Goal: Task Accomplishment & Management: Manage account settings

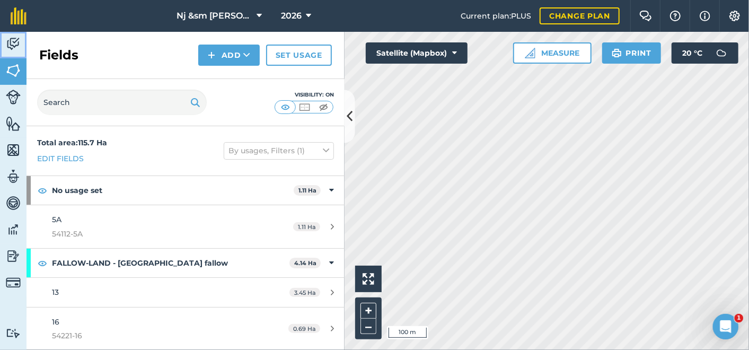
click at [12, 42] on img at bounding box center [13, 44] width 15 height 16
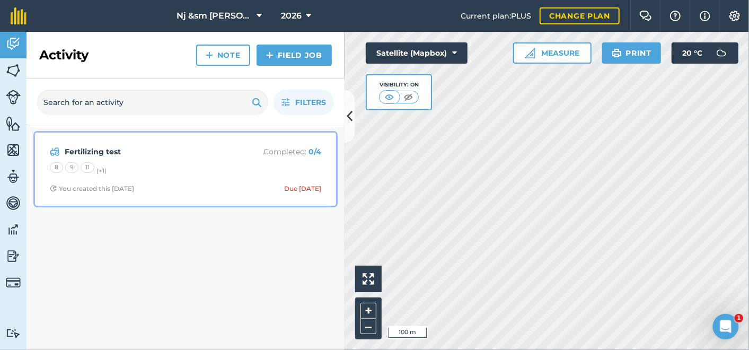
click at [84, 154] on strong "Fertilizing test" at bounding box center [149, 152] width 168 height 12
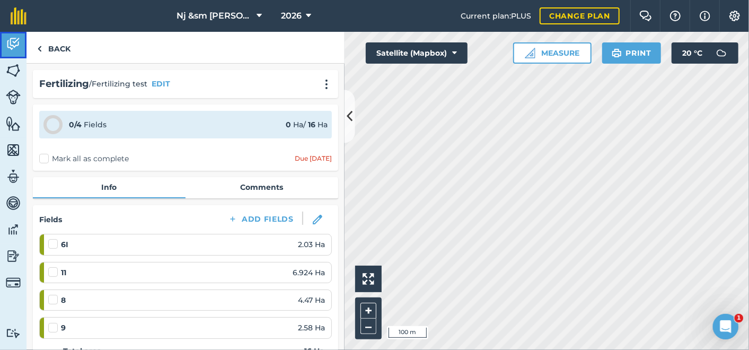
click at [14, 41] on img at bounding box center [13, 44] width 15 height 16
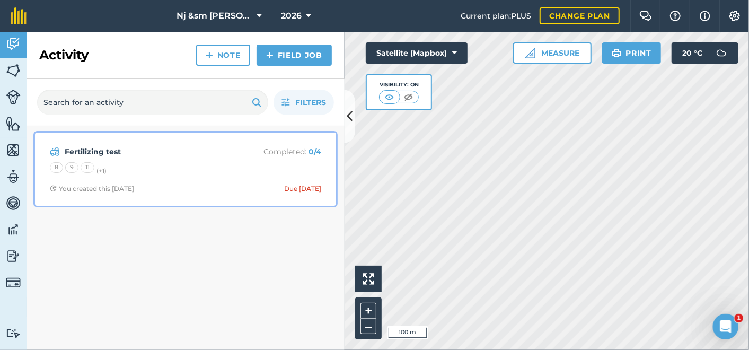
click at [89, 147] on strong "Fertilizing test" at bounding box center [149, 152] width 168 height 12
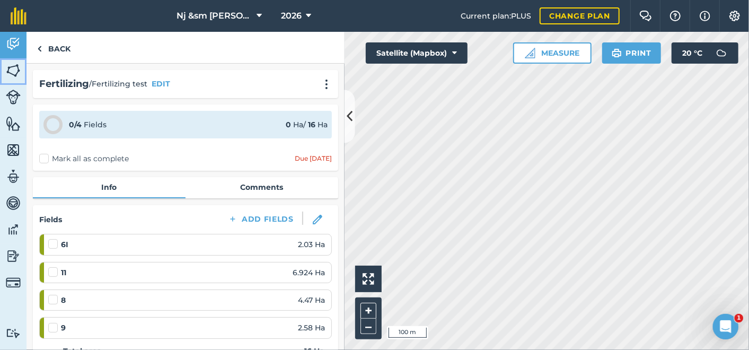
click at [18, 69] on img at bounding box center [13, 71] width 15 height 16
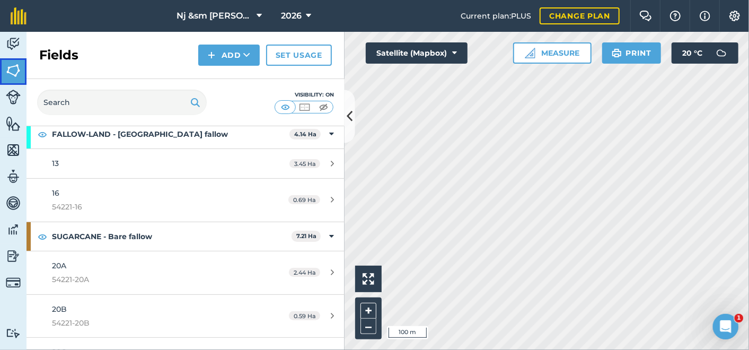
scroll to position [177, 0]
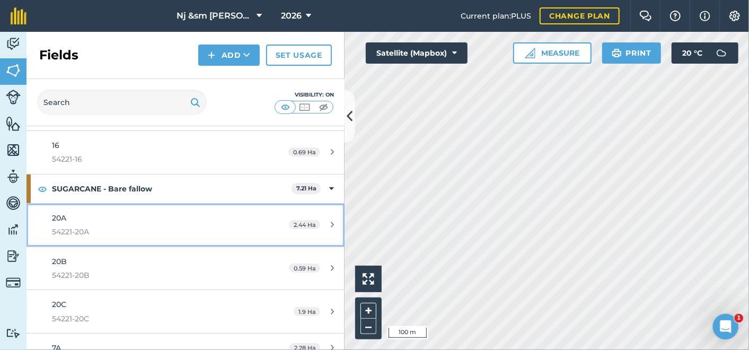
click at [62, 218] on span "20A" at bounding box center [59, 218] width 14 height 10
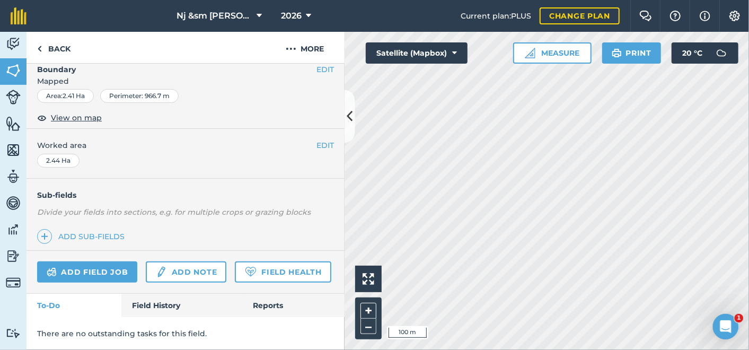
scroll to position [189, 0]
click at [14, 41] on img at bounding box center [13, 44] width 15 height 16
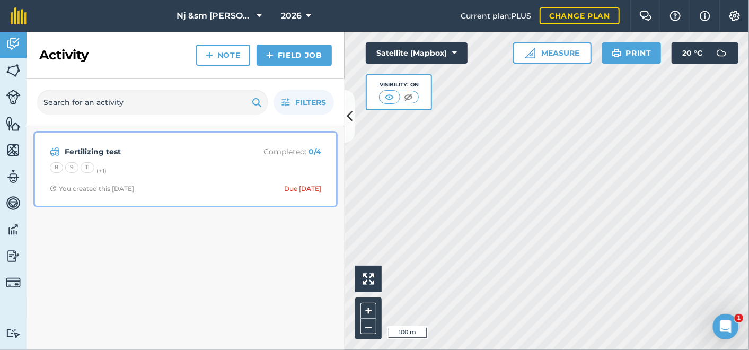
click at [91, 150] on strong "Fertilizing test" at bounding box center [149, 152] width 168 height 12
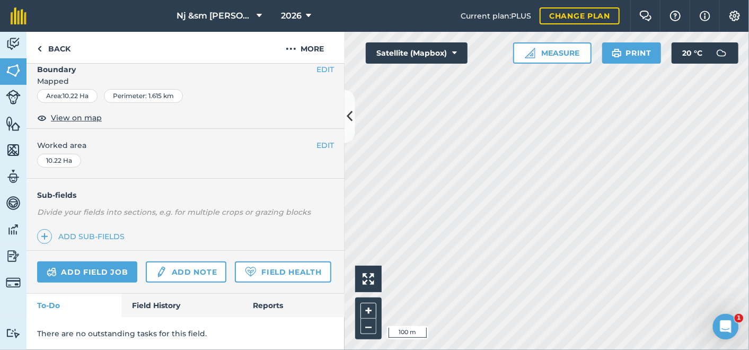
scroll to position [189, 0]
click at [175, 304] on link "Field History" at bounding box center [181, 305] width 120 height 23
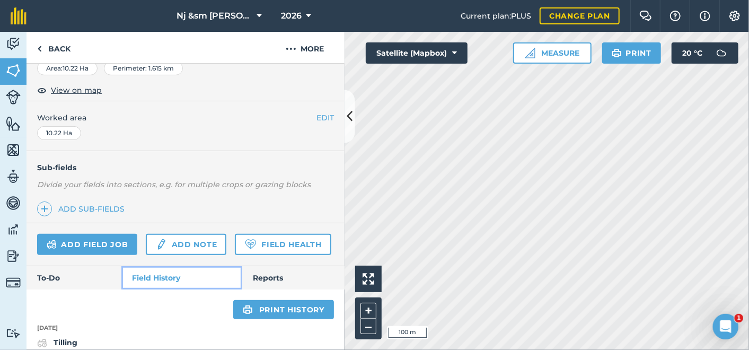
scroll to position [260, 0]
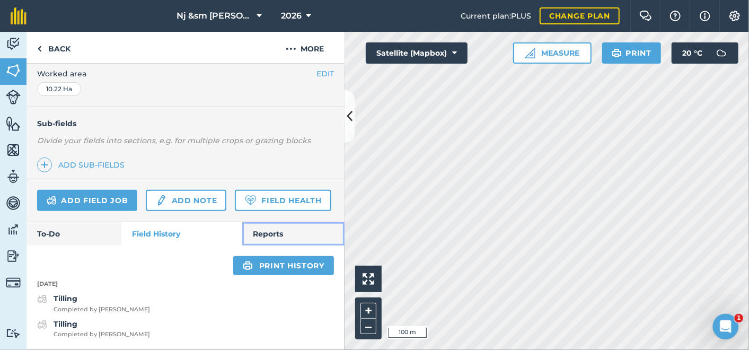
click at [268, 232] on link "Reports" at bounding box center [293, 233] width 102 height 23
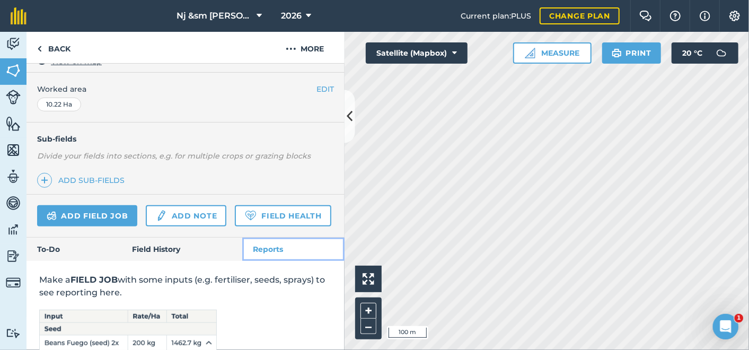
scroll to position [260, 0]
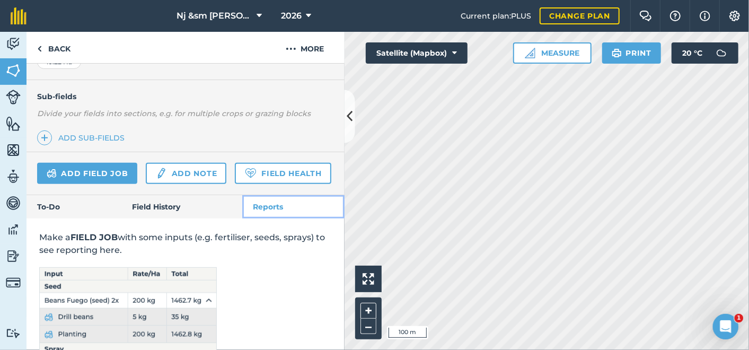
click at [269, 218] on link "Reports" at bounding box center [293, 206] width 102 height 23
click at [266, 218] on link "Reports" at bounding box center [293, 206] width 102 height 23
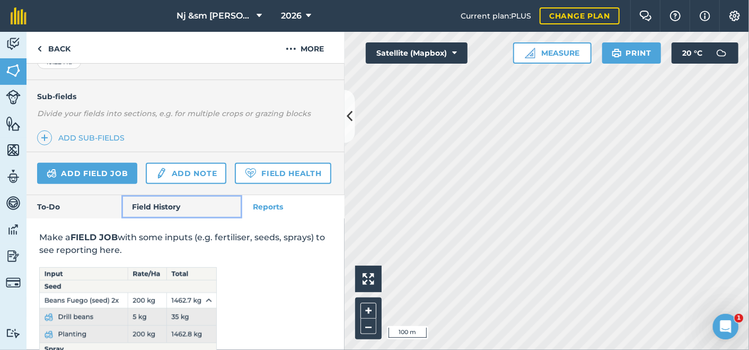
click at [165, 218] on link "Field History" at bounding box center [181, 206] width 120 height 23
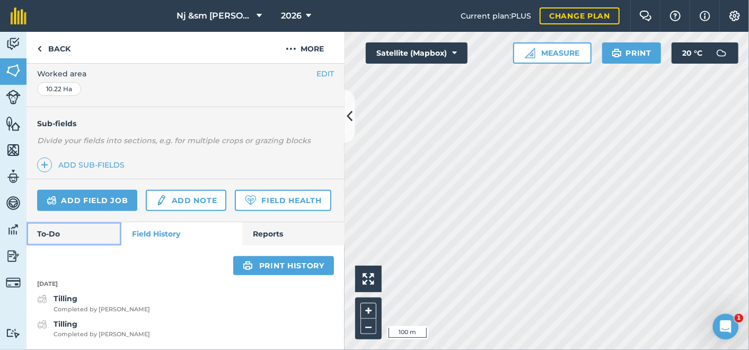
click at [59, 234] on link "To-Do" at bounding box center [74, 233] width 95 height 23
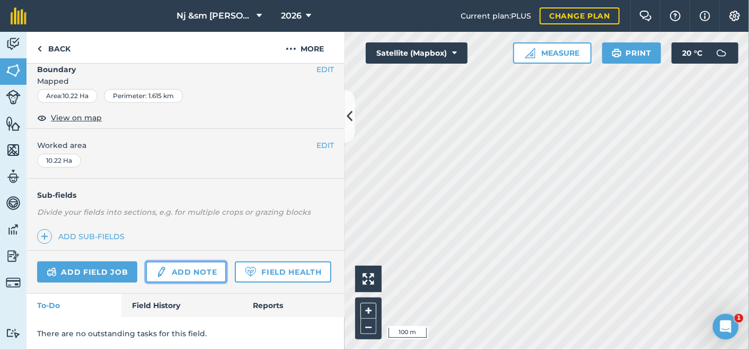
click at [174, 261] on link "Add note" at bounding box center [186, 271] width 81 height 21
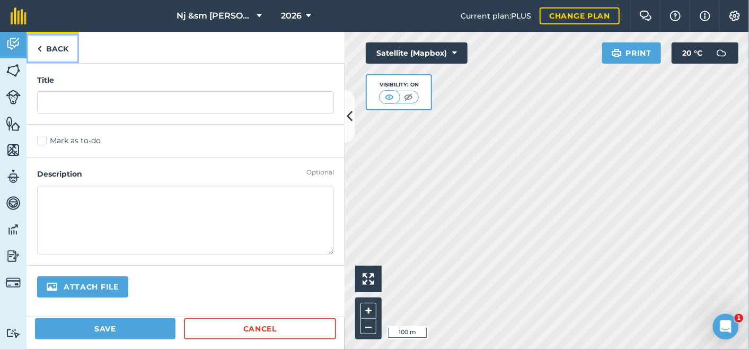
click at [46, 49] on link "Back" at bounding box center [53, 47] width 52 height 31
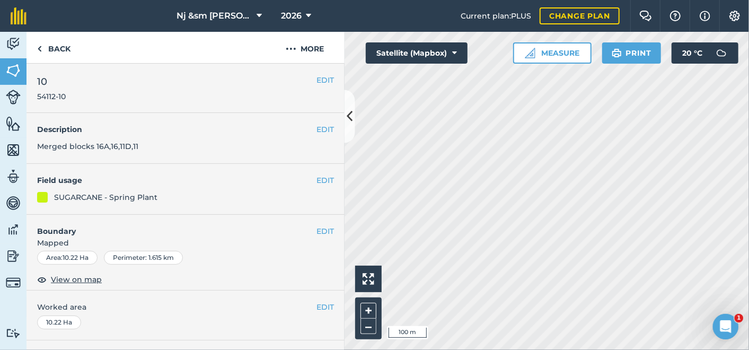
click at [635, 349] on html "Nj &sm Muller 2026 Current plan : PLUS Change plan Farm Chat Help Info Settings…" at bounding box center [374, 175] width 749 height 350
click at [257, 13] on icon at bounding box center [259, 16] width 5 height 13
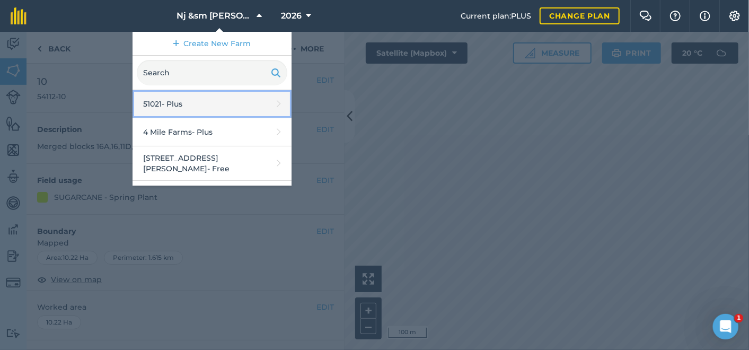
click at [185, 103] on link "51021 - Plus" at bounding box center [212, 104] width 159 height 28
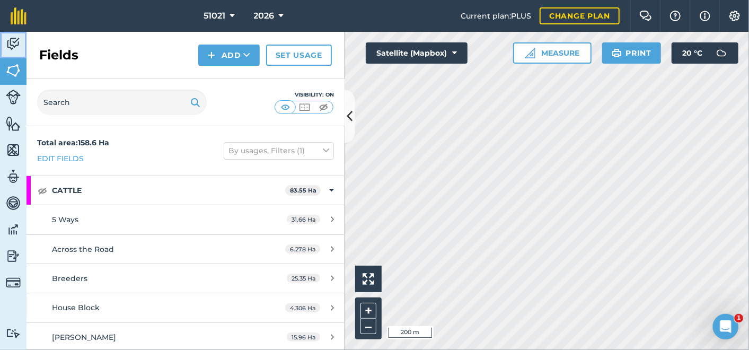
click at [11, 39] on img at bounding box center [13, 44] width 15 height 16
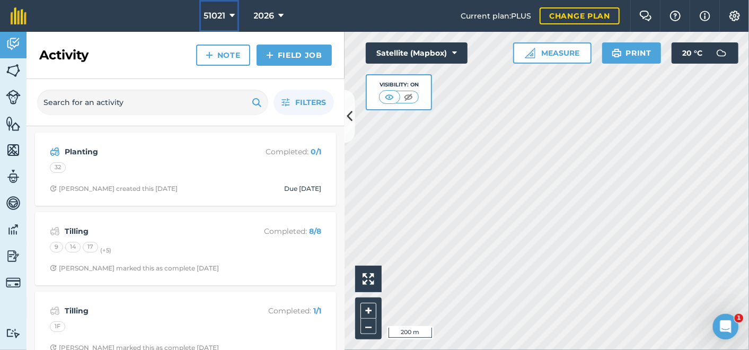
click at [233, 14] on icon at bounding box center [232, 16] width 5 height 13
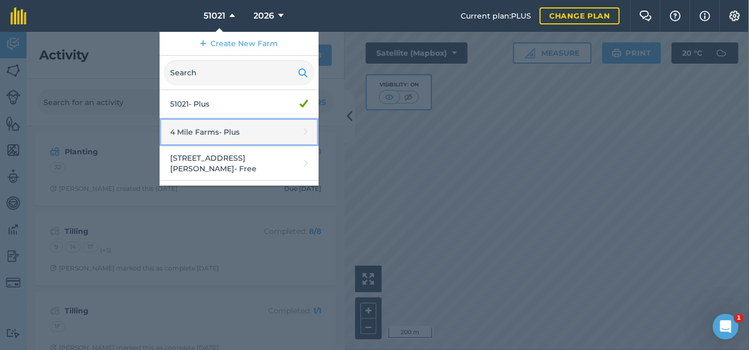
click at [228, 130] on link "4 Mile Farms - Plus" at bounding box center [239, 132] width 159 height 28
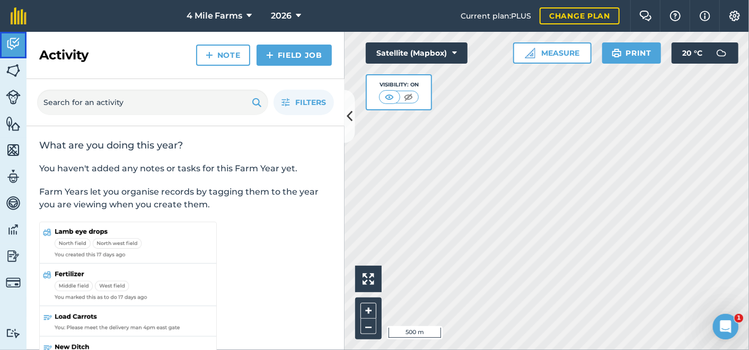
click at [13, 48] on img at bounding box center [13, 44] width 15 height 16
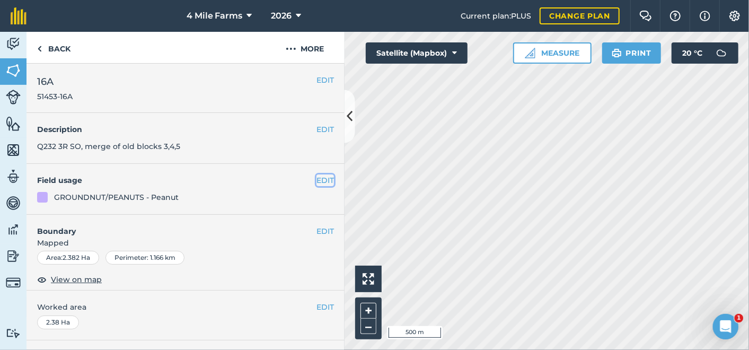
click at [316, 182] on button "EDIT" at bounding box center [324, 180] width 17 height 12
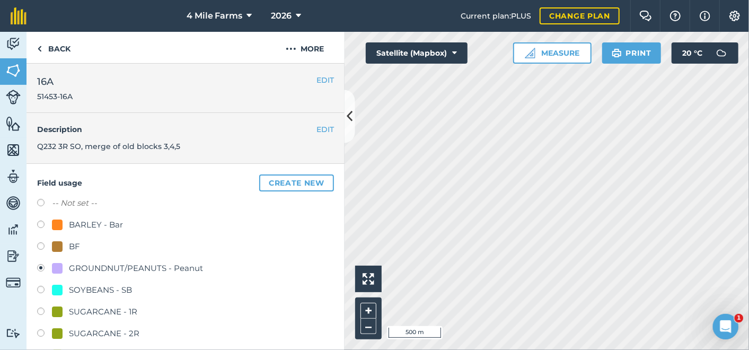
click at [41, 288] on label at bounding box center [44, 291] width 15 height 11
radio input "true"
radio input "false"
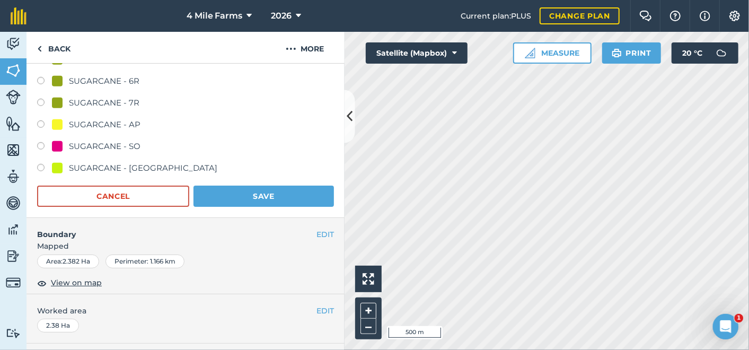
scroll to position [353, 0]
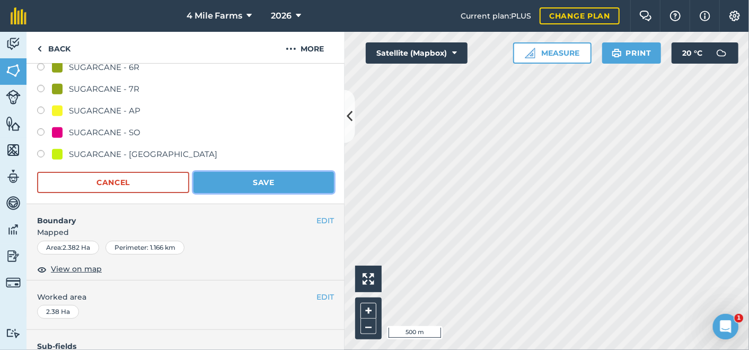
click at [251, 182] on button "Save" at bounding box center [263, 182] width 140 height 21
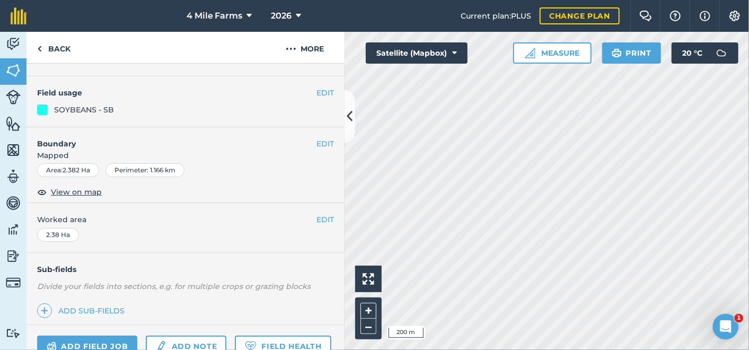
scroll to position [0, 0]
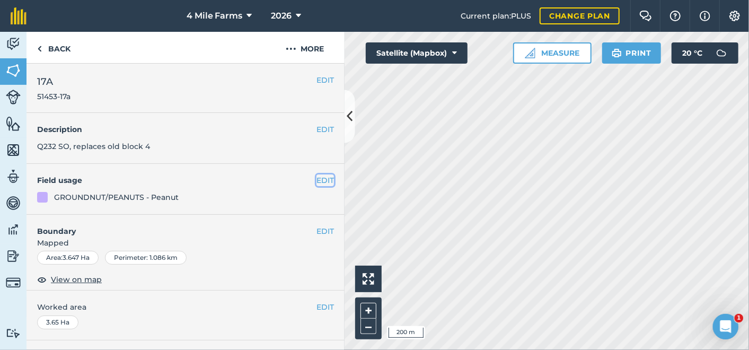
click at [316, 177] on button "EDIT" at bounding box center [324, 180] width 17 height 12
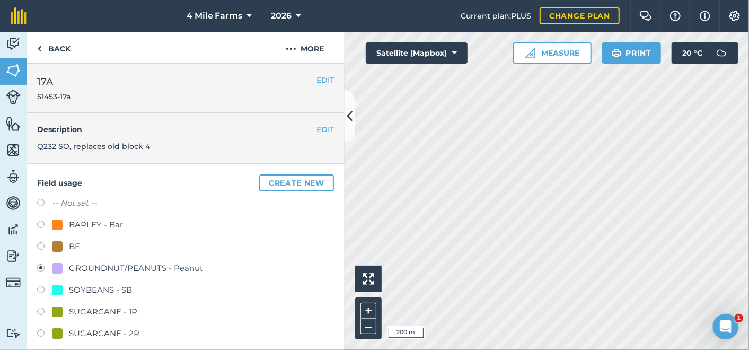
click at [41, 284] on div "SOYBEANS - SB" at bounding box center [185, 291] width 297 height 15
click at [40, 286] on label at bounding box center [44, 291] width 15 height 11
radio input "true"
radio input "false"
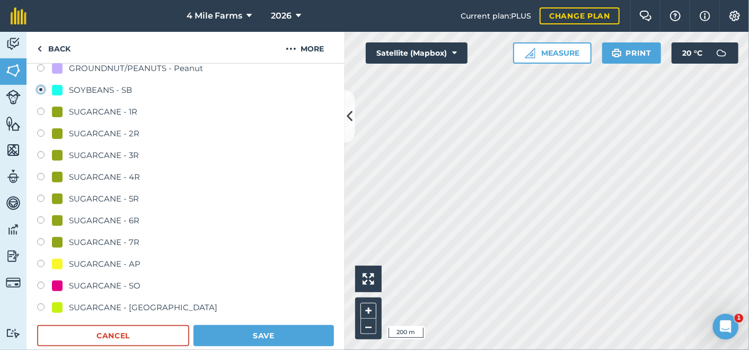
scroll to position [235, 0]
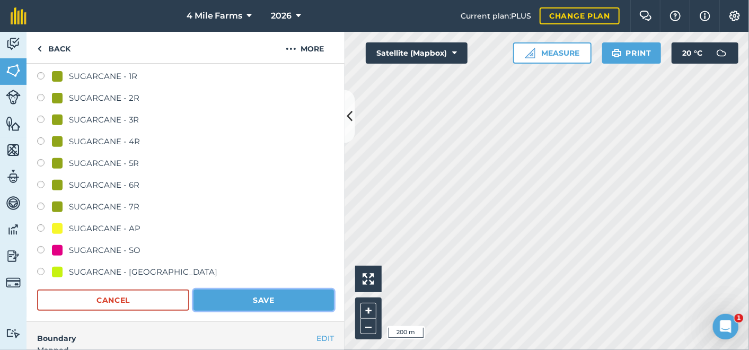
click at [277, 294] on button "Save" at bounding box center [263, 299] width 140 height 21
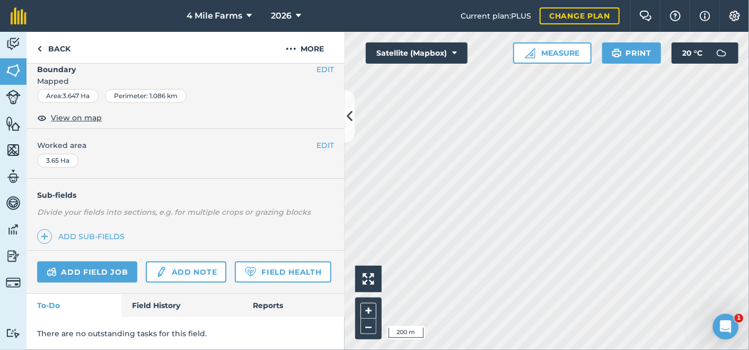
scroll to position [189, 0]
click at [251, 15] on icon at bounding box center [249, 16] width 5 height 13
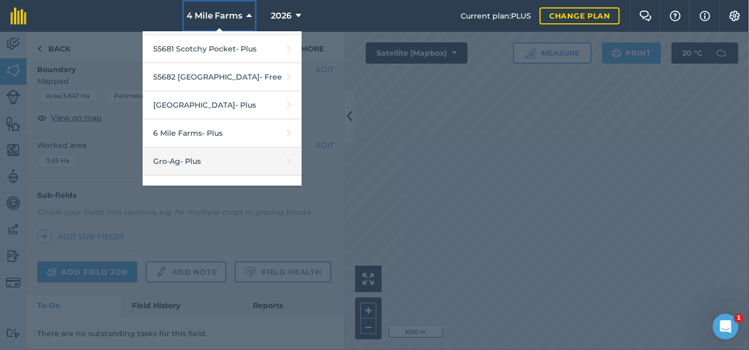
scroll to position [235, 0]
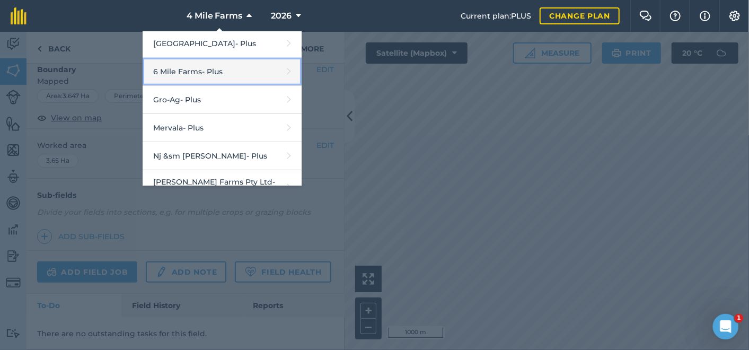
click at [185, 63] on link "6 Mile Farms - Plus" at bounding box center [222, 72] width 159 height 28
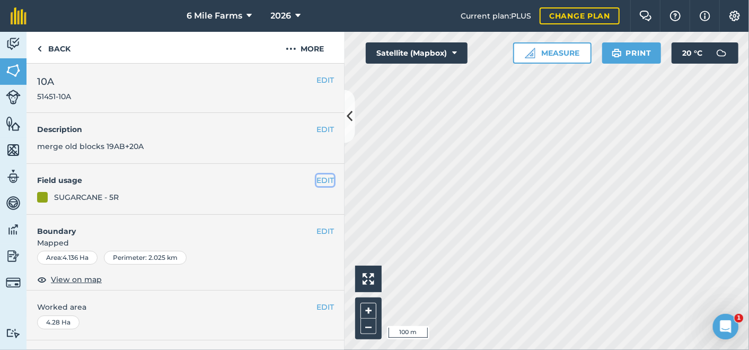
click at [319, 177] on button "EDIT" at bounding box center [324, 180] width 17 height 12
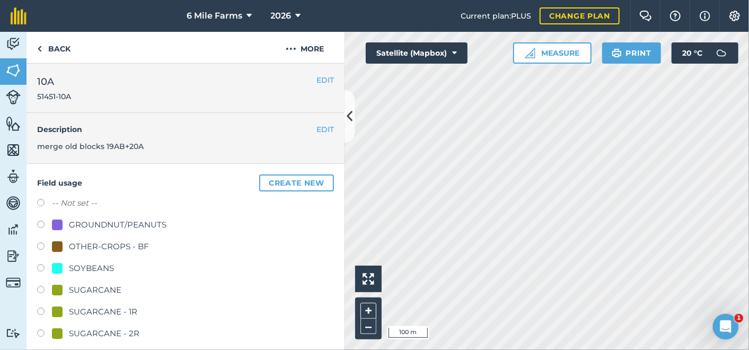
click at [40, 264] on label at bounding box center [44, 269] width 15 height 11
radio input "true"
radio input "false"
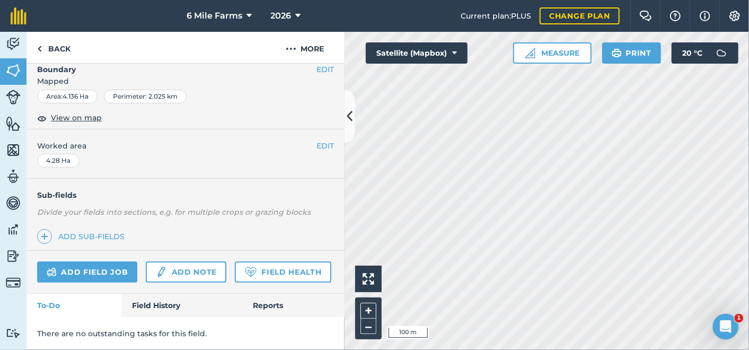
scroll to position [412, 0]
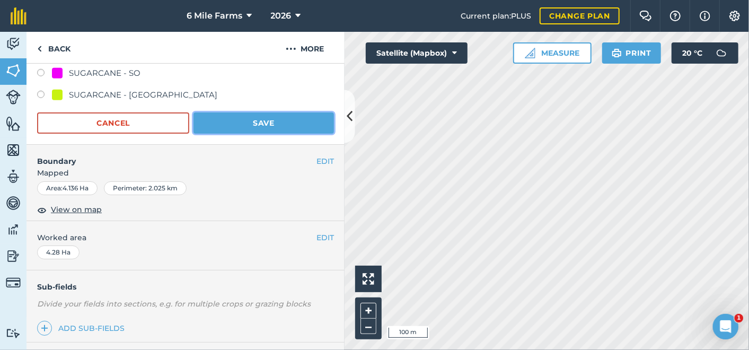
click at [281, 127] on button "Save" at bounding box center [263, 122] width 140 height 21
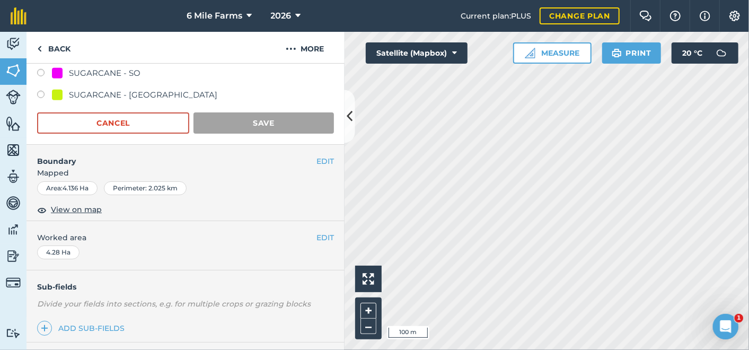
scroll to position [189, 0]
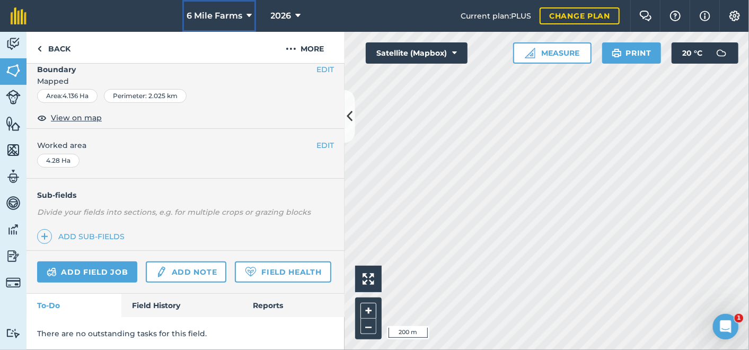
click at [250, 16] on icon at bounding box center [248, 16] width 5 height 13
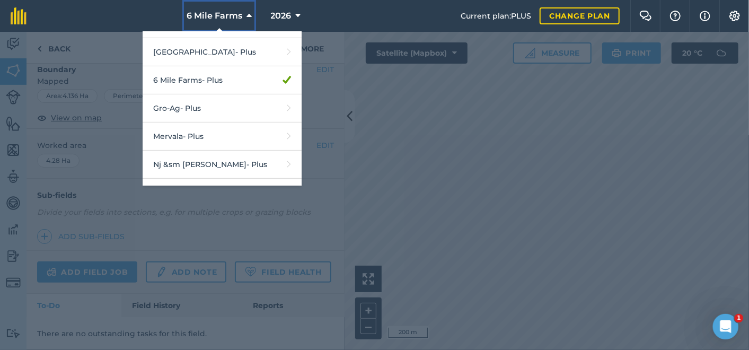
scroll to position [177, 0]
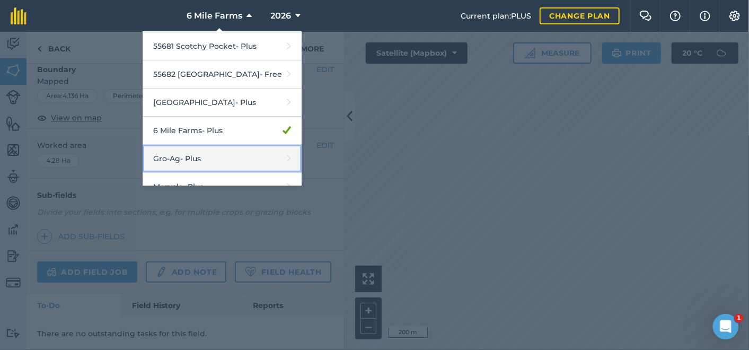
click at [188, 145] on link "Gro-Ag - Plus" at bounding box center [222, 159] width 159 height 28
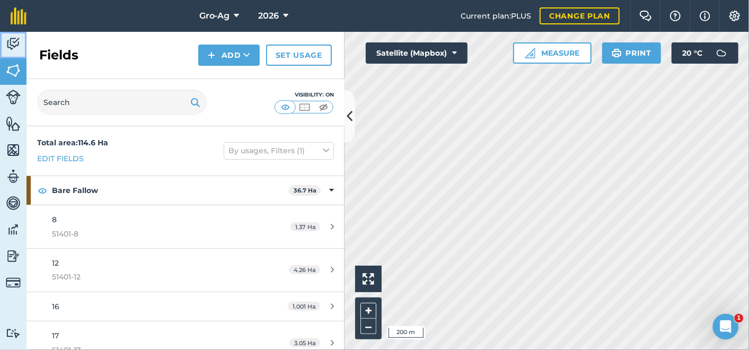
click at [11, 42] on img at bounding box center [13, 44] width 15 height 16
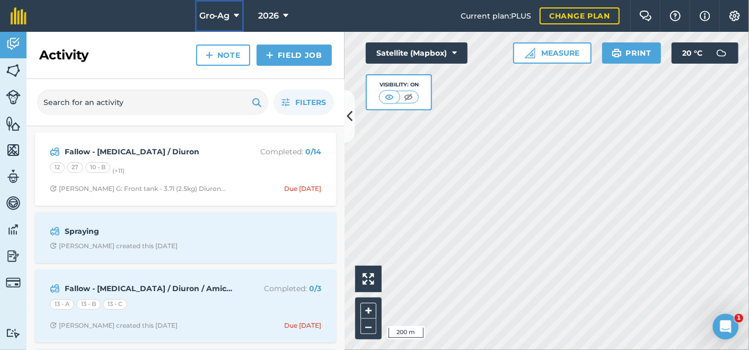
click at [237, 16] on icon at bounding box center [236, 16] width 5 height 13
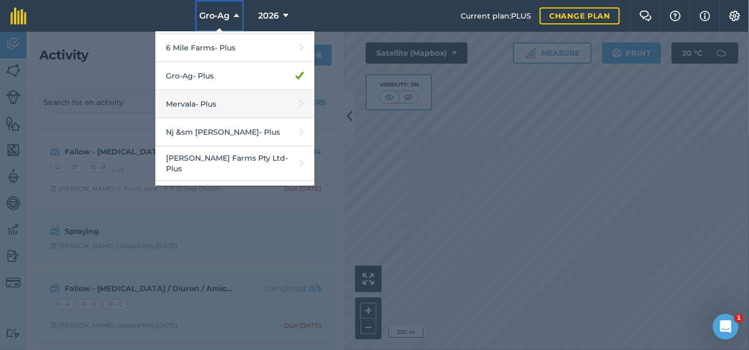
scroll to position [235, 0]
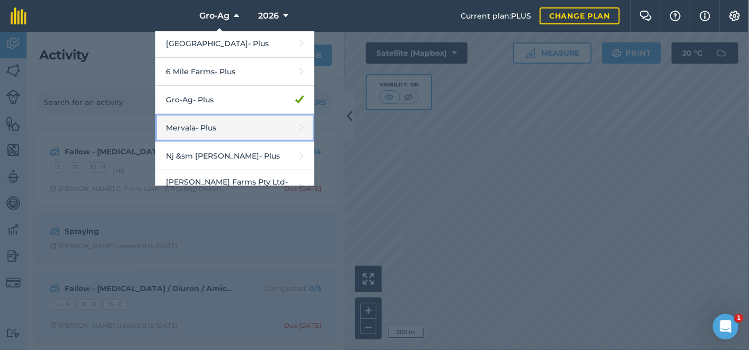
click at [210, 124] on link "Mervala - Plus" at bounding box center [234, 128] width 159 height 28
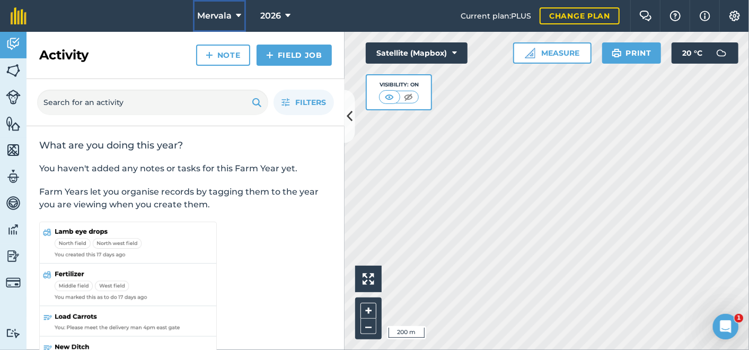
click at [241, 16] on button "Mervala" at bounding box center [219, 16] width 53 height 32
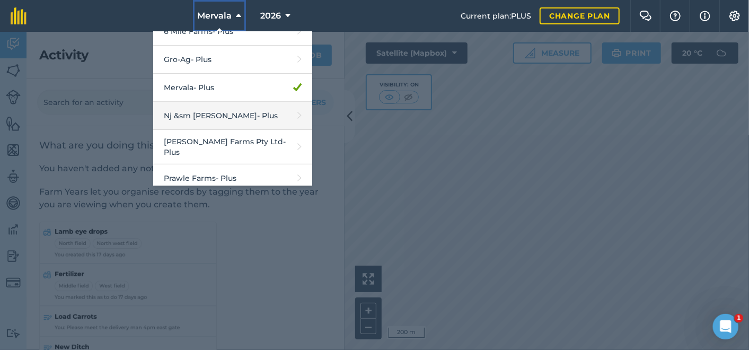
scroll to position [294, 0]
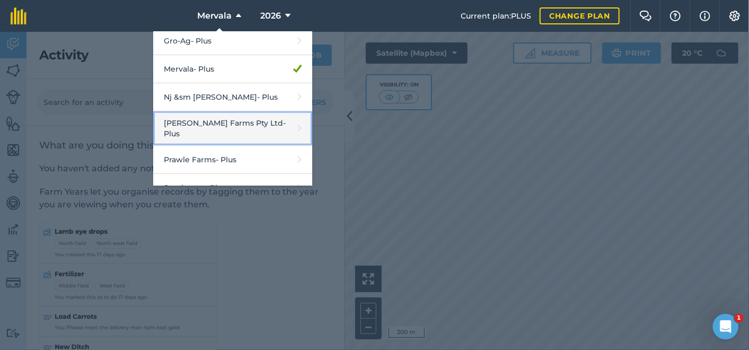
click at [233, 113] on link "Petersen Farms Pty Ltd - Plus" at bounding box center [232, 128] width 159 height 34
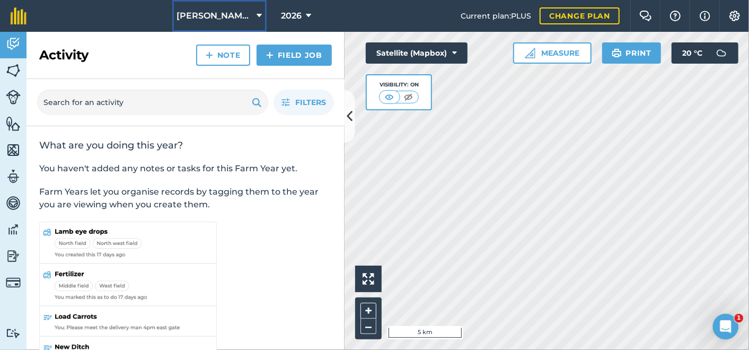
click at [260, 11] on icon at bounding box center [259, 16] width 5 height 13
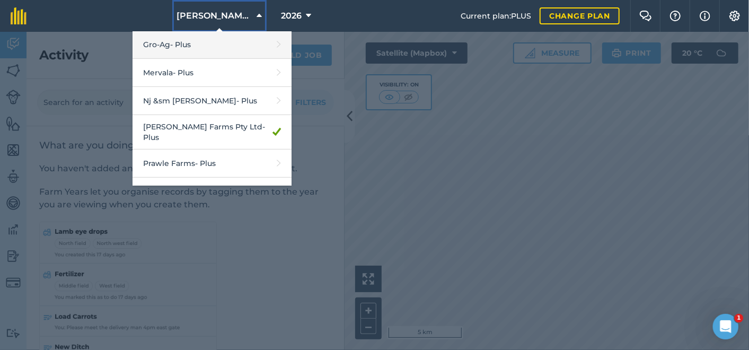
scroll to position [294, 0]
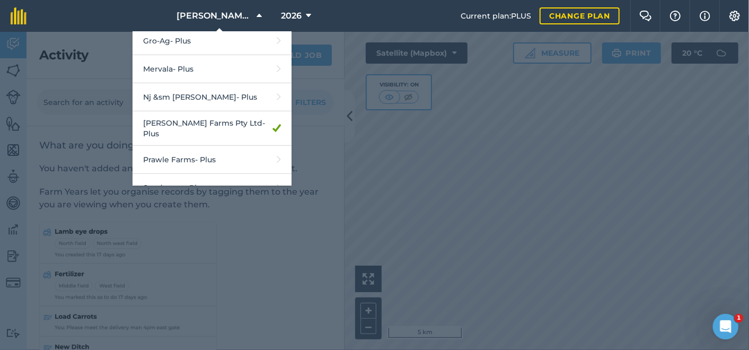
click at [447, 170] on div at bounding box center [374, 191] width 749 height 318
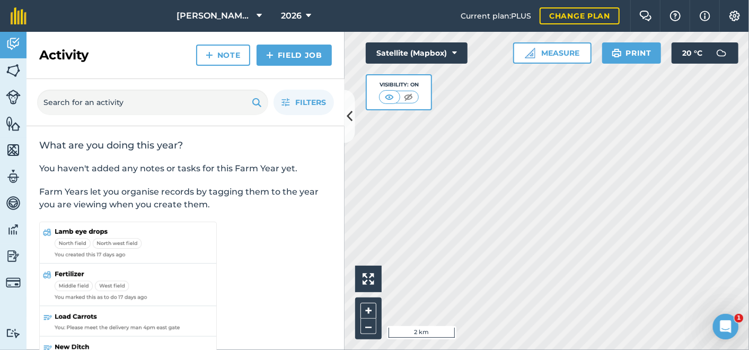
click at [329, 172] on div "Activity Fields Livestock Features Maps Team Vehicles Data Reporting Billing Tu…" at bounding box center [374, 191] width 749 height 318
click at [278, 57] on link "Field Job" at bounding box center [294, 55] width 75 height 21
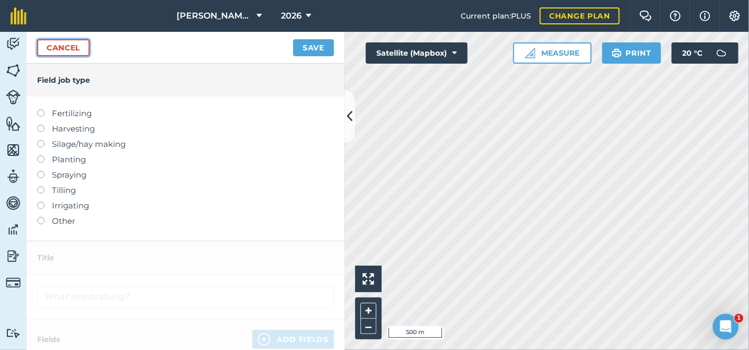
click at [65, 42] on link "Cancel" at bounding box center [63, 47] width 52 height 17
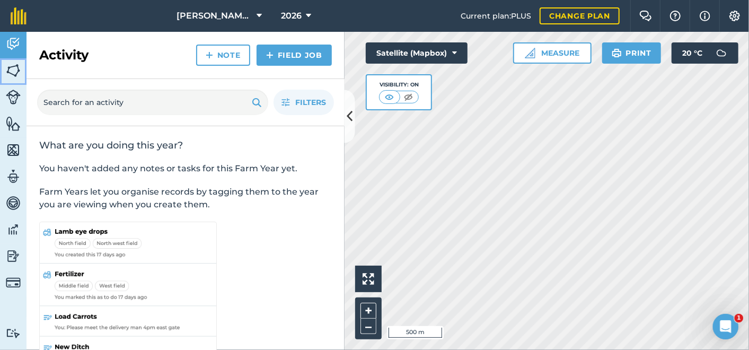
click at [15, 68] on img at bounding box center [13, 71] width 15 height 16
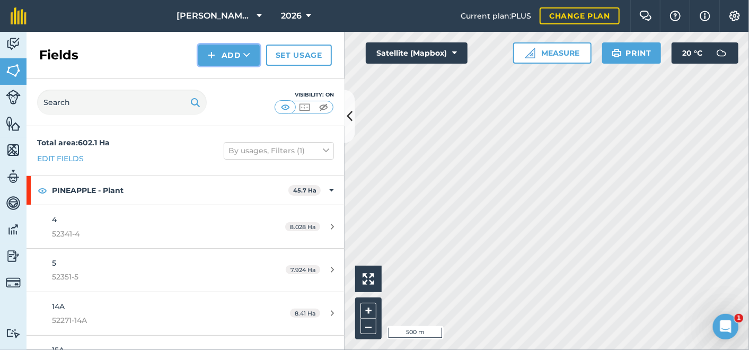
click at [216, 59] on button "Add" at bounding box center [228, 55] width 61 height 21
click at [234, 99] on link "Import" at bounding box center [229, 102] width 58 height 23
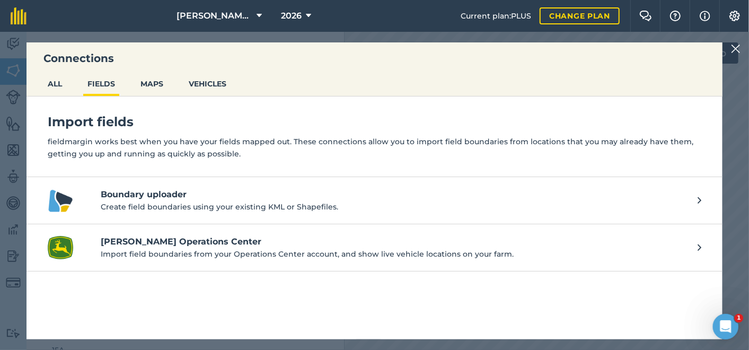
click at [160, 190] on h4 "Boundary uploader" at bounding box center [394, 194] width 586 height 13
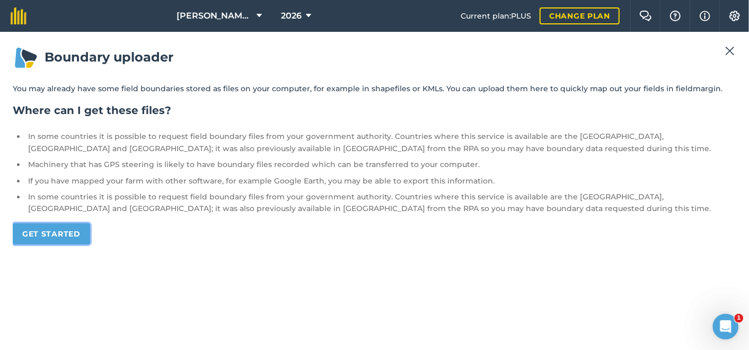
click at [67, 235] on link "Get started" at bounding box center [51, 233] width 77 height 21
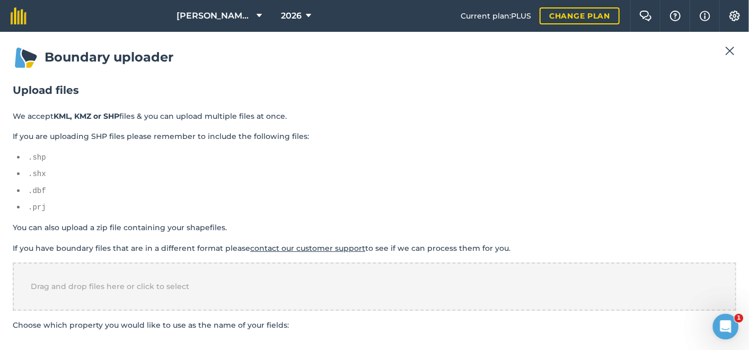
scroll to position [22, 0]
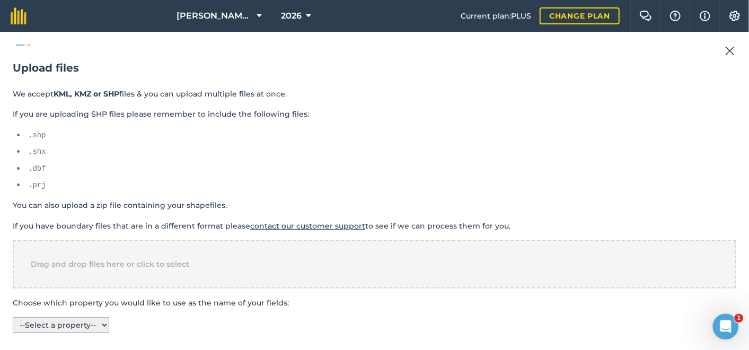
click at [105, 321] on select "-- Select a property -- name" at bounding box center [61, 325] width 96 height 16
select select "name"
click at [13, 317] on select "-- Select a property -- name" at bounding box center [61, 325] width 96 height 16
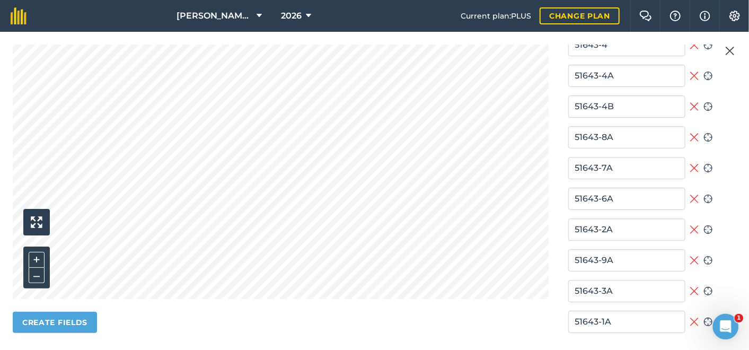
scroll to position [271, 0]
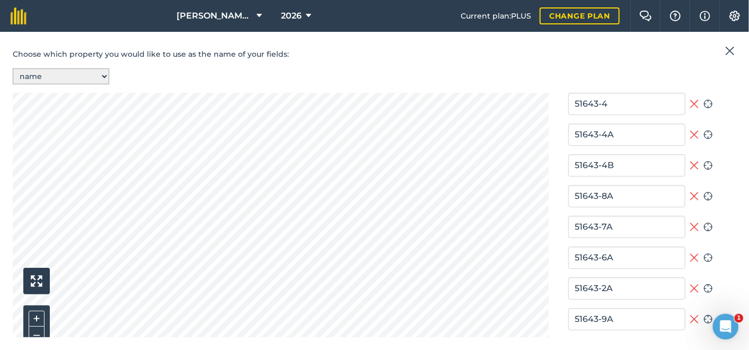
click at [690, 98] on icon at bounding box center [695, 104] width 10 height 13
click at [690, 128] on icon at bounding box center [695, 134] width 10 height 13
click at [690, 101] on icon at bounding box center [695, 104] width 10 height 10
click at [690, 130] on icon at bounding box center [695, 135] width 10 height 10
click at [728, 50] on img at bounding box center [730, 51] width 10 height 13
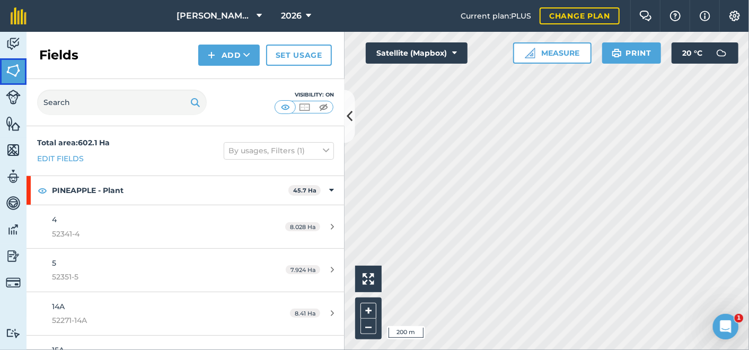
click at [16, 67] on img at bounding box center [13, 71] width 15 height 16
click at [236, 50] on button "Add" at bounding box center [228, 55] width 61 height 21
click at [236, 103] on link "Import" at bounding box center [229, 102] width 58 height 23
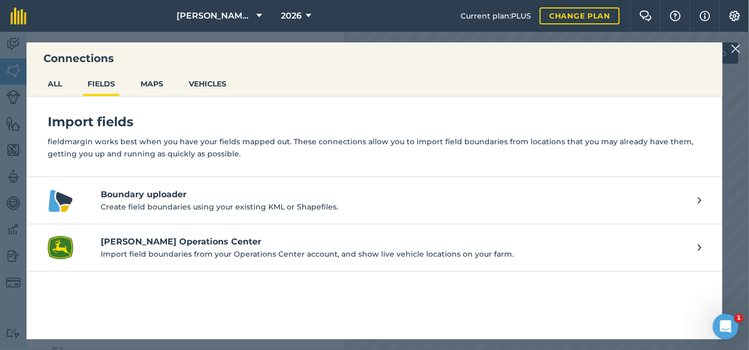
click at [175, 196] on h4 "Boundary uploader" at bounding box center [394, 194] width 586 height 13
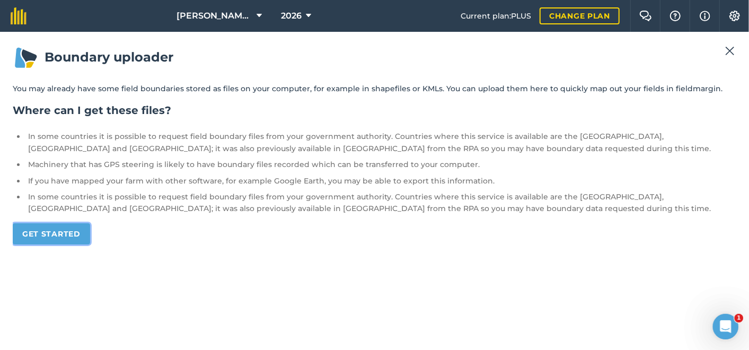
click at [46, 237] on link "Get started" at bounding box center [51, 233] width 77 height 21
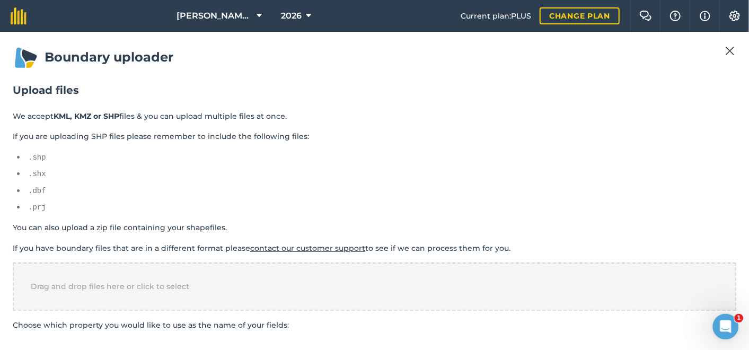
scroll to position [22, 0]
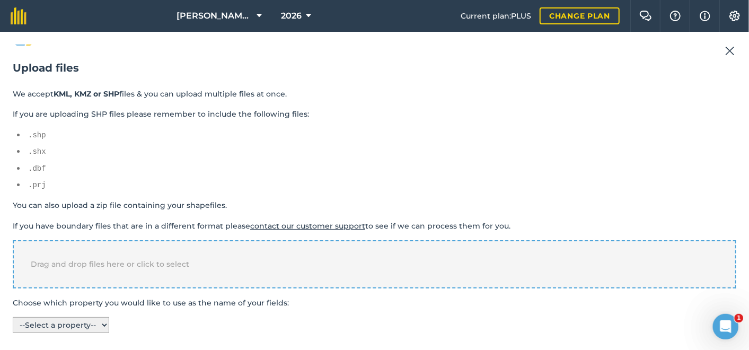
click at [166, 269] on div "Drag and drop files here or click to select" at bounding box center [375, 264] width 724 height 48
click at [102, 263] on span "Drag and drop files here or click to select" at bounding box center [110, 264] width 159 height 10
click at [319, 262] on div "Drag and drop files here or click to select" at bounding box center [375, 264] width 724 height 48
click at [731, 49] on img at bounding box center [730, 51] width 10 height 13
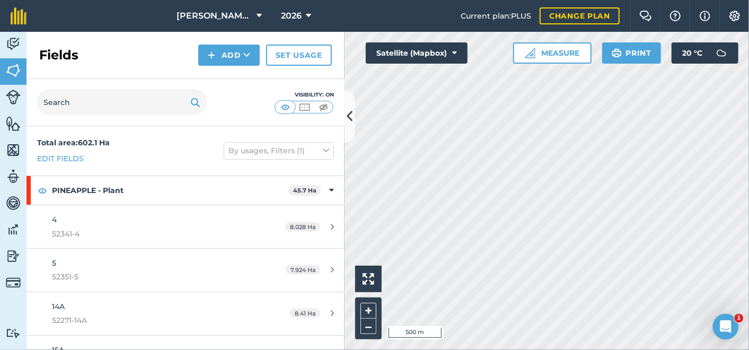
click at [239, 244] on div "Activity Fields Livestock Features Maps Team Vehicles Data Reporting Billing Tu…" at bounding box center [374, 191] width 749 height 318
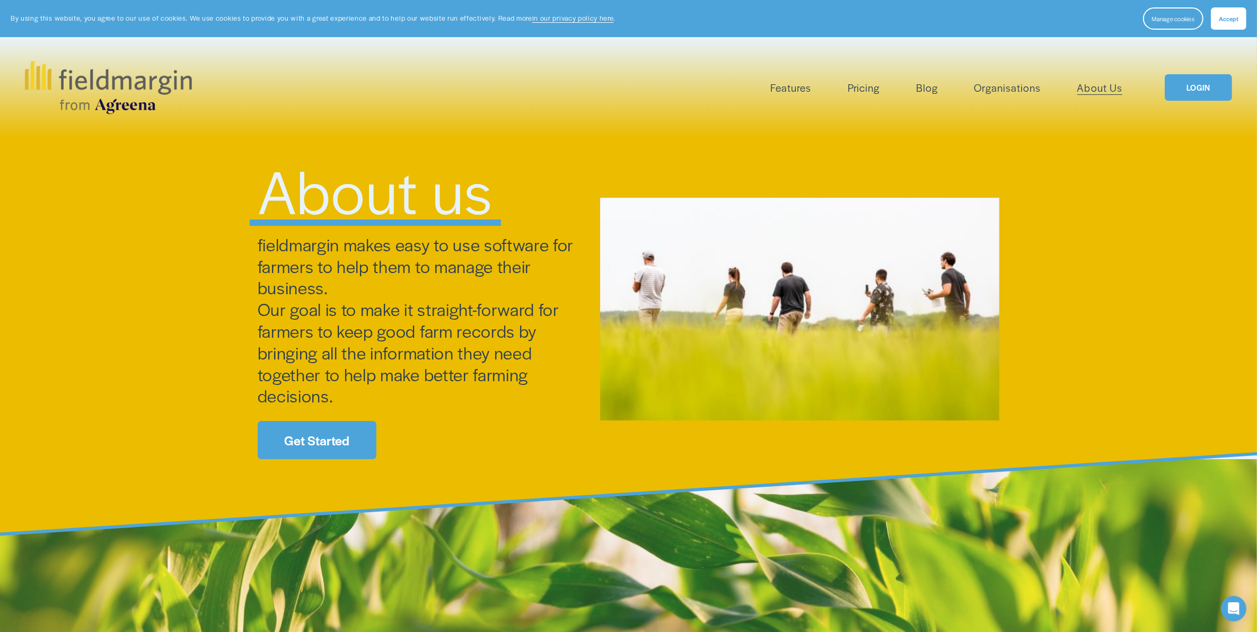
click at [1194, 92] on link "LOGIN" at bounding box center [1198, 87] width 67 height 27
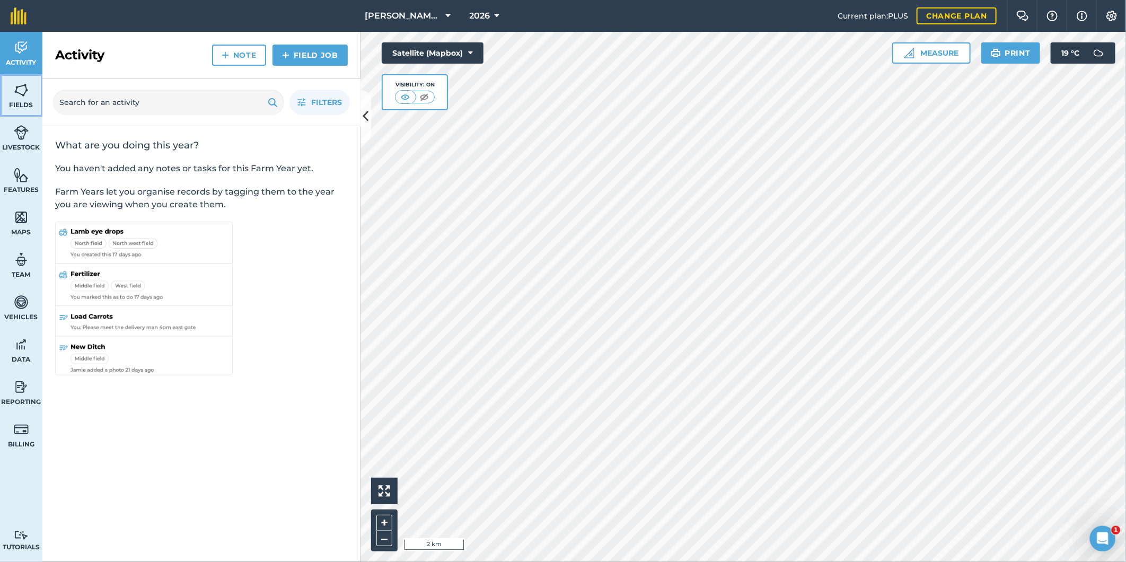
click at [24, 91] on img at bounding box center [21, 90] width 15 height 16
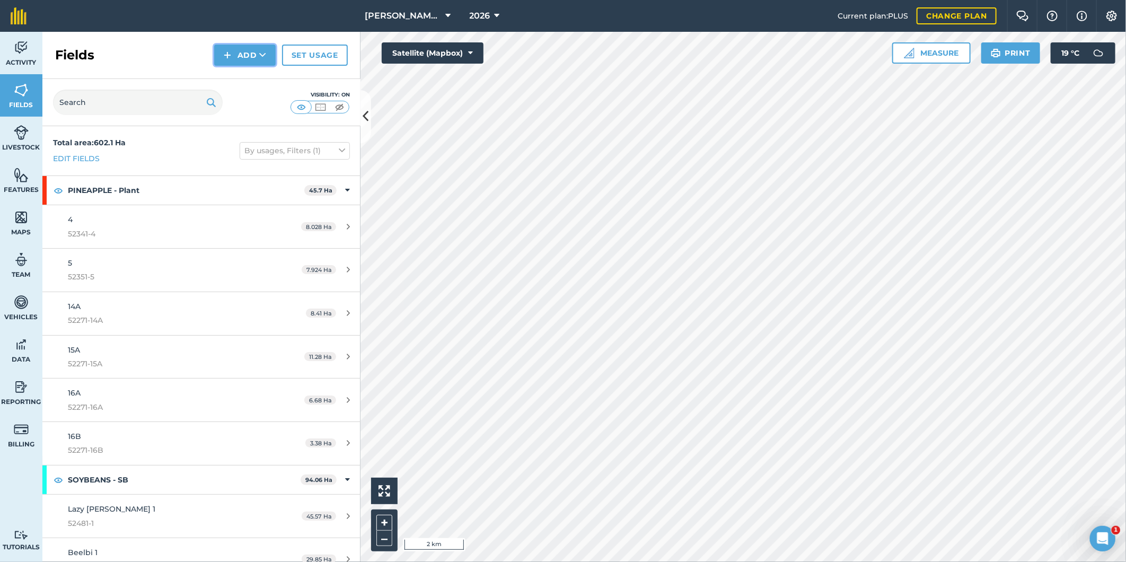
click at [258, 57] on button "Add" at bounding box center [244, 55] width 61 height 21
click at [250, 101] on link "Import" at bounding box center [245, 102] width 58 height 23
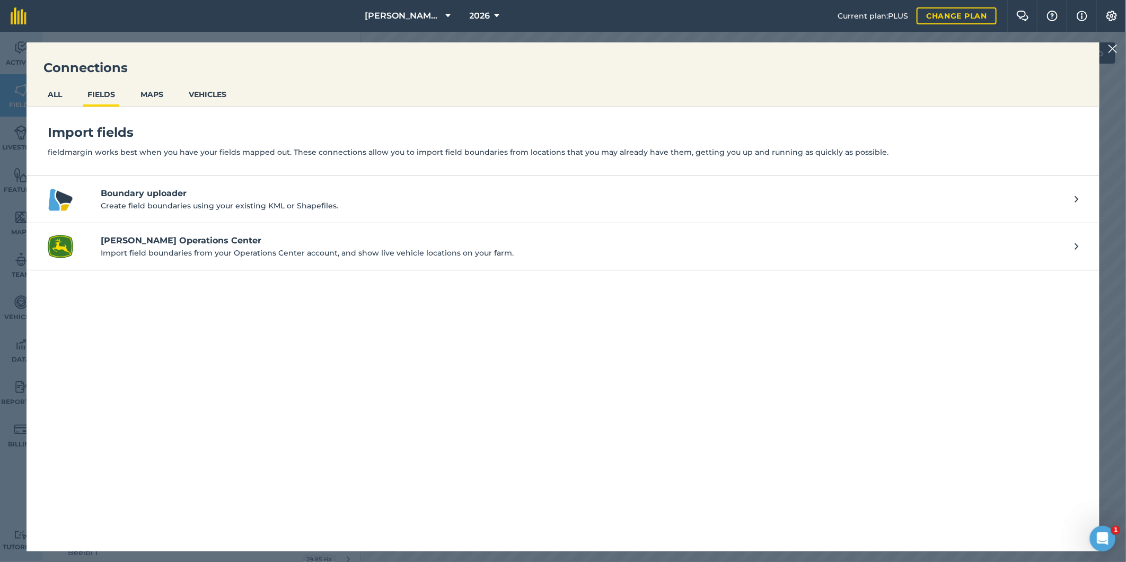
click at [177, 197] on h4 "Boundary uploader" at bounding box center [582, 193] width 963 height 13
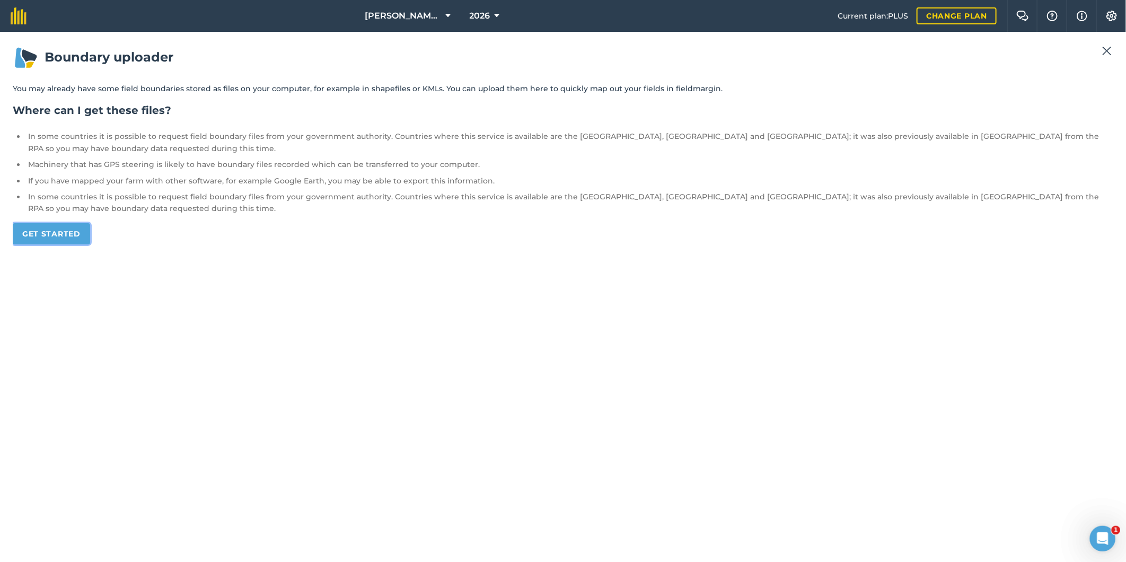
click at [72, 223] on link "Get started" at bounding box center [51, 233] width 77 height 21
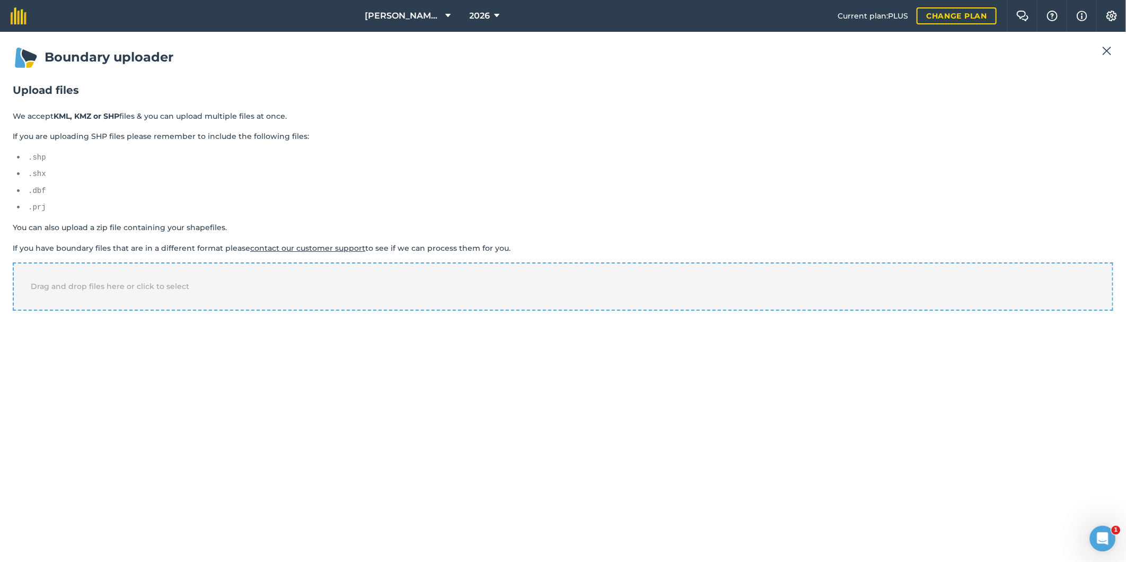
click at [118, 273] on div "Drag and drop files here or click to select" at bounding box center [563, 286] width 1100 height 48
click at [108, 342] on select "-- Select a property -- name" at bounding box center [61, 347] width 96 height 16
select select "name"
click at [13, 339] on select "-- Select a property -- name" at bounding box center [61, 347] width 96 height 16
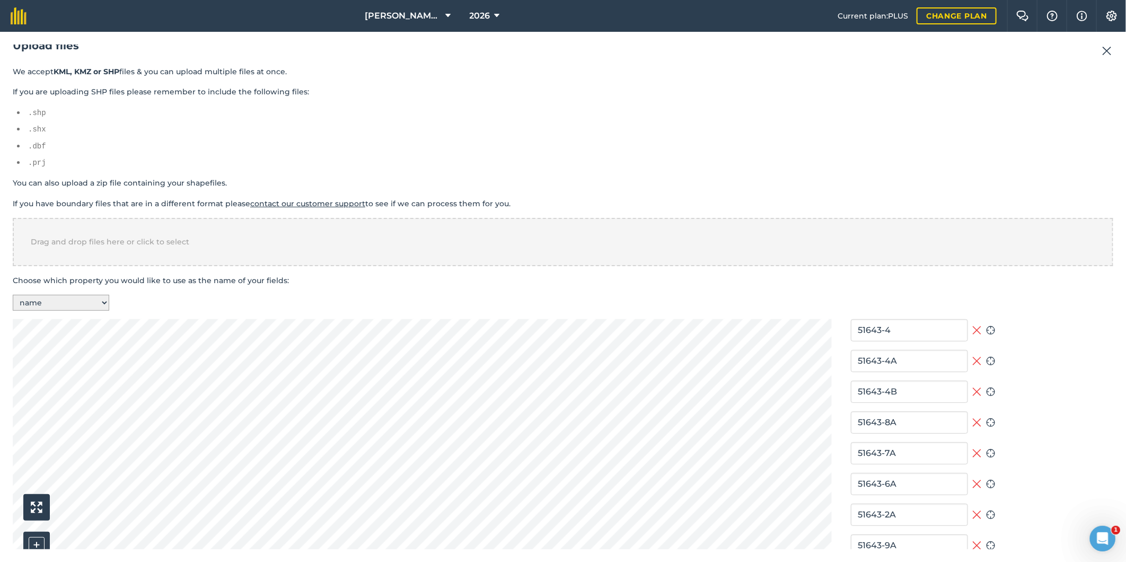
scroll to position [117, 0]
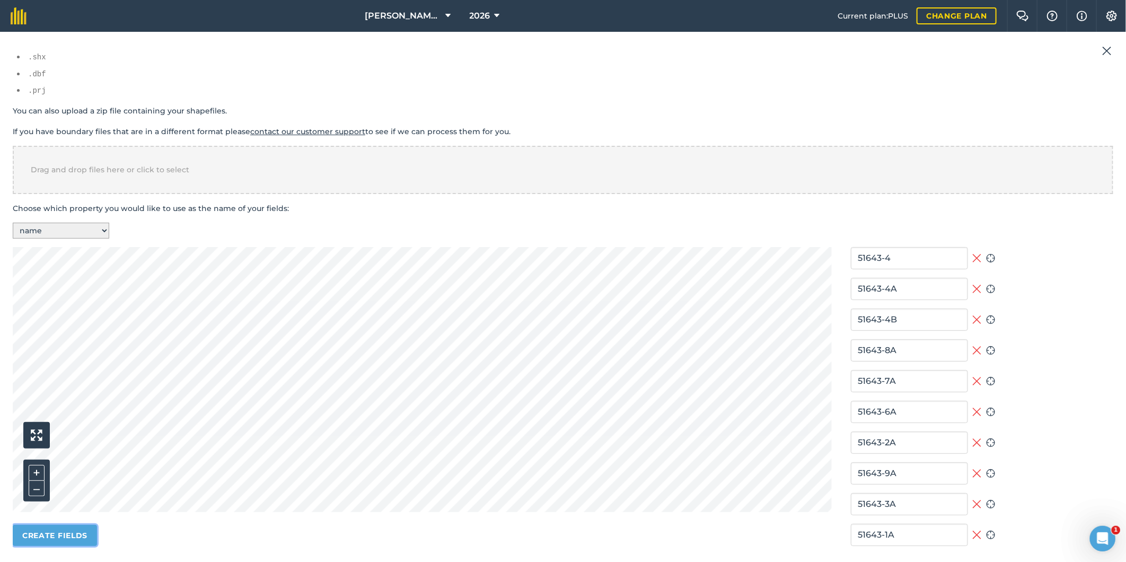
click at [70, 527] on button "Create fields" at bounding box center [55, 535] width 84 height 21
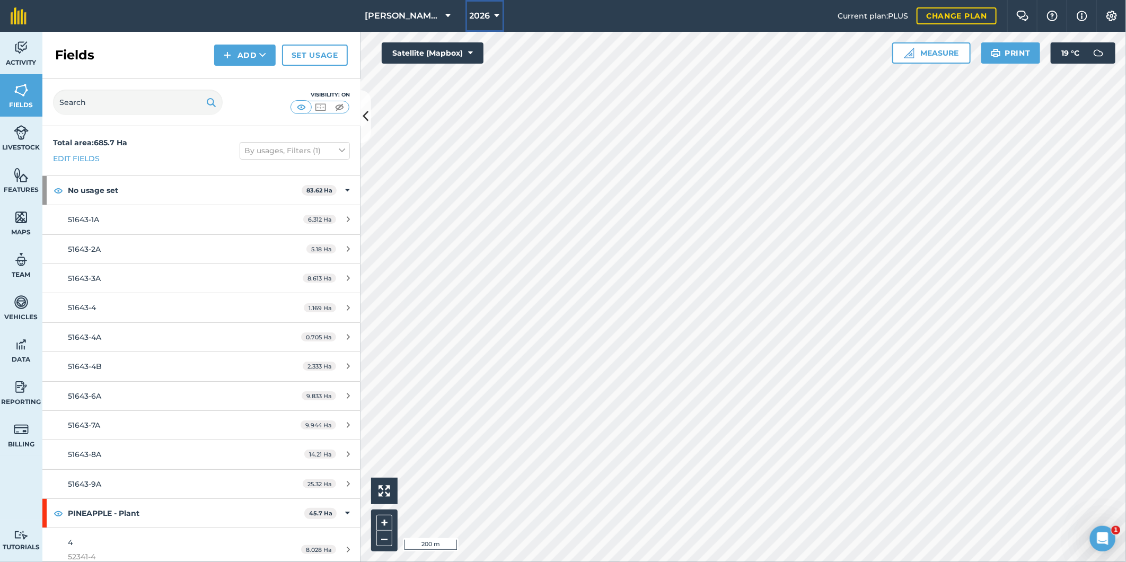
click at [499, 14] on icon at bounding box center [497, 16] width 5 height 13
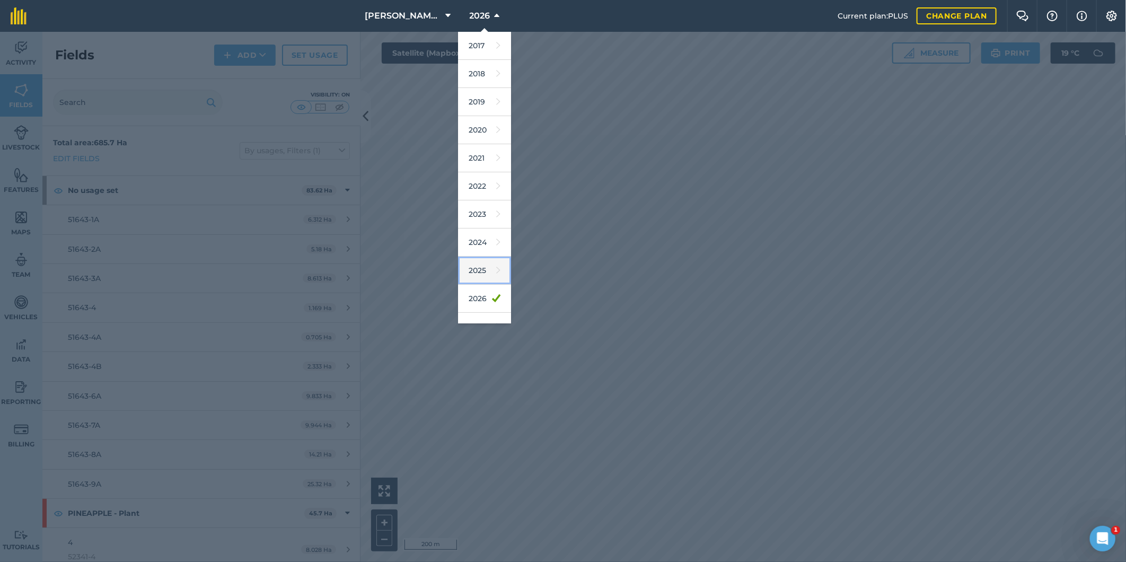
click at [479, 270] on link "2025" at bounding box center [484, 271] width 53 height 28
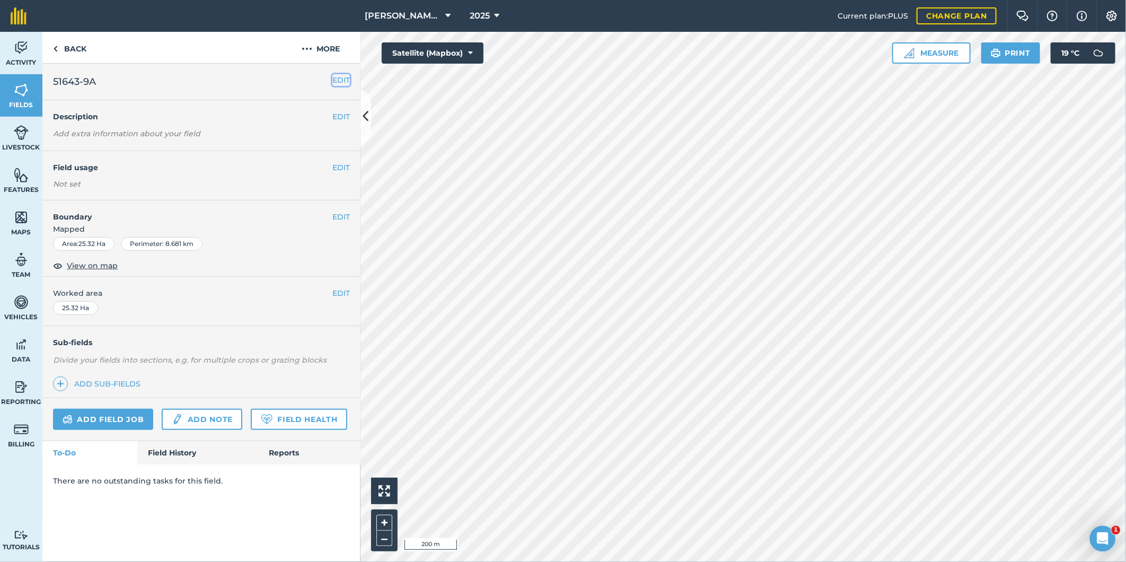
click at [342, 80] on button "EDIT" at bounding box center [340, 80] width 17 height 12
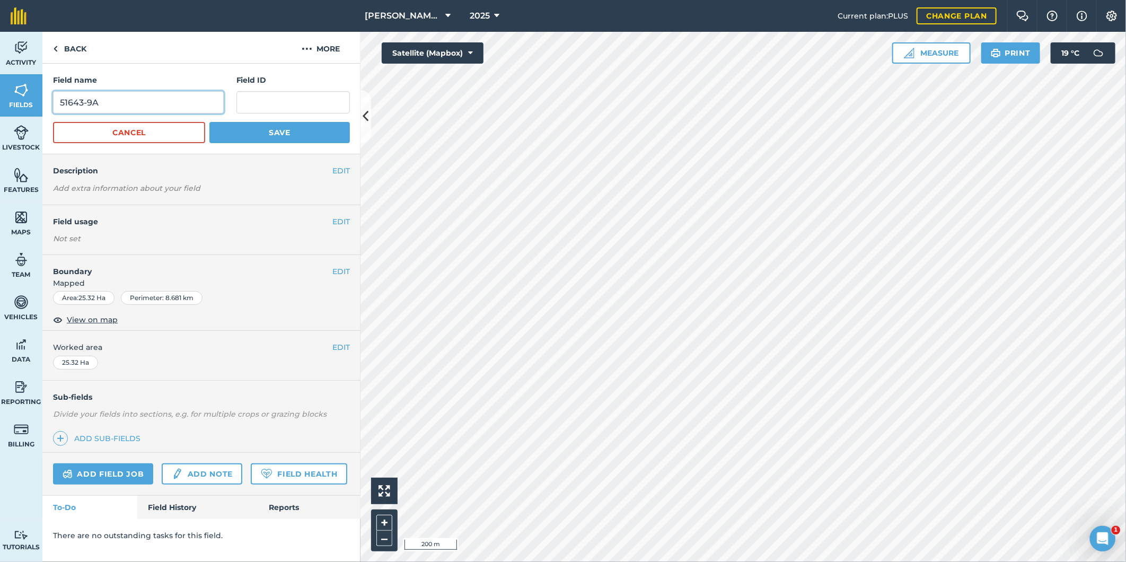
drag, startPoint x: 86, startPoint y: 100, endPoint x: 52, endPoint y: 99, distance: 34.5
click at [52, 100] on div "Field name 51643-9A Field ID Cancel Save" at bounding box center [201, 109] width 318 height 91
click at [278, 103] on input "text" at bounding box center [292, 102] width 113 height 22
paste input "51643-"
type input "51643"
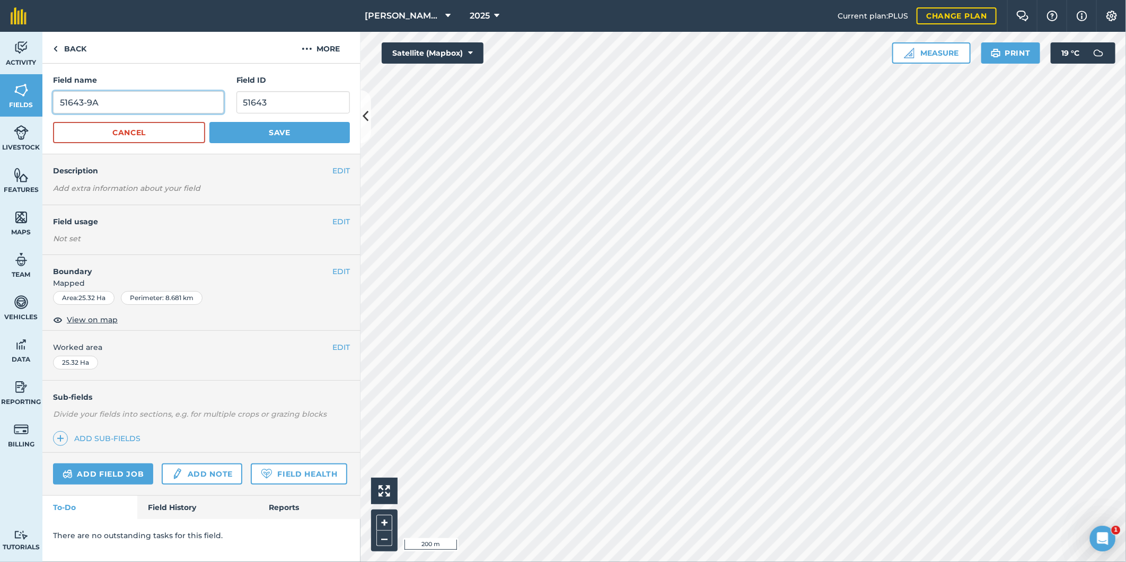
drag, startPoint x: 87, startPoint y: 102, endPoint x: 48, endPoint y: 109, distance: 39.3
click at [50, 108] on div "Field name 51643-9A Field ID 51643 Cancel Save" at bounding box center [201, 109] width 318 height 91
click at [83, 100] on input "51643-9A" at bounding box center [138, 102] width 171 height 22
type input "G-9A"
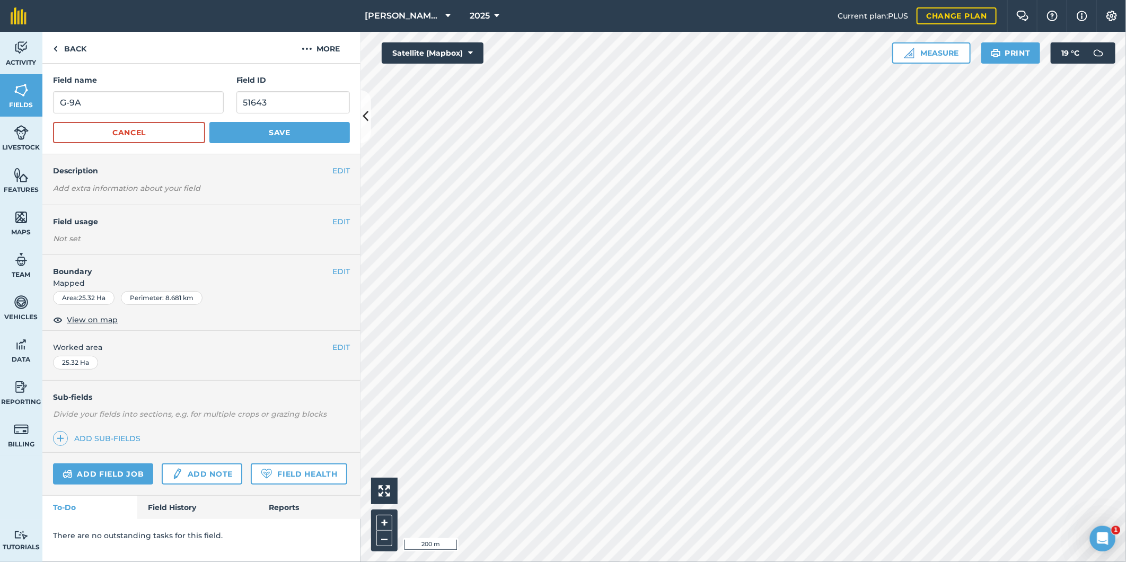
click at [187, 181] on div "EDIT Description Add extra information about your field" at bounding box center [201, 179] width 318 height 51
click at [195, 186] on em "Add extra information about your field" at bounding box center [126, 188] width 147 height 10
click at [340, 172] on button "EDIT" at bounding box center [340, 171] width 17 height 12
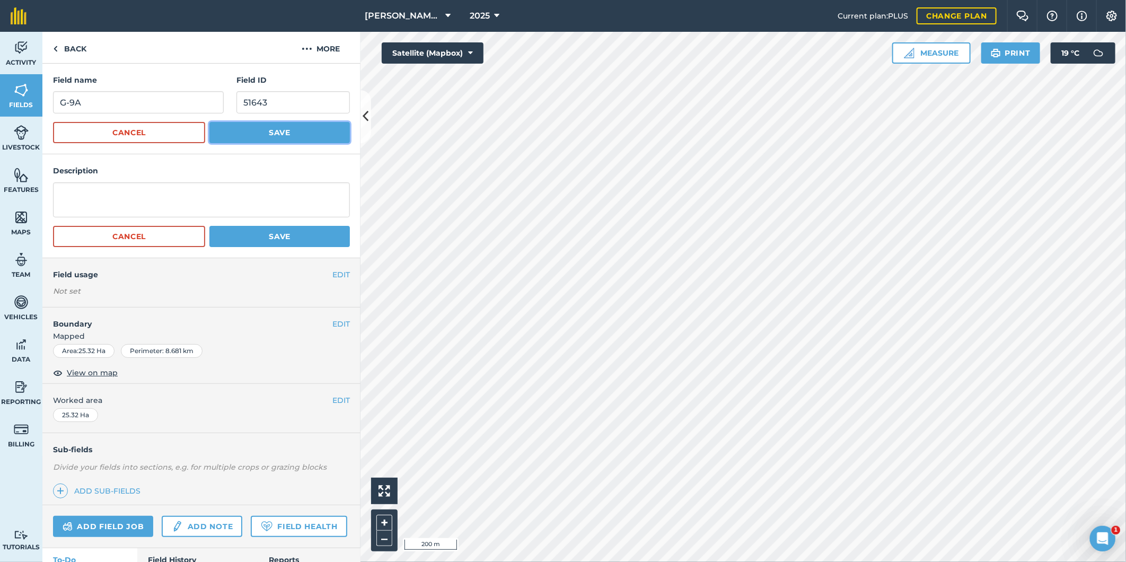
click at [244, 130] on button "Save" at bounding box center [279, 132] width 140 height 21
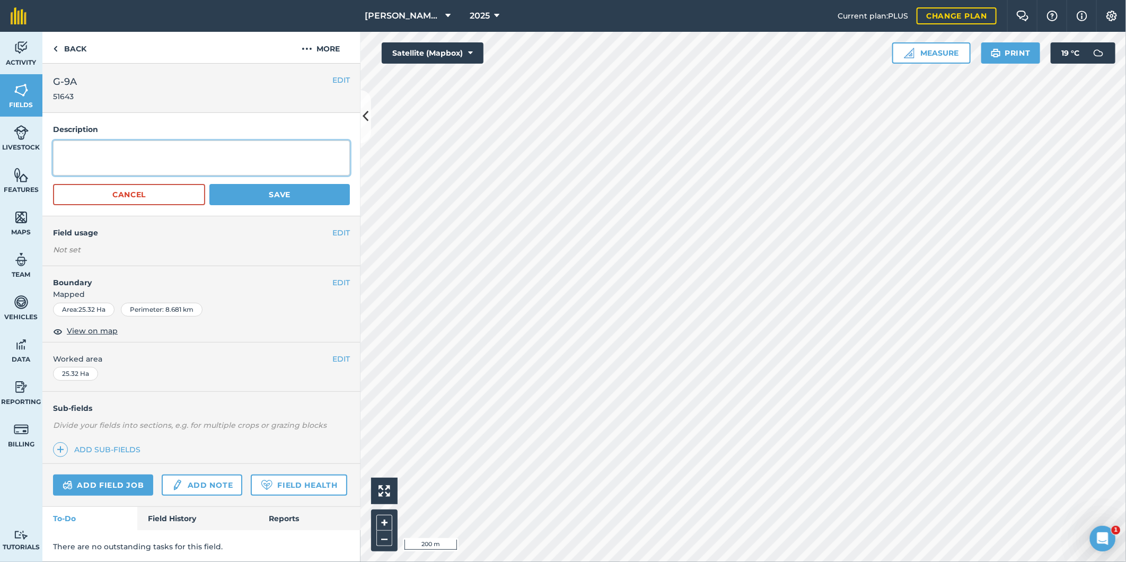
click at [88, 161] on textarea at bounding box center [201, 157] width 297 height 35
type textarea "Q240"
click at [237, 192] on button "Save" at bounding box center [279, 194] width 140 height 21
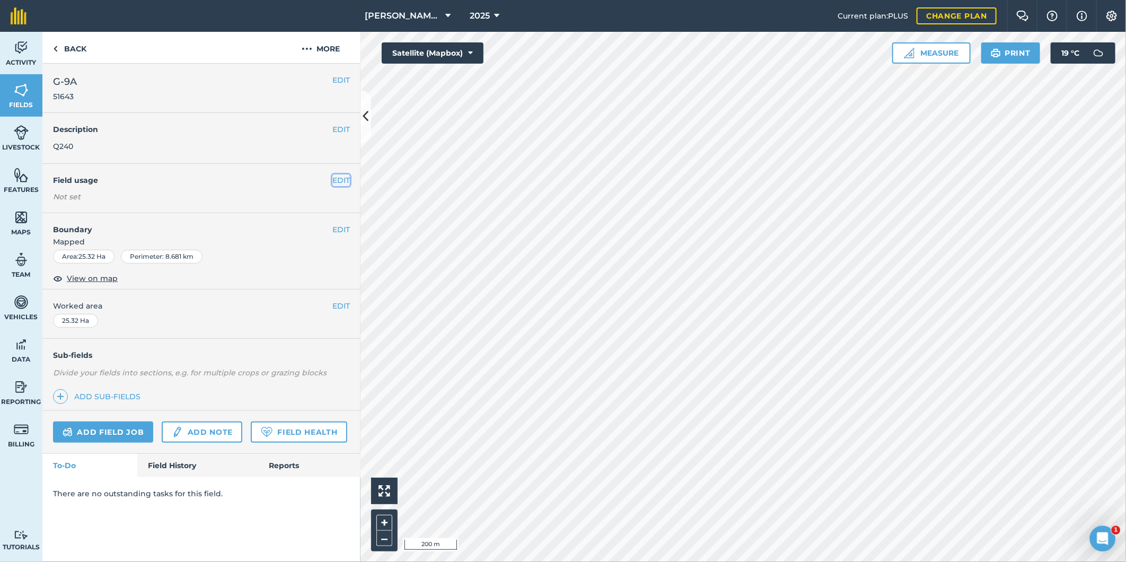
click at [341, 178] on button "EDIT" at bounding box center [340, 180] width 17 height 12
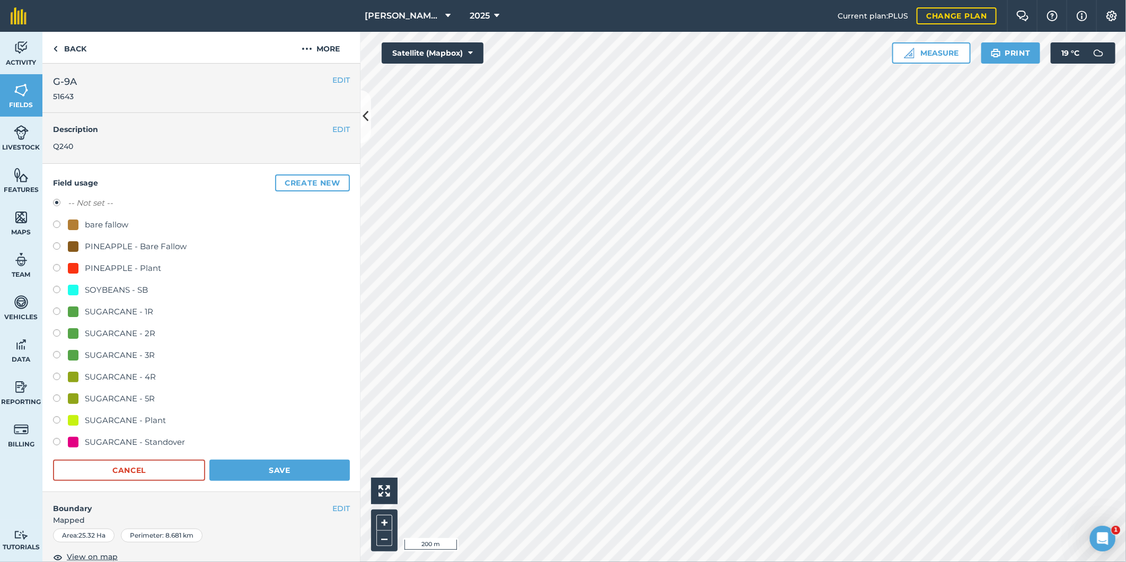
click at [60, 375] on label at bounding box center [60, 378] width 15 height 11
radio input "true"
radio input "false"
click at [55, 375] on label at bounding box center [60, 378] width 15 height 11
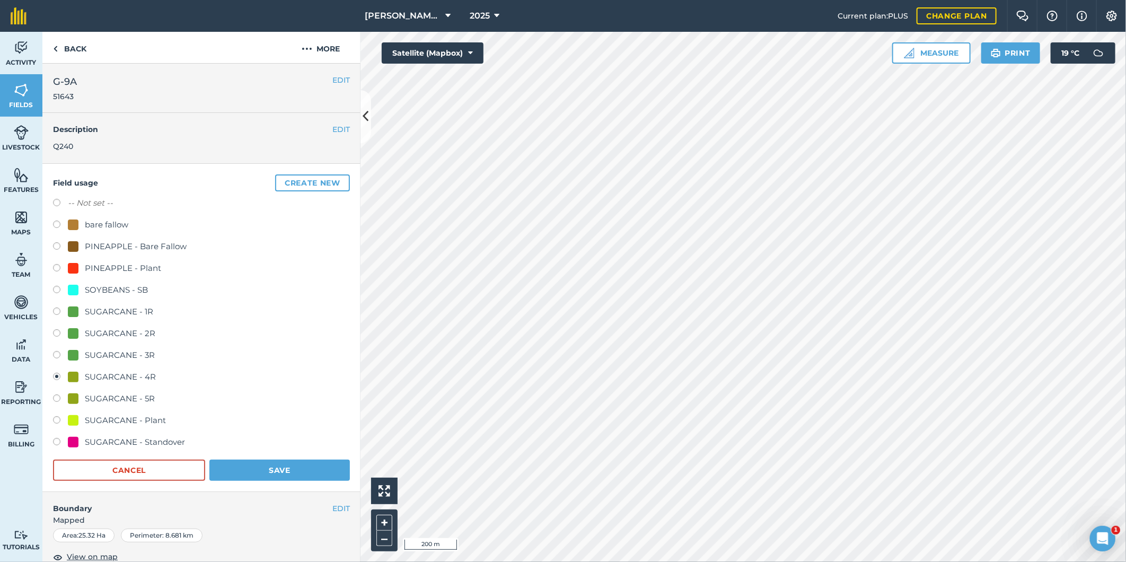
click at [55, 355] on label at bounding box center [60, 356] width 15 height 11
radio input "true"
radio input "false"
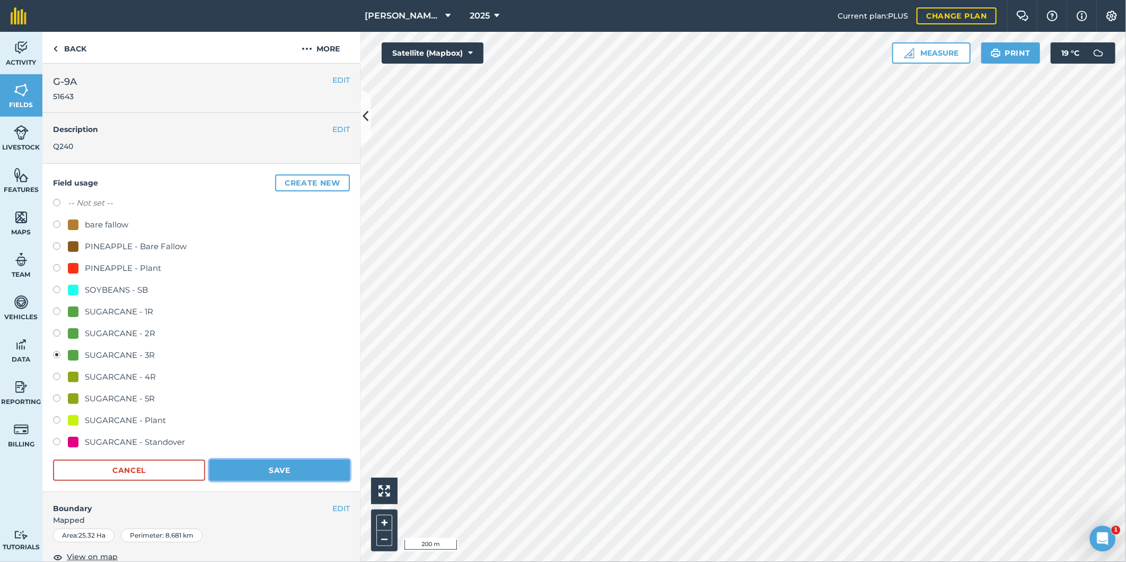
click at [240, 463] on button "Save" at bounding box center [279, 470] width 140 height 21
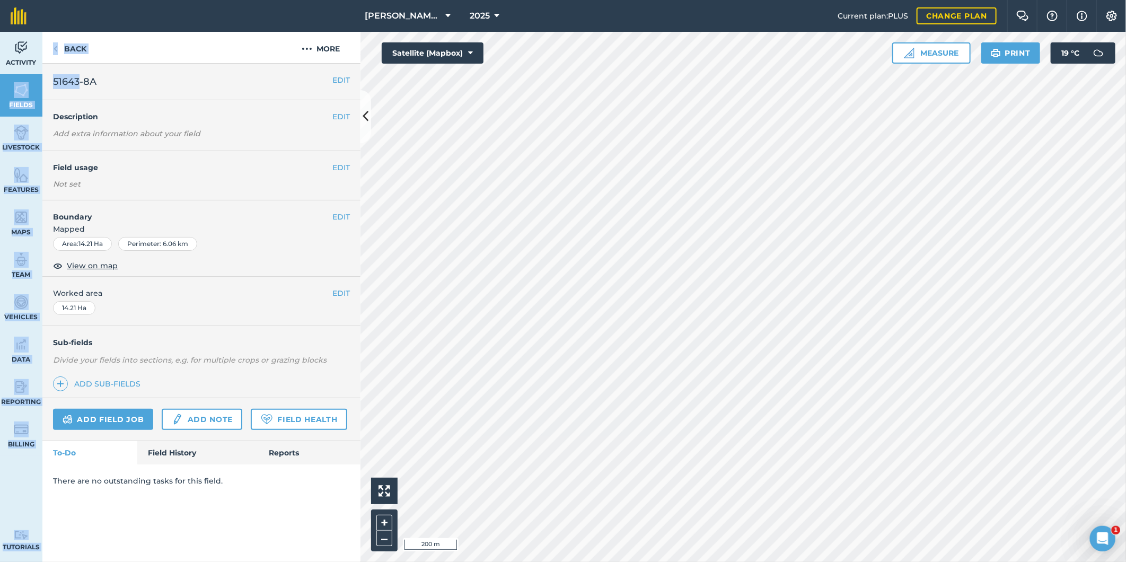
drag, startPoint x: 78, startPoint y: 78, endPoint x: 39, endPoint y: 77, distance: 38.7
click at [40, 77] on div "Activity Fields Livestock Features Maps Team Vehicles Data Reporting Billing Tu…" at bounding box center [563, 297] width 1126 height 530
click at [80, 78] on span "51643-8A" at bounding box center [74, 81] width 43 height 15
click at [110, 85] on h2 "51643-8A" at bounding box center [192, 81] width 279 height 15
drag, startPoint x: 78, startPoint y: 78, endPoint x: 54, endPoint y: 86, distance: 25.5
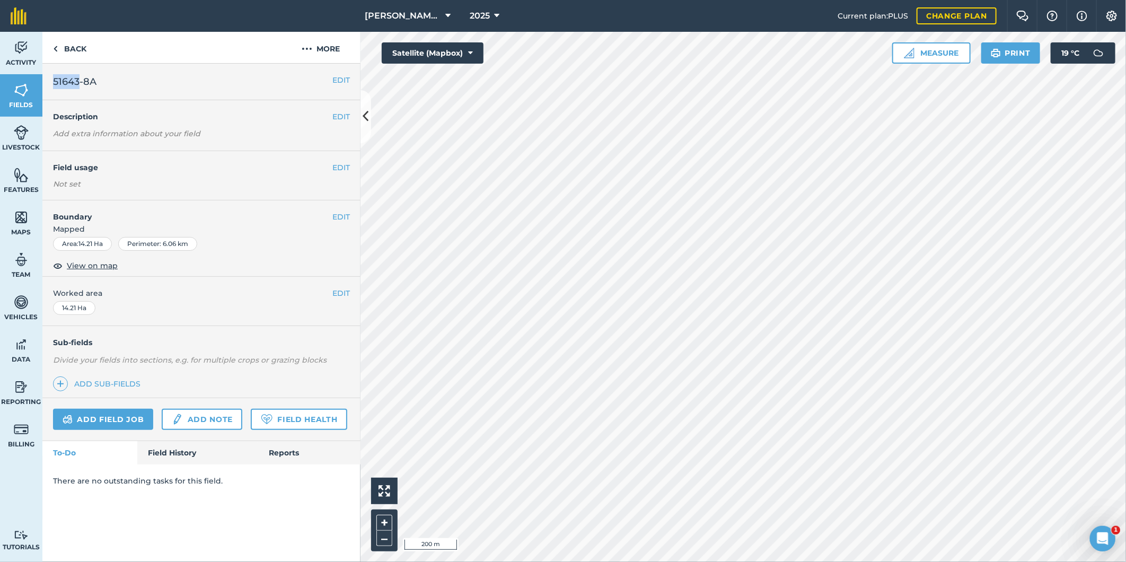
click at [54, 86] on span "51643-8A" at bounding box center [74, 81] width 43 height 15
copy span "51643"
click at [336, 81] on button "EDIT" at bounding box center [340, 80] width 17 height 12
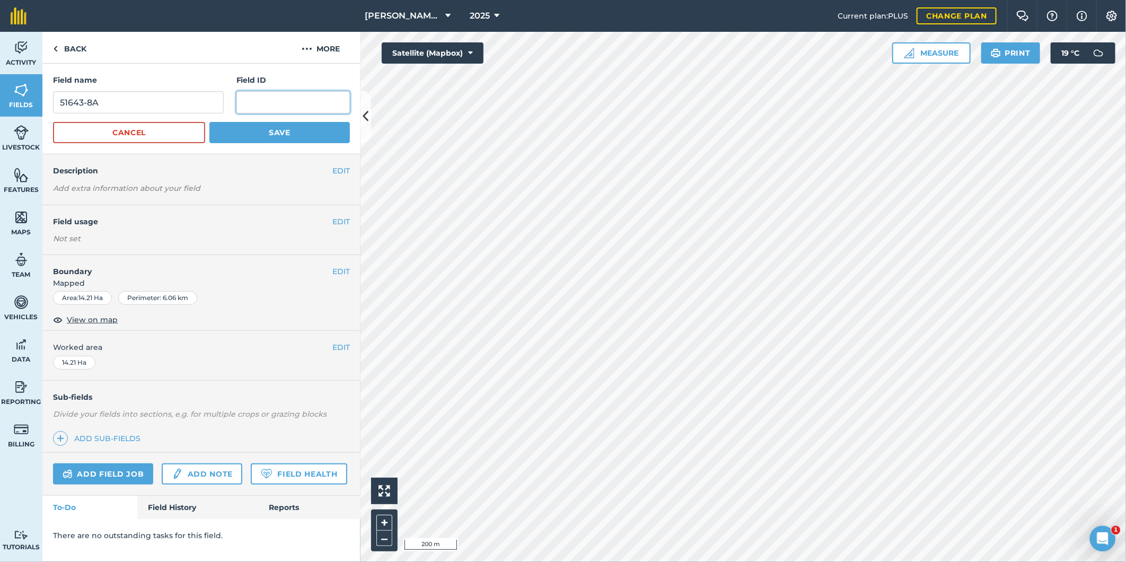
click at [263, 102] on input "text" at bounding box center [292, 102] width 113 height 22
paste input "51643"
type input "51643-8A"
drag, startPoint x: 82, startPoint y: 101, endPoint x: 81, endPoint y: 121, distance: 19.6
click at [60, 106] on input "51643-8A" at bounding box center [138, 102] width 171 height 22
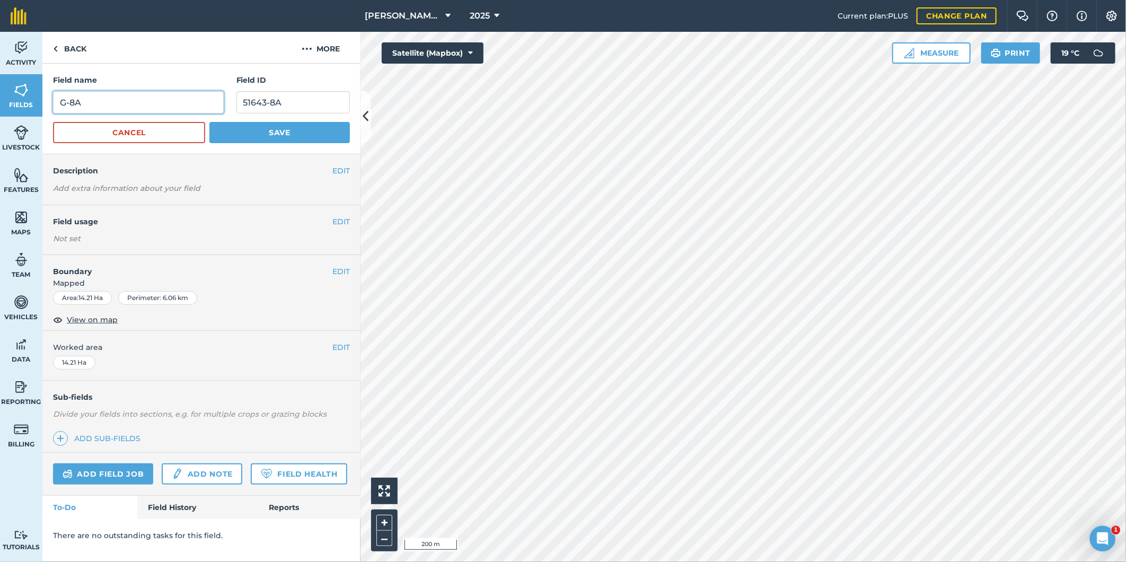
type input "G-8A"
click at [254, 129] on button "Save" at bounding box center [279, 132] width 140 height 21
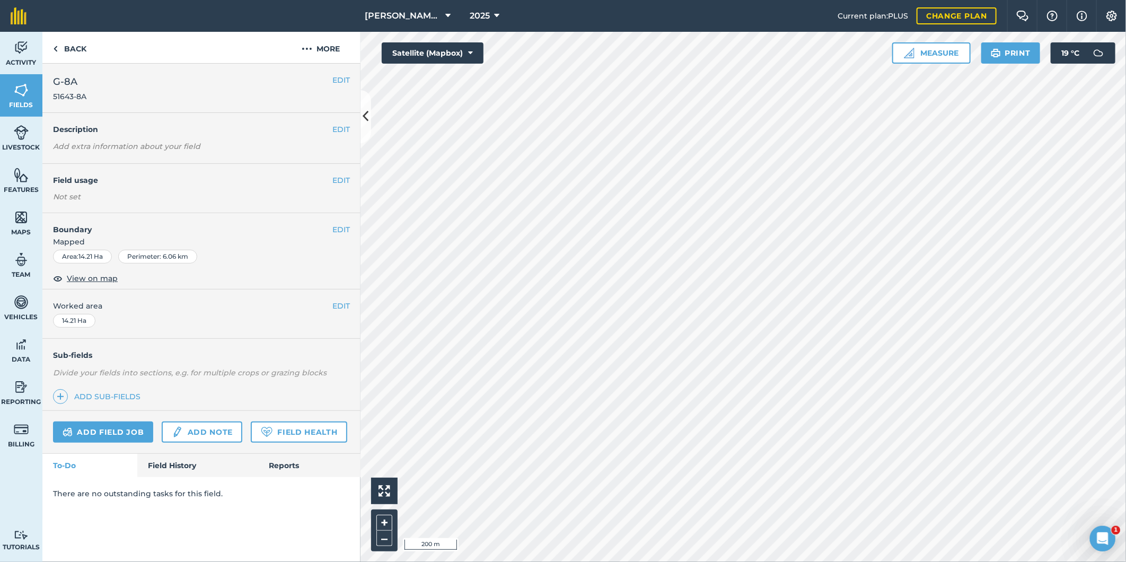
click at [225, 136] on div "EDIT Description Add extra information about your field" at bounding box center [201, 138] width 318 height 51
click at [342, 129] on button "EDIT" at bounding box center [340, 130] width 17 height 12
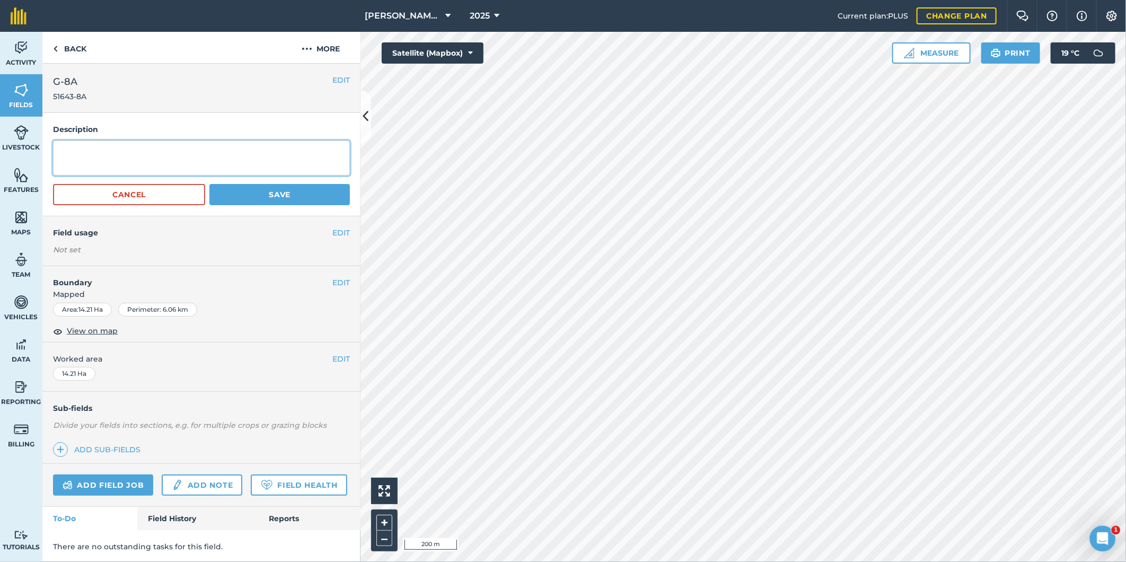
drag, startPoint x: 93, startPoint y: 164, endPoint x: 89, endPoint y: 170, distance: 6.9
click at [92, 164] on textarea at bounding box center [201, 157] width 297 height 35
type textarea "Q240"
click at [249, 192] on button "Save" at bounding box center [279, 194] width 140 height 21
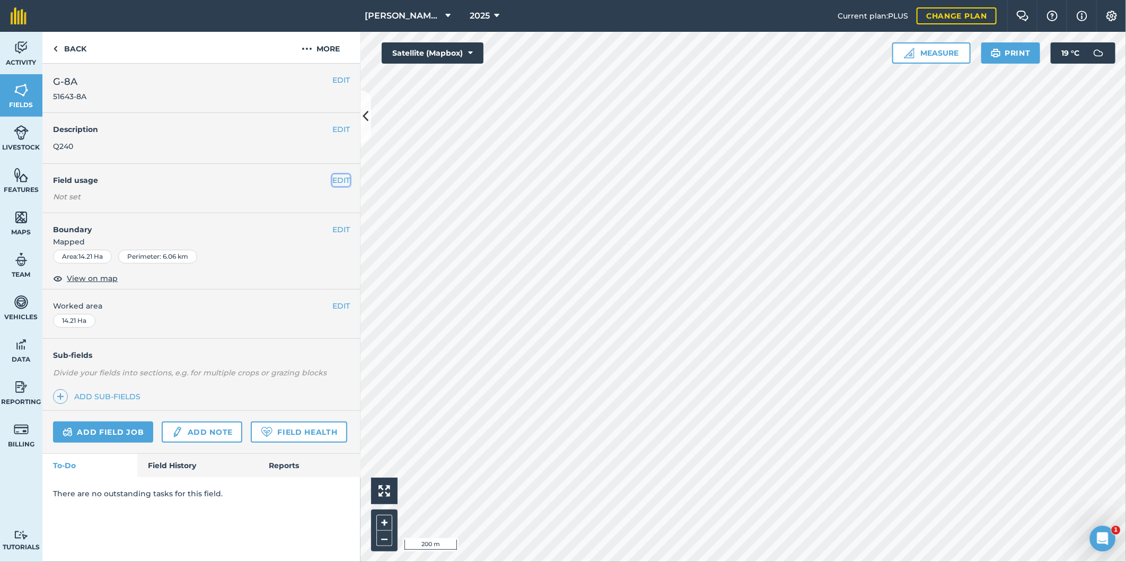
click at [334, 180] on button "EDIT" at bounding box center [340, 180] width 17 height 12
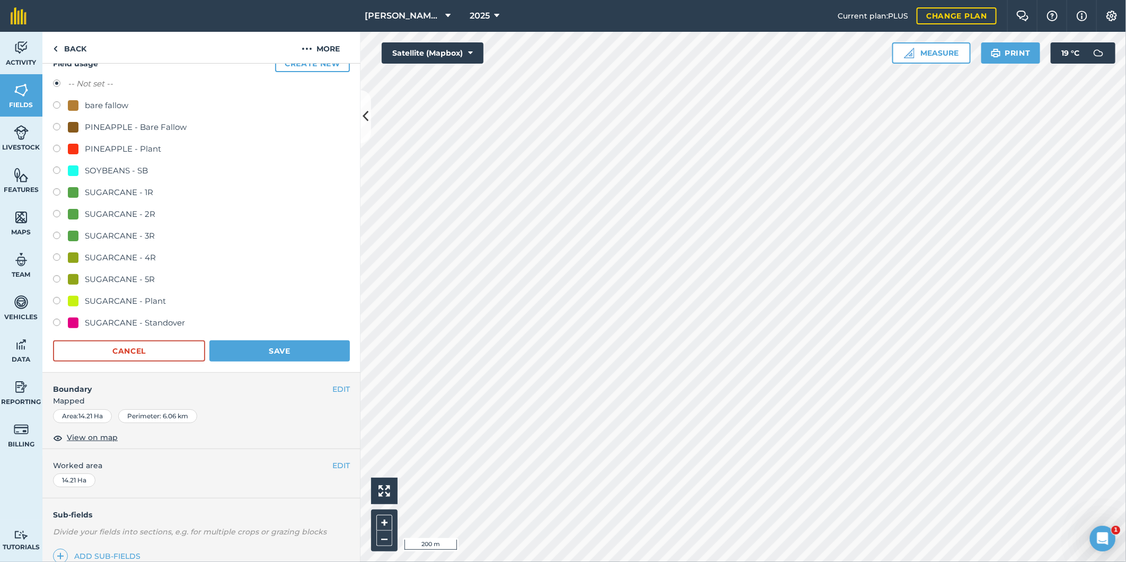
scroll to position [255, 0]
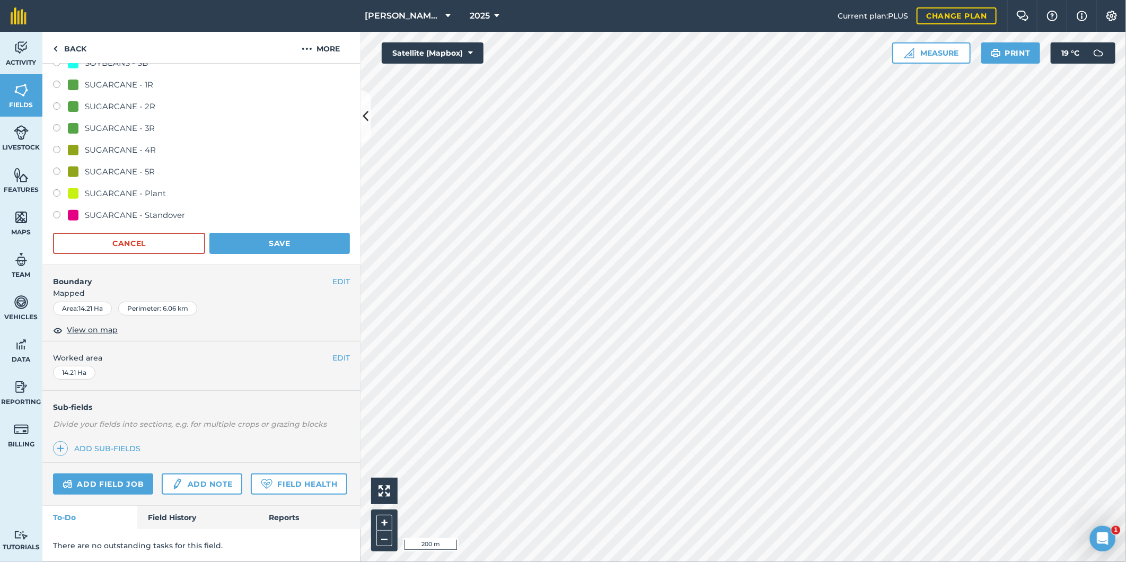
click at [59, 189] on label at bounding box center [60, 194] width 15 height 11
radio input "true"
radio input "false"
click at [215, 233] on button "Save" at bounding box center [279, 243] width 140 height 21
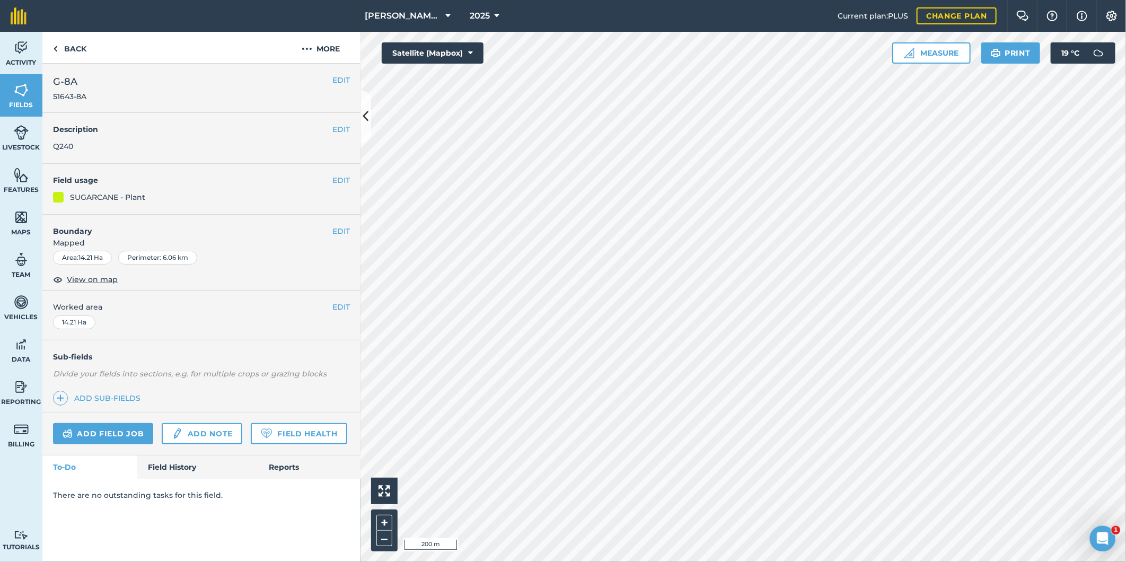
scroll to position [0, 0]
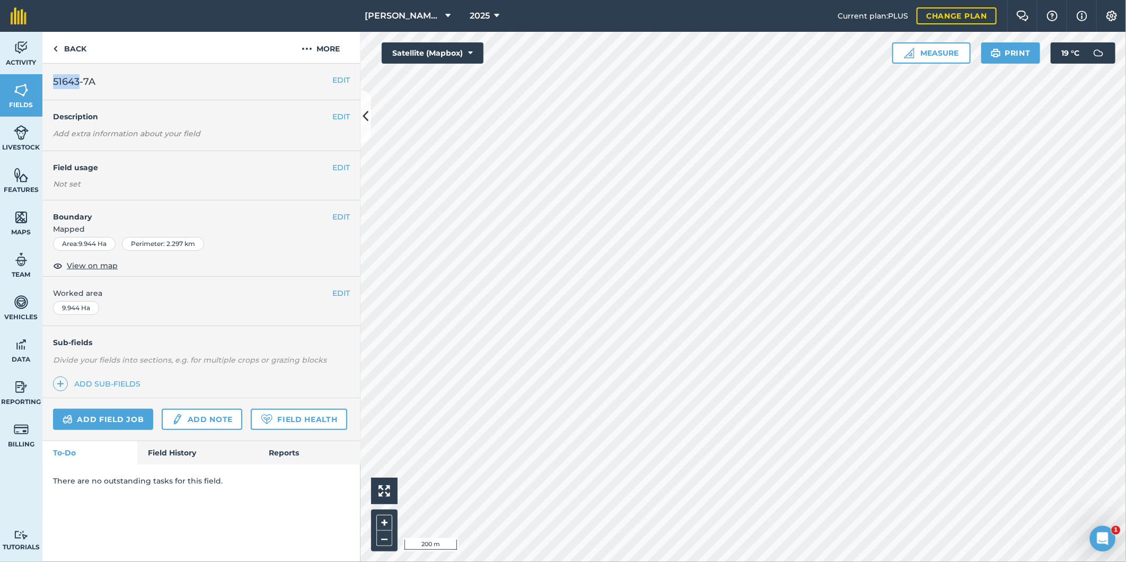
drag, startPoint x: 80, startPoint y: 80, endPoint x: 55, endPoint y: 89, distance: 25.8
click at [55, 89] on span "51643-7A" at bounding box center [74, 81] width 42 height 15
copy span "51643"
click at [342, 82] on button "EDIT" at bounding box center [340, 80] width 17 height 12
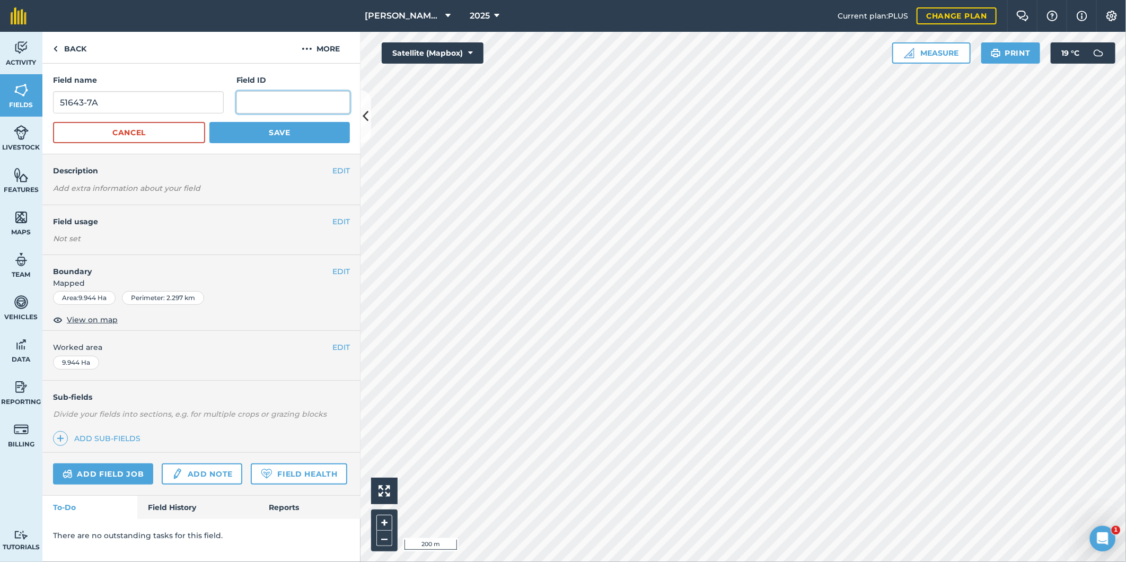
click at [269, 101] on input "text" at bounding box center [292, 102] width 113 height 22
paste input "51643"
type input "51643-7A"
drag, startPoint x: 81, startPoint y: 104, endPoint x: 69, endPoint y: 121, distance: 20.6
click at [48, 104] on div "Field name 51643-7A Field ID 51643-7A Cancel Save" at bounding box center [201, 109] width 318 height 91
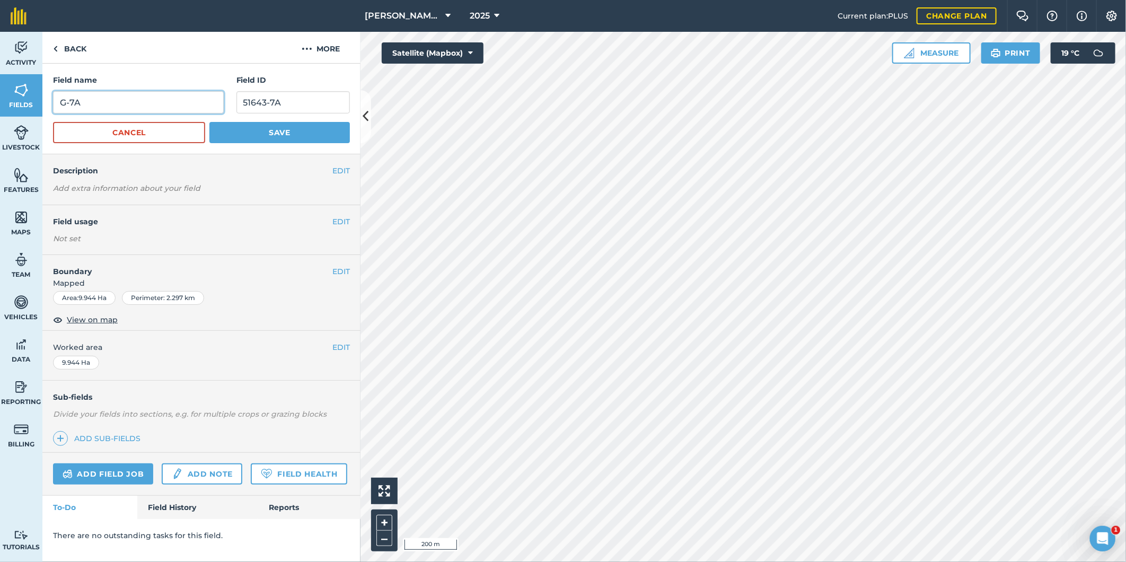
type input "G-7A"
click at [236, 131] on button "Save" at bounding box center [279, 132] width 140 height 21
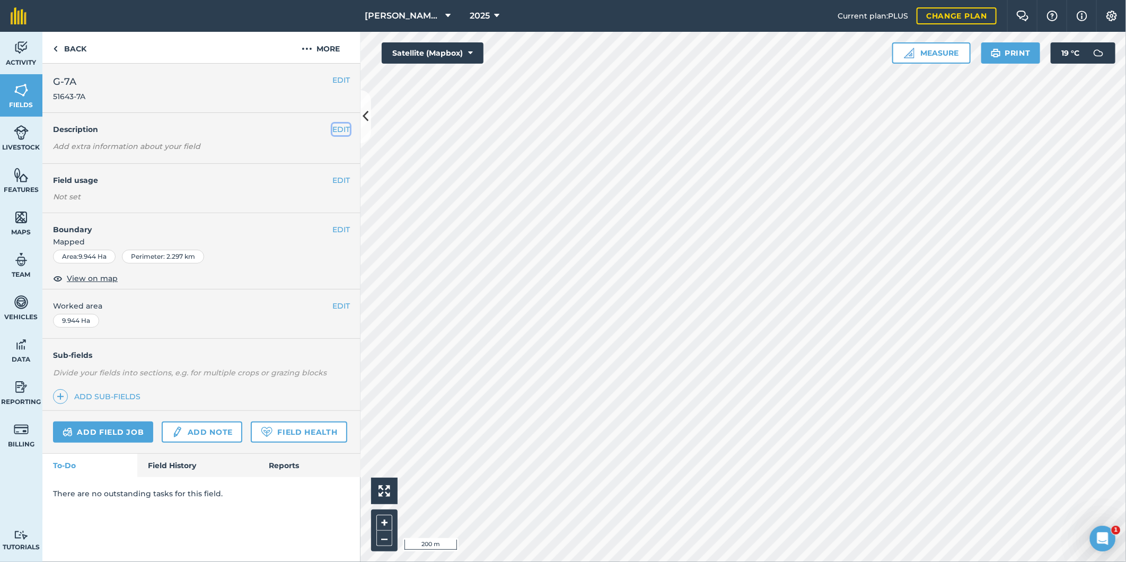
click at [342, 130] on button "EDIT" at bounding box center [340, 130] width 17 height 12
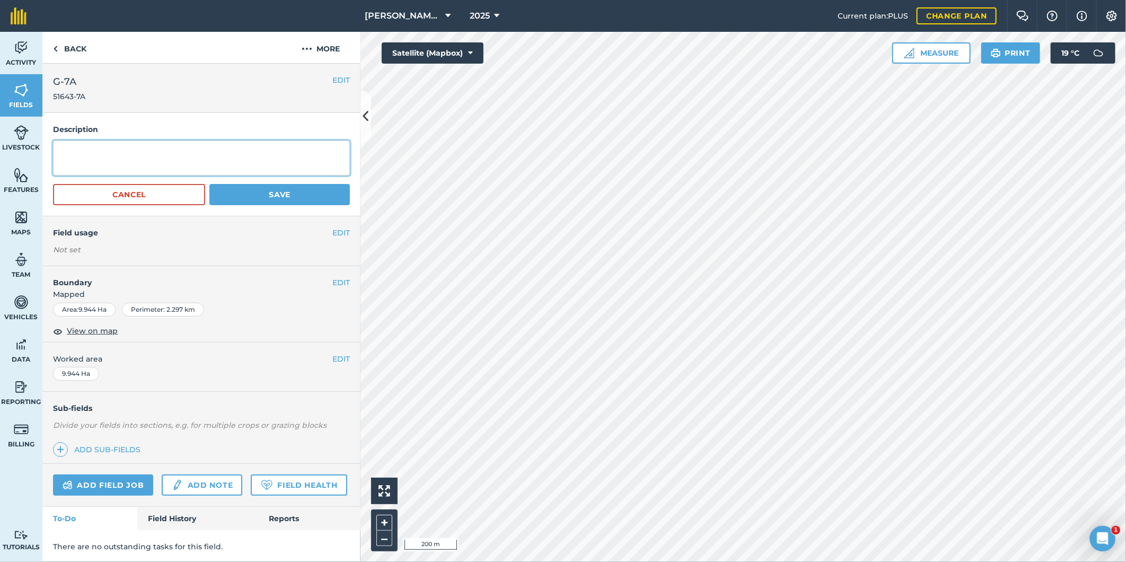
click at [103, 152] on textarea at bounding box center [201, 157] width 297 height 35
type textarea "Q240"
click at [252, 191] on button "Save" at bounding box center [279, 194] width 140 height 21
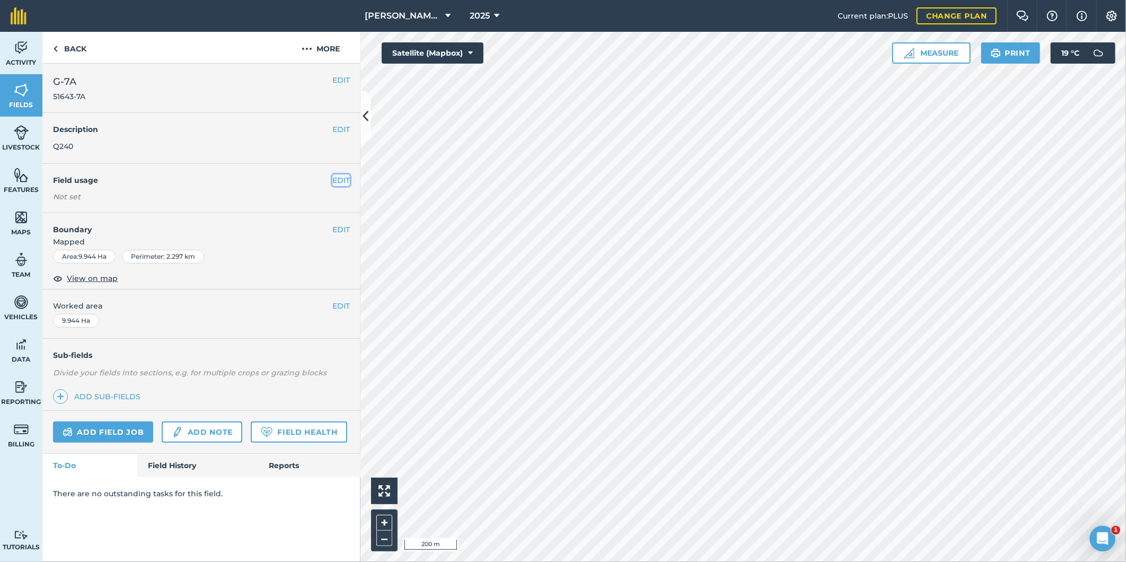
click at [337, 178] on button "EDIT" at bounding box center [340, 180] width 17 height 12
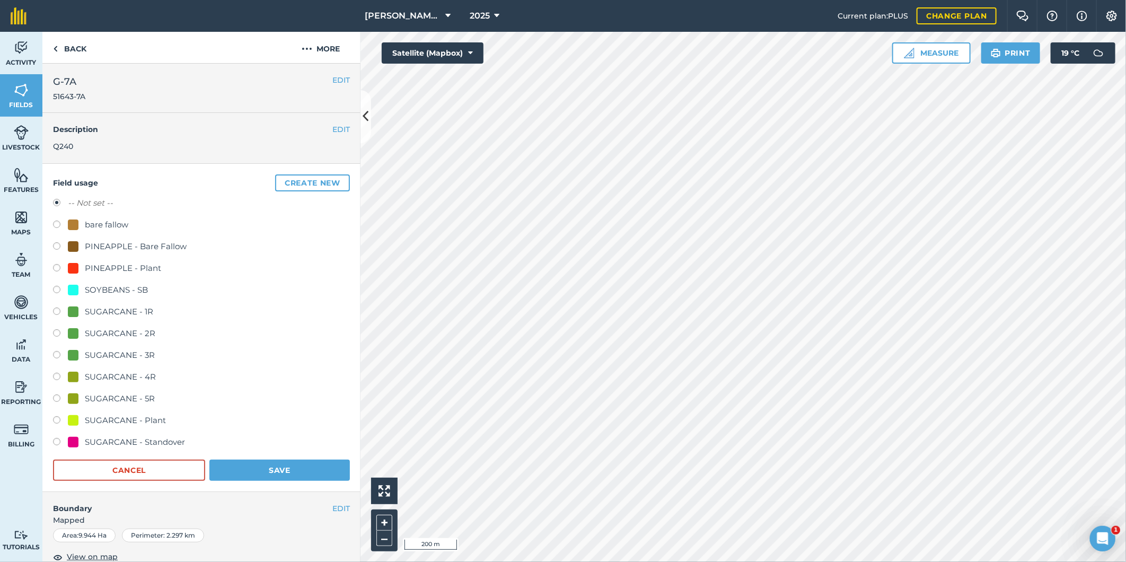
click at [55, 419] on label at bounding box center [60, 421] width 15 height 11
radio input "true"
radio input "false"
click at [230, 464] on button "Save" at bounding box center [279, 470] width 140 height 21
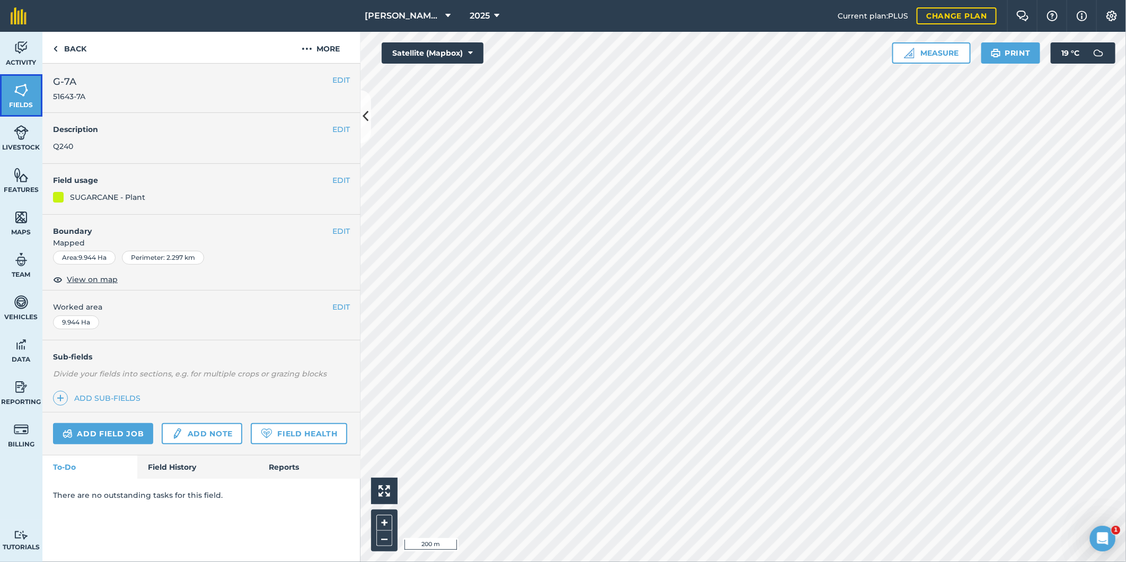
click at [23, 91] on img at bounding box center [21, 90] width 15 height 16
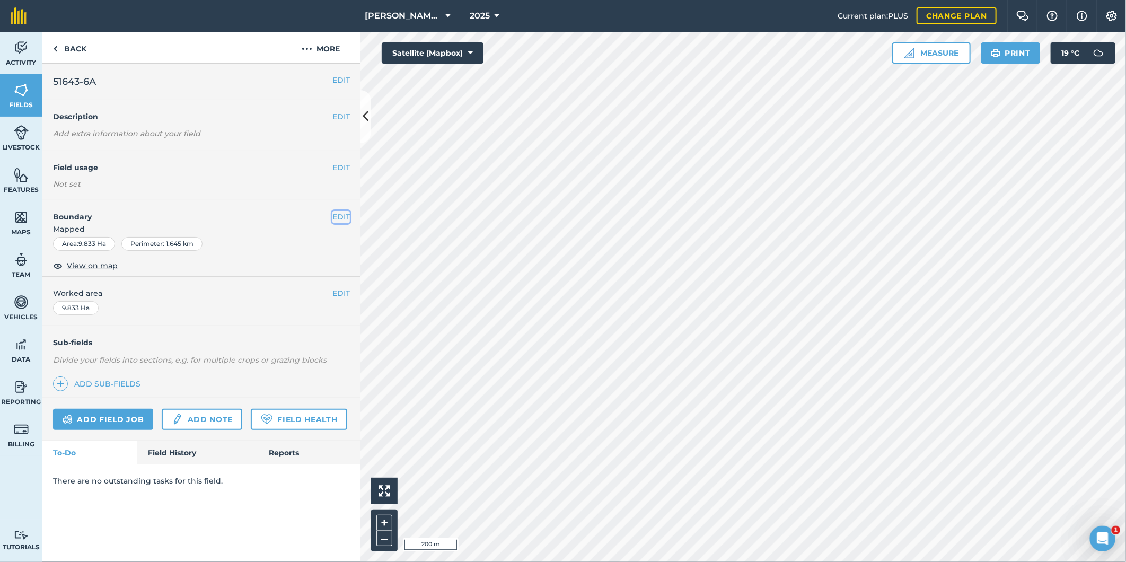
click at [339, 216] on button "EDIT" at bounding box center [340, 217] width 17 height 12
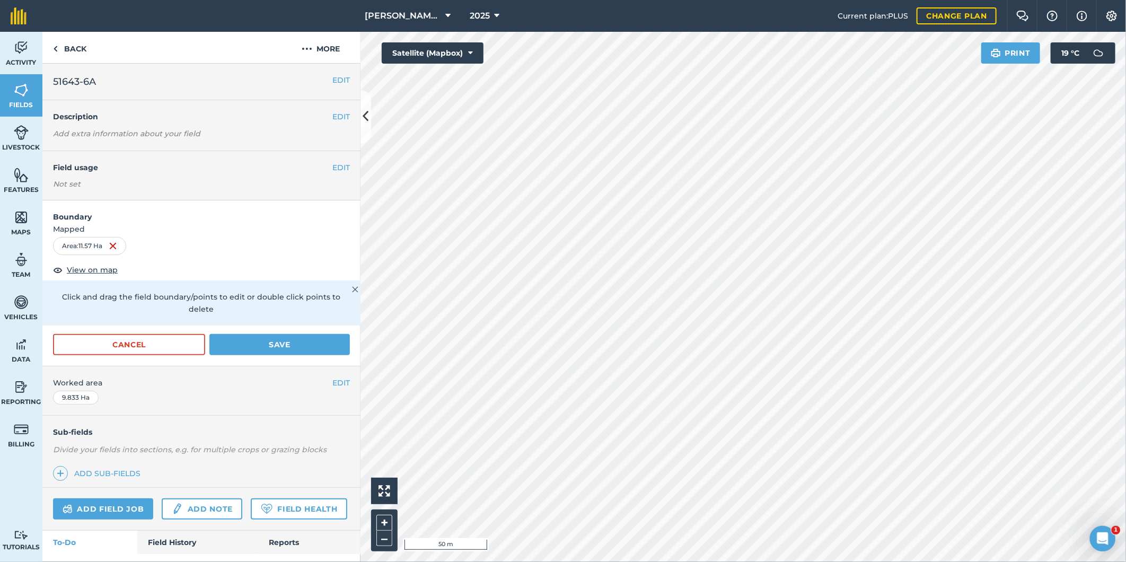
click at [544, 561] on html "Petersen Farms Pty Ltd 2025 Current plan : PLUS Change plan Farm Chat Help Info…" at bounding box center [563, 281] width 1126 height 562
click at [1125, 245] on html "Petersen Farms Pty Ltd 2025 Current plan : PLUS Change plan Farm Chat Help Info…" at bounding box center [563, 281] width 1126 height 562
click at [319, 428] on div "Activity Fields Livestock Features Maps Team Vehicles Data Reporting Billing Tu…" at bounding box center [563, 297] width 1126 height 530
click at [357, 561] on html "Petersen Farms Pty Ltd 2025 Current plan : PLUS Change plan Farm Chat Help Info…" at bounding box center [563, 281] width 1126 height 562
click at [332, 382] on button "EDIT" at bounding box center [340, 383] width 17 height 12
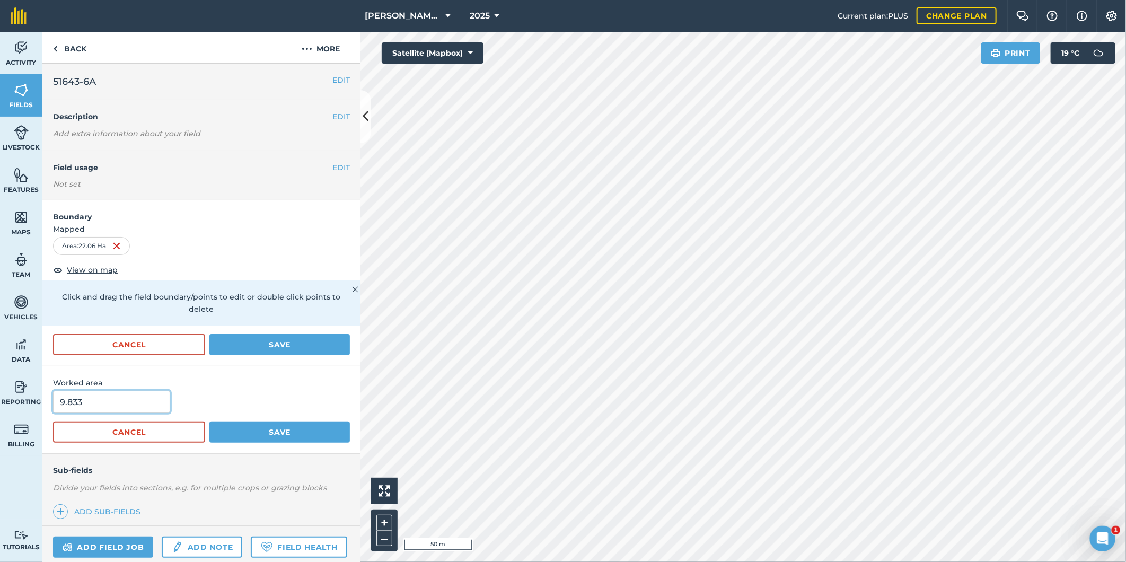
drag, startPoint x: 89, startPoint y: 403, endPoint x: 41, endPoint y: 408, distance: 47.9
click at [42, 409] on div "Worked area 9.833 Cancel Save" at bounding box center [201, 409] width 318 height 87
type input "22.32"
click at [237, 430] on button "Save" at bounding box center [279, 431] width 140 height 21
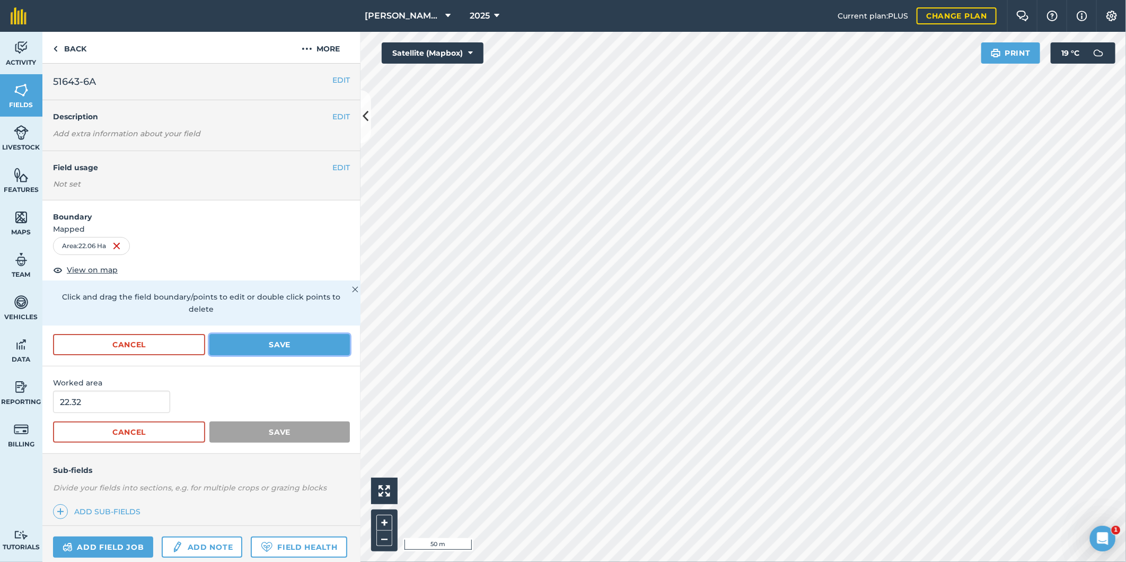
click at [252, 342] on button "Save" at bounding box center [279, 344] width 140 height 21
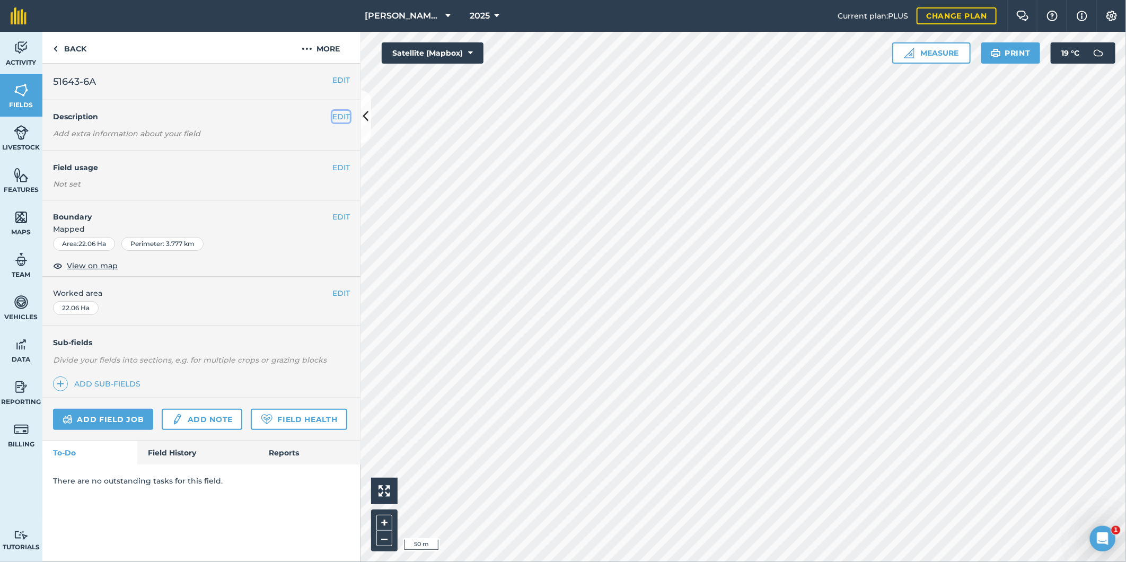
click at [342, 117] on button "EDIT" at bounding box center [340, 117] width 17 height 12
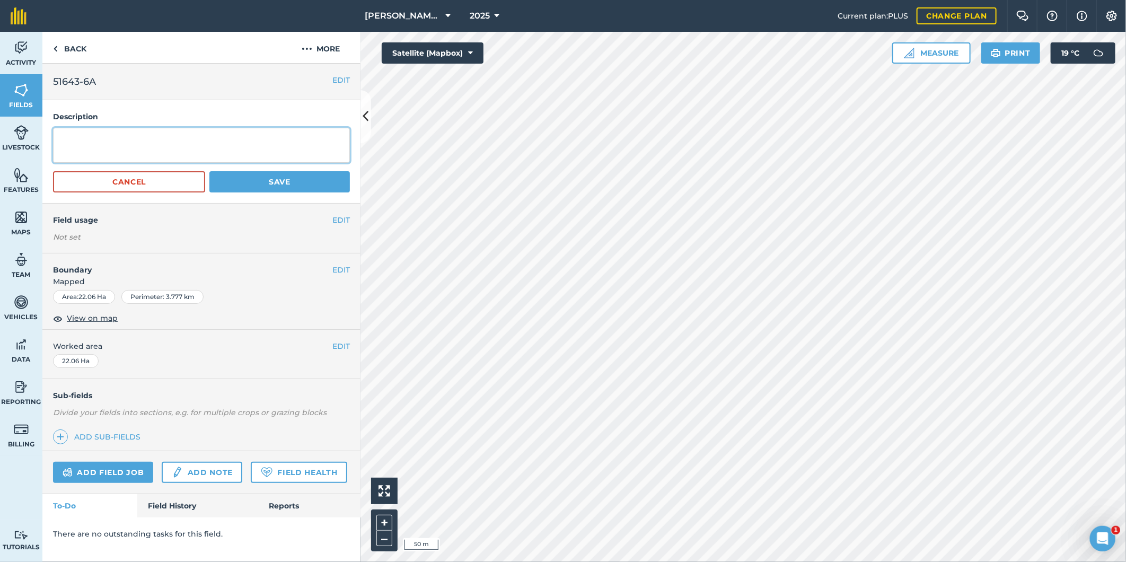
click at [122, 144] on textarea at bounding box center [201, 145] width 297 height 35
type textarea "Q240"
click at [298, 181] on button "Save" at bounding box center [279, 181] width 140 height 21
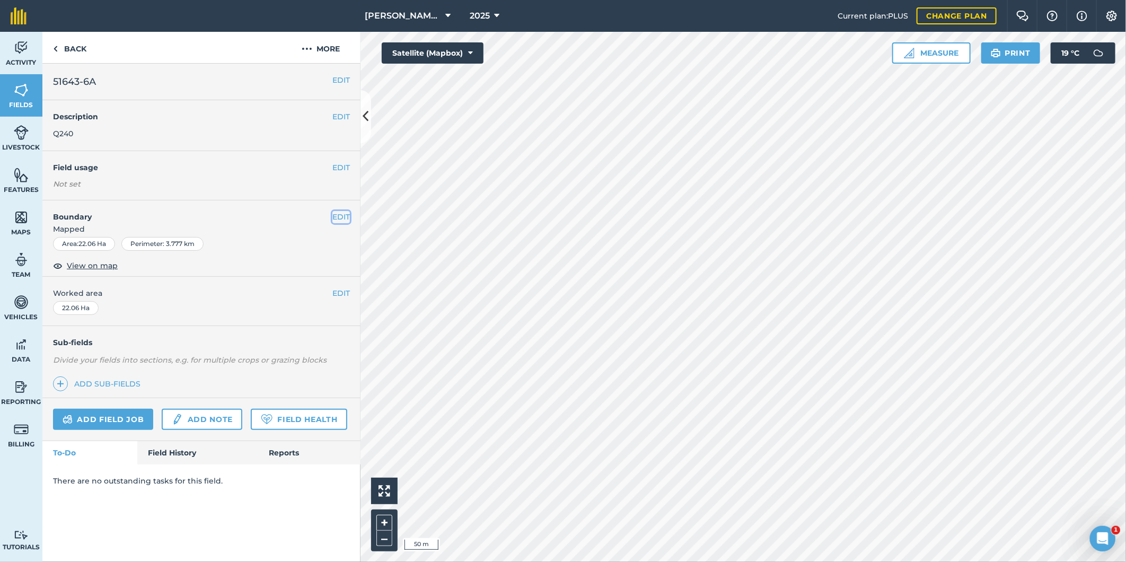
click at [339, 219] on button "EDIT" at bounding box center [340, 217] width 17 height 12
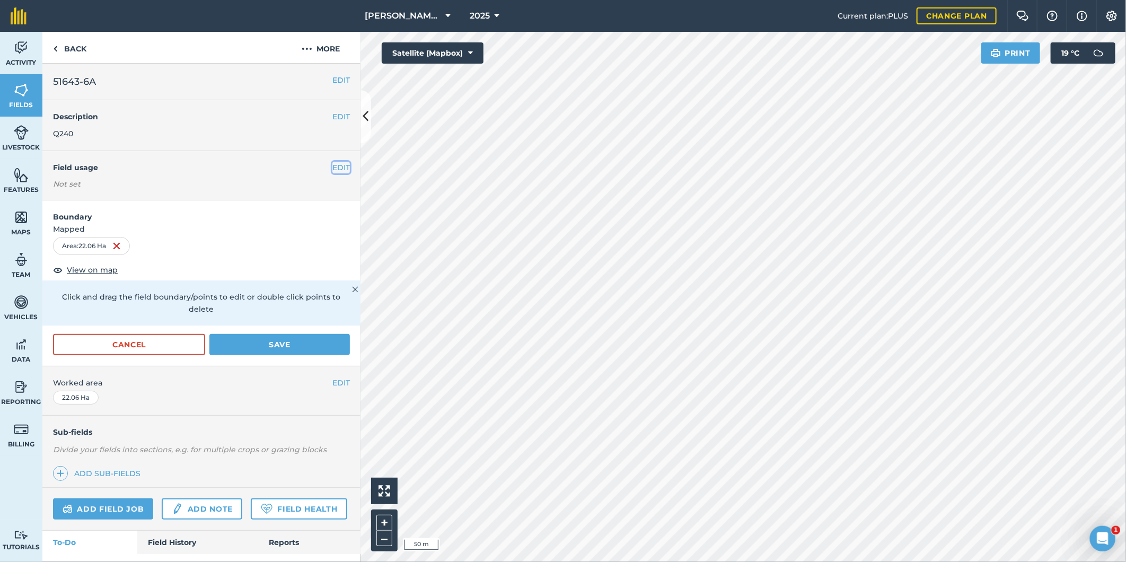
click at [332, 166] on button "EDIT" at bounding box center [340, 168] width 17 height 12
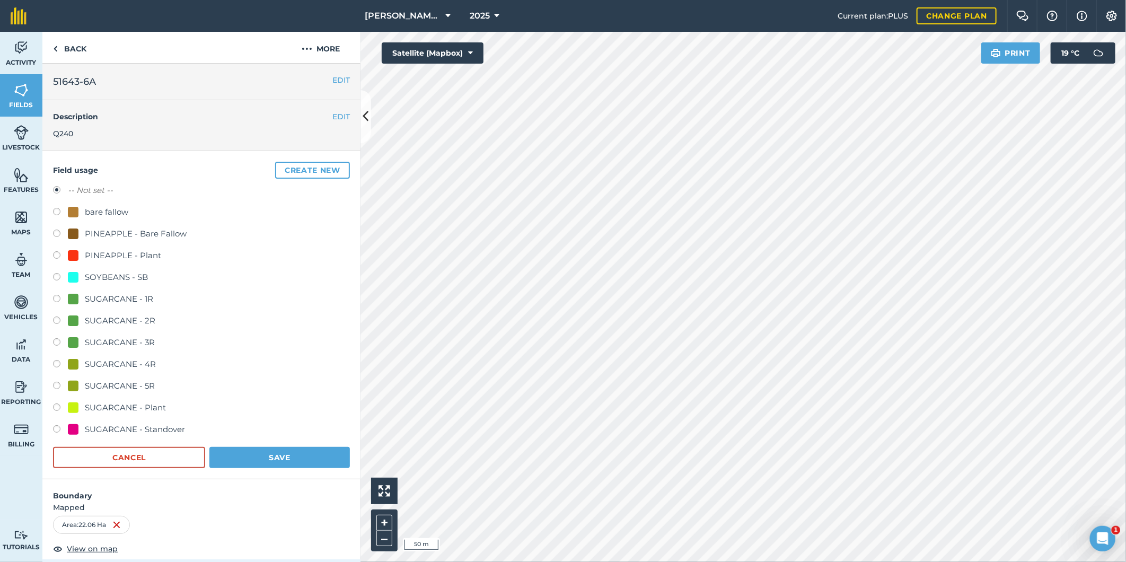
click at [56, 406] on label at bounding box center [60, 408] width 15 height 11
radio input "true"
radio input "false"
click at [222, 455] on button "Save" at bounding box center [279, 457] width 140 height 21
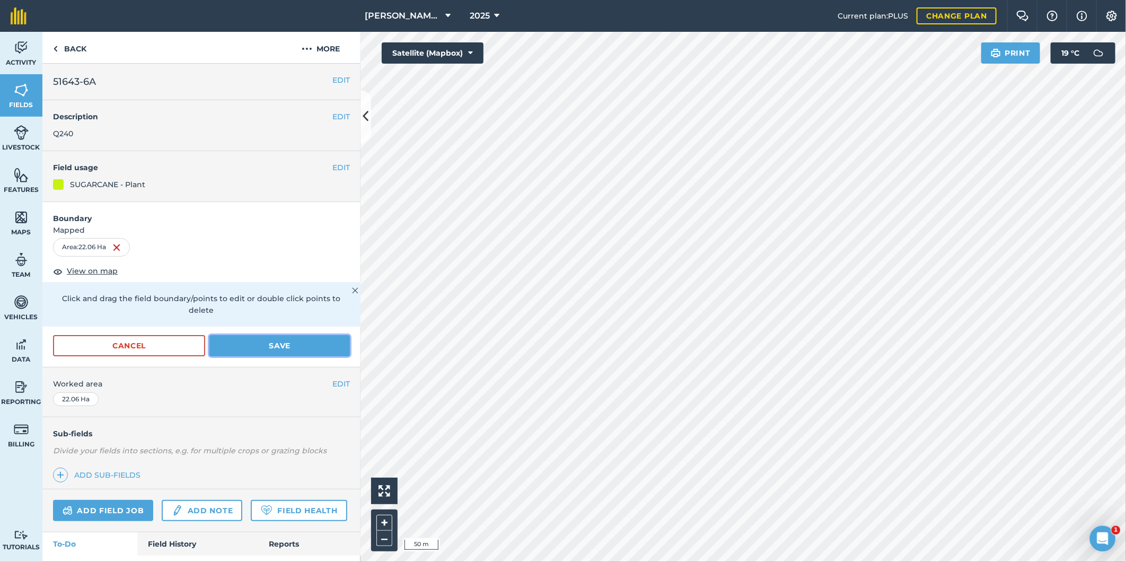
click at [244, 346] on button "Save" at bounding box center [279, 345] width 140 height 21
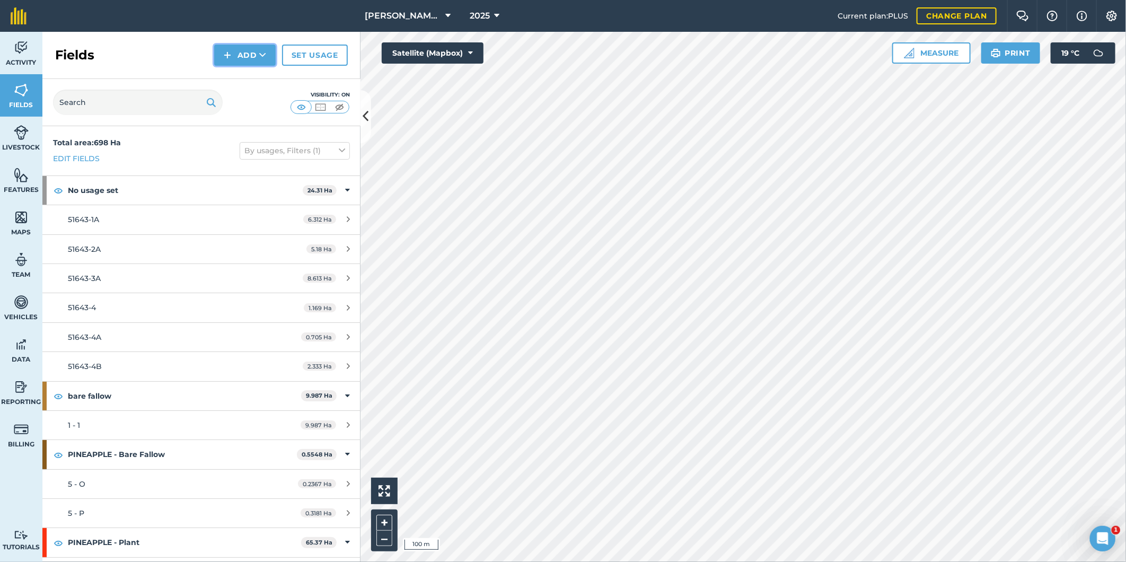
click at [257, 49] on button "Add" at bounding box center [244, 55] width 61 height 21
click at [251, 78] on link "Draw" at bounding box center [245, 78] width 58 height 23
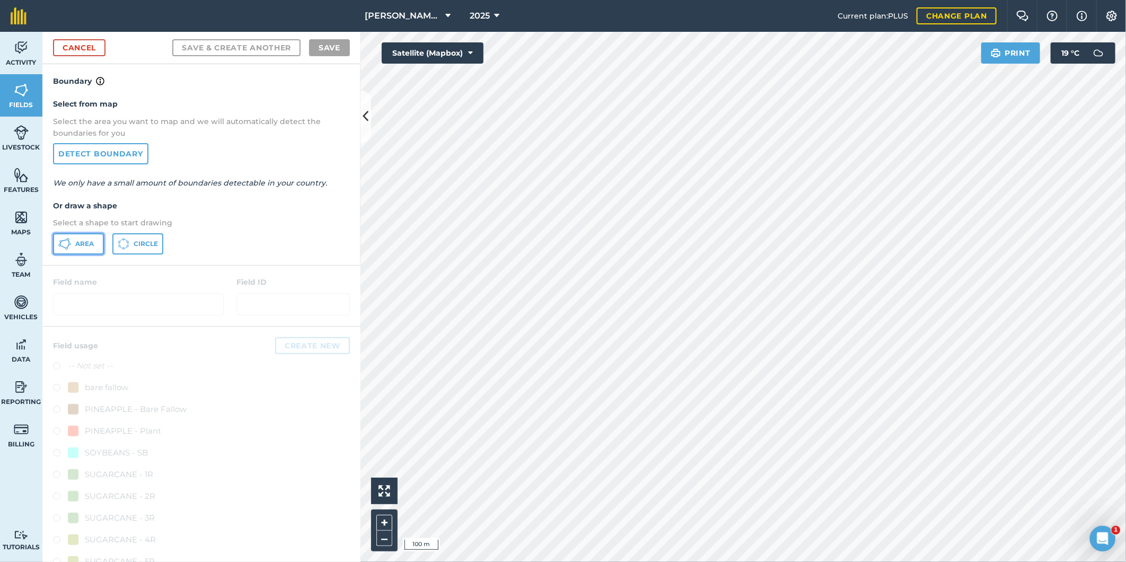
click at [85, 241] on span "Area" at bounding box center [84, 244] width 19 height 8
click at [90, 241] on span "Area" at bounding box center [84, 244] width 19 height 8
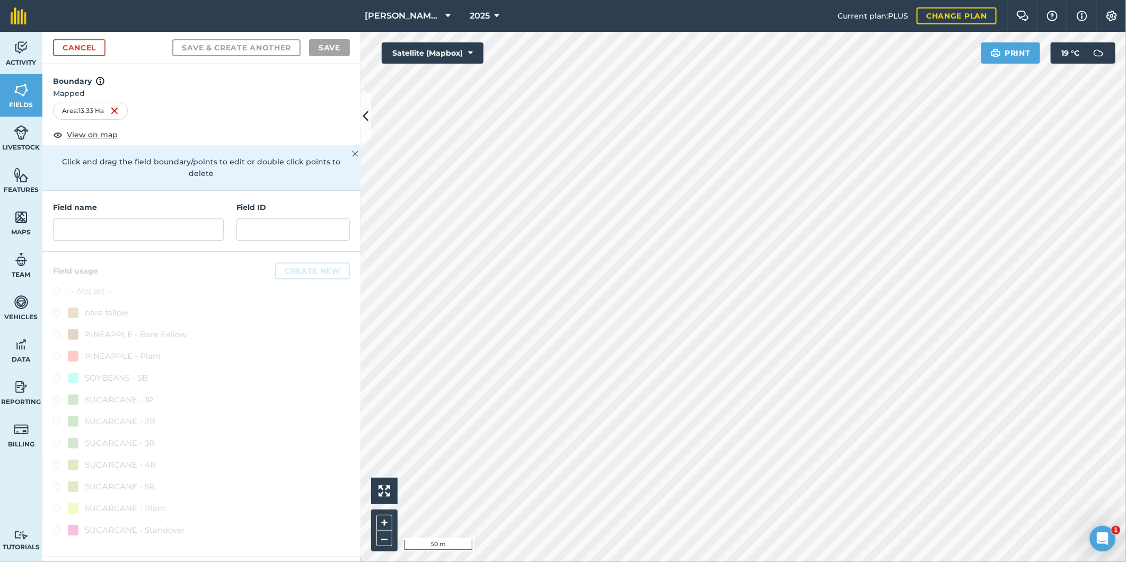
click at [638, 561] on html "Petersen Farms Pty Ltd 2025 Current plan : PLUS Change plan Farm Chat Help Info…" at bounding box center [563, 281] width 1126 height 562
click at [697, 561] on html "Petersen Farms Pty Ltd 2025 Current plan : PLUS Change plan Farm Chat Help Info…" at bounding box center [563, 281] width 1126 height 562
click at [1089, 62] on div "Click to start drawing i 10 m + – Satellite (Mapbox) Print 19 ° C" at bounding box center [742, 297] width 765 height 530
click at [749, 561] on html "Petersen Farms Pty Ltd 2025 Current plan : PLUS Change plan Farm Chat Help Info…" at bounding box center [563, 281] width 1126 height 562
click at [89, 218] on input "text" at bounding box center [138, 229] width 171 height 22
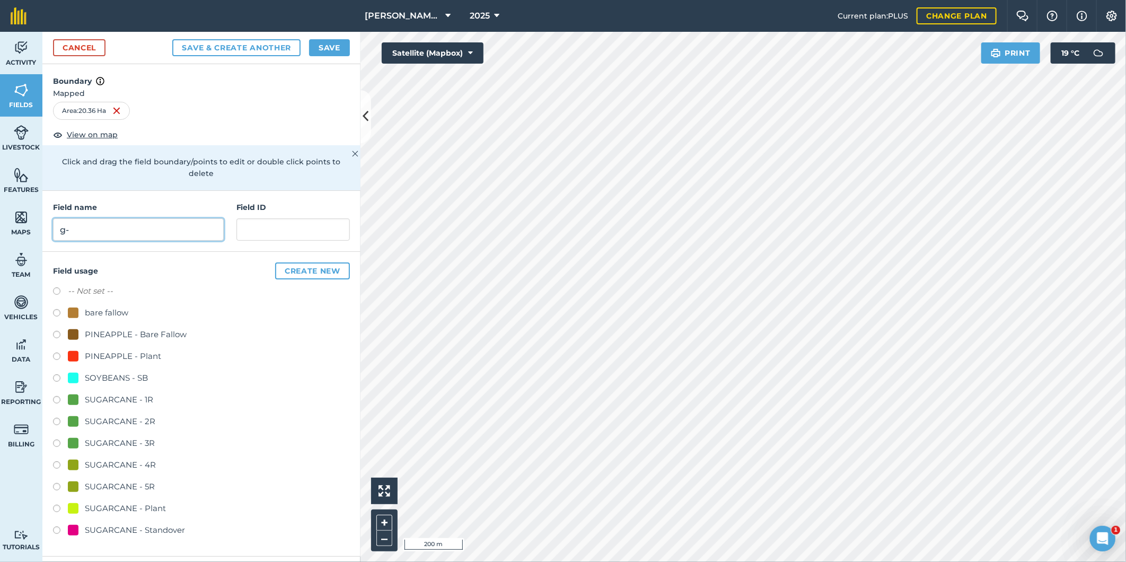
type input "g"
type input "G-4B"
drag, startPoint x: 251, startPoint y: 217, endPoint x: 258, endPoint y: 216, distance: 7.0
click at [251, 218] on input "text" at bounding box center [292, 229] width 113 height 22
type input "51643-4B"
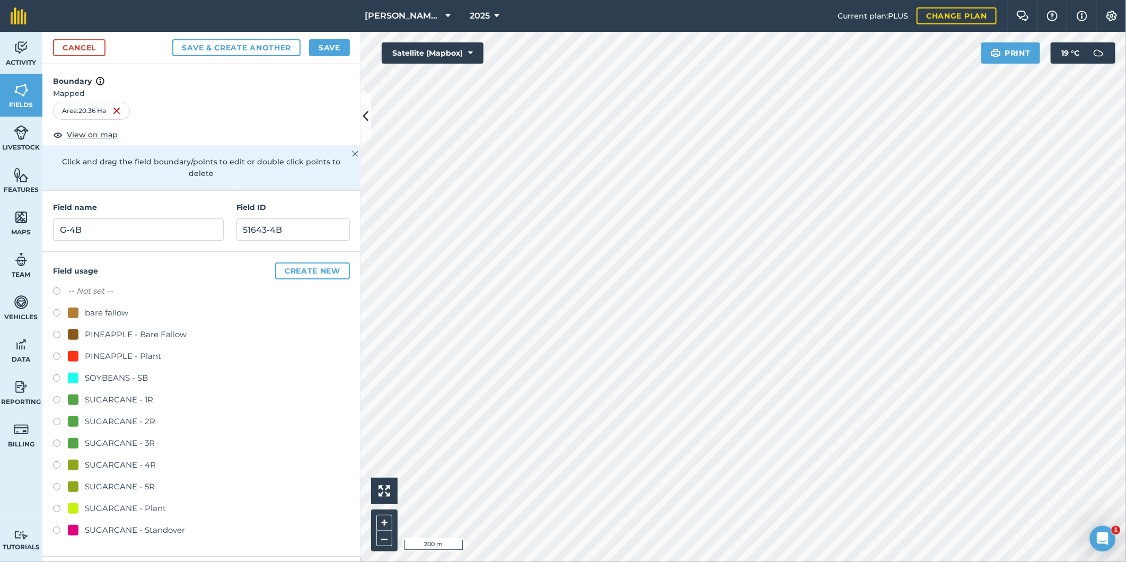
click at [57, 418] on label at bounding box center [60, 423] width 15 height 11
radio input "true"
click at [330, 46] on button "Save" at bounding box center [329, 47] width 41 height 17
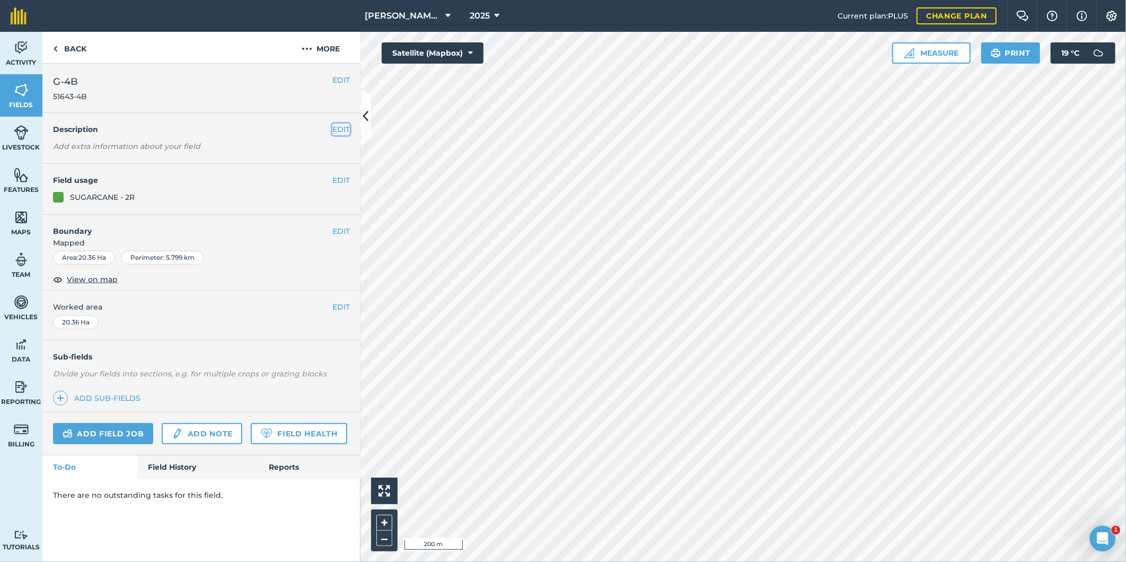
click at [346, 126] on button "EDIT" at bounding box center [340, 130] width 17 height 12
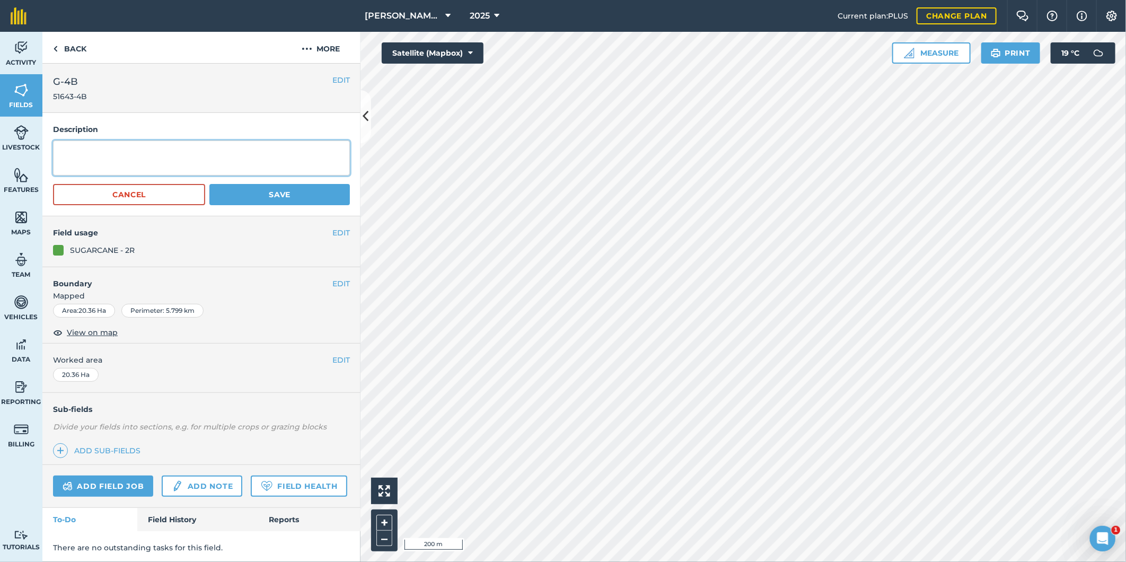
click at [131, 154] on textarea at bounding box center [201, 157] width 297 height 35
type textarea "Q240"
click at [272, 187] on button "Save" at bounding box center [279, 194] width 140 height 21
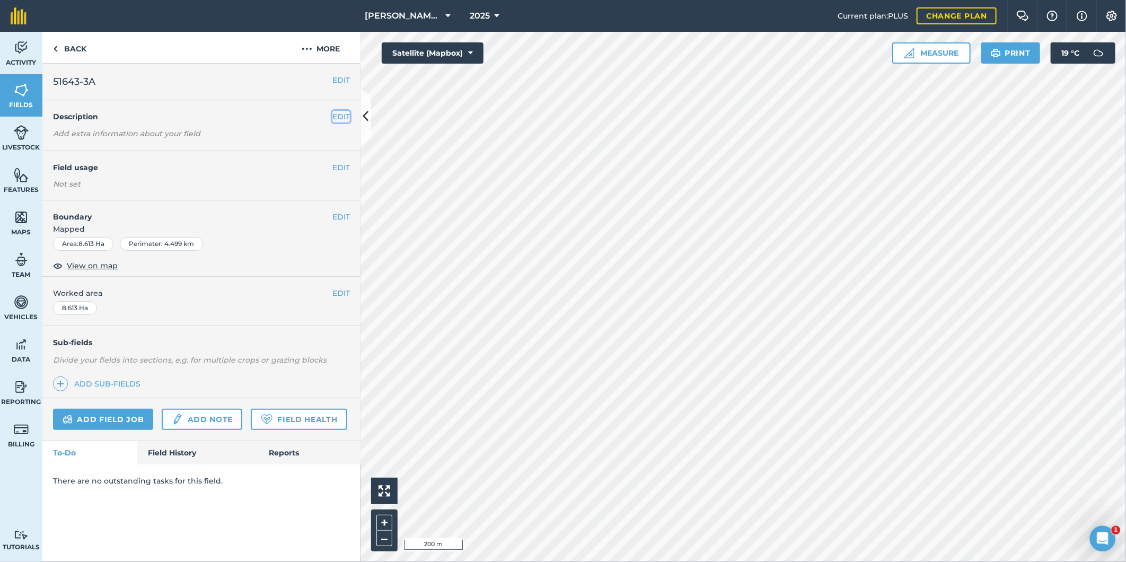
click at [337, 118] on button "EDIT" at bounding box center [340, 117] width 17 height 12
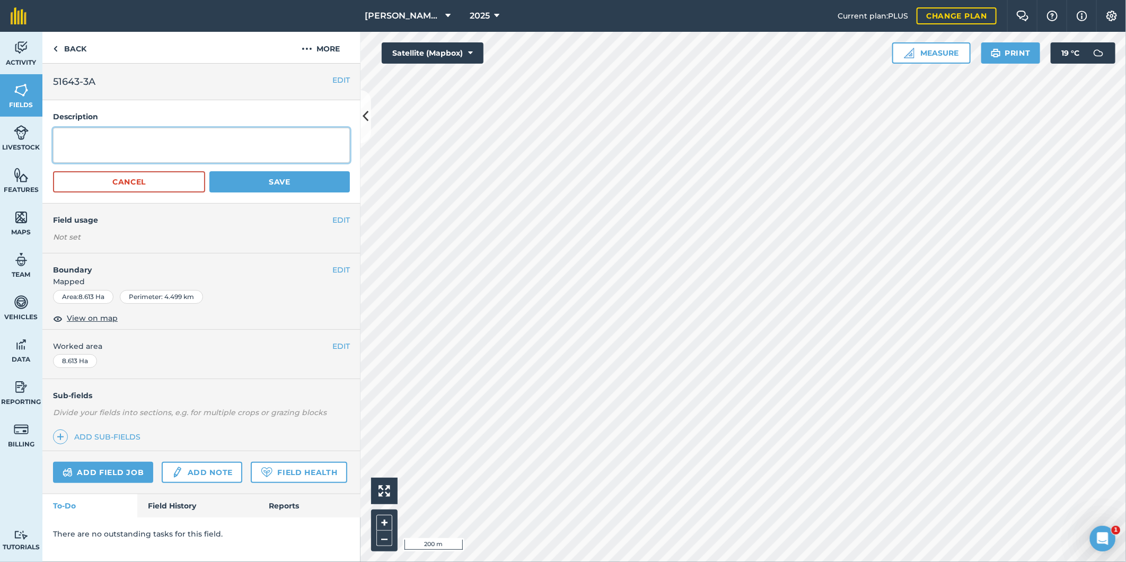
click at [120, 129] on textarea at bounding box center [201, 145] width 297 height 35
type textarea "Q240"
click at [261, 192] on div "Description Q240 Cancel Save" at bounding box center [201, 151] width 318 height 103
click at [340, 219] on button "EDIT" at bounding box center [340, 220] width 17 height 12
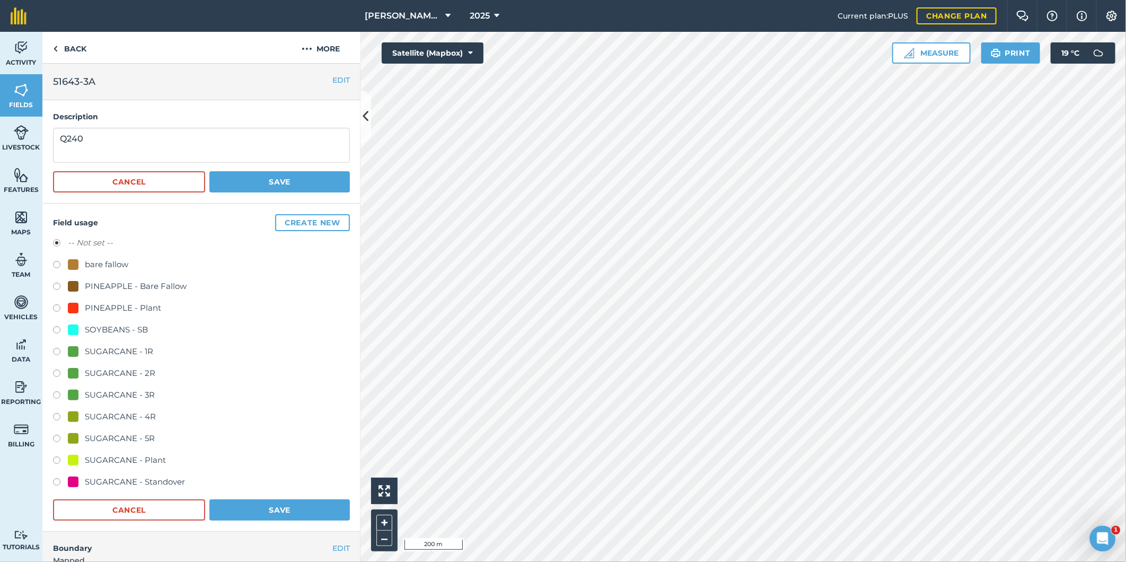
click at [58, 393] on label at bounding box center [60, 396] width 15 height 11
radio input "true"
radio input "false"
click at [237, 507] on button "Save" at bounding box center [279, 509] width 140 height 21
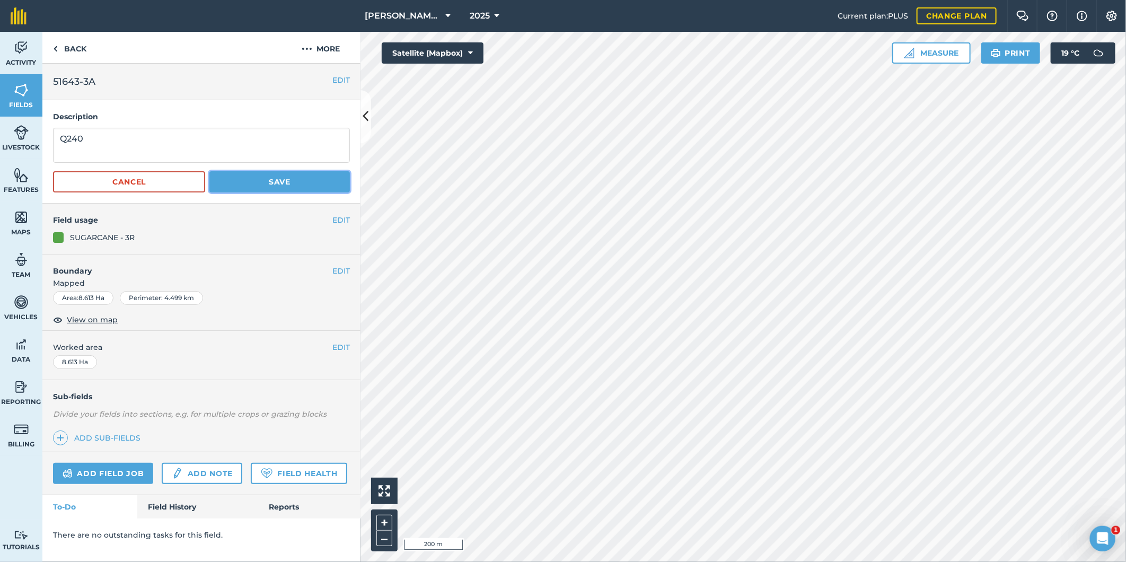
click at [277, 178] on button "Save" at bounding box center [279, 181] width 140 height 21
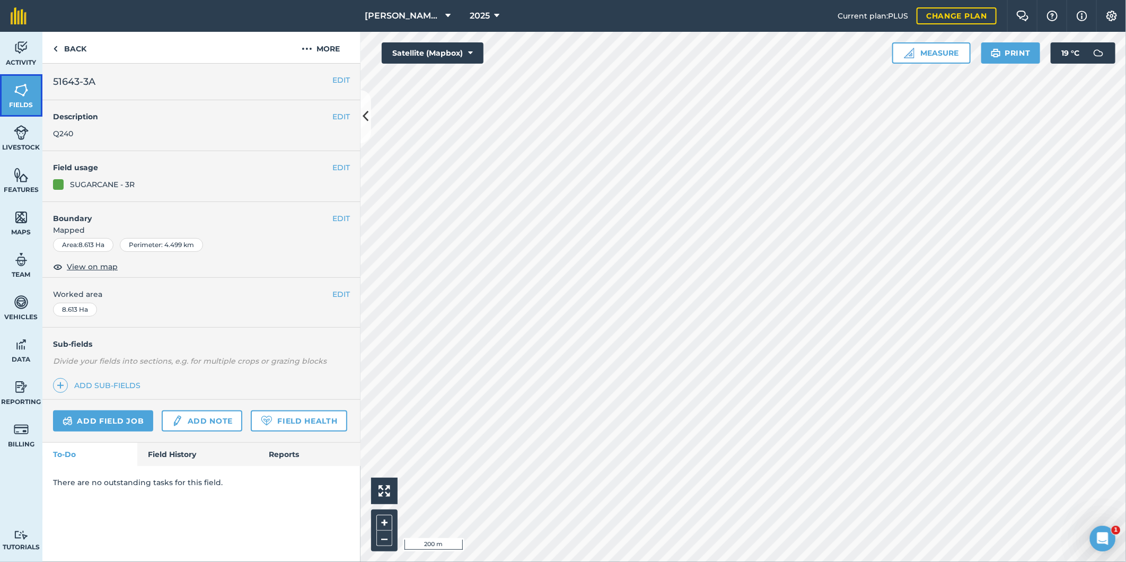
click at [22, 92] on img at bounding box center [21, 90] width 15 height 16
click at [347, 112] on button "EDIT" at bounding box center [340, 117] width 17 height 12
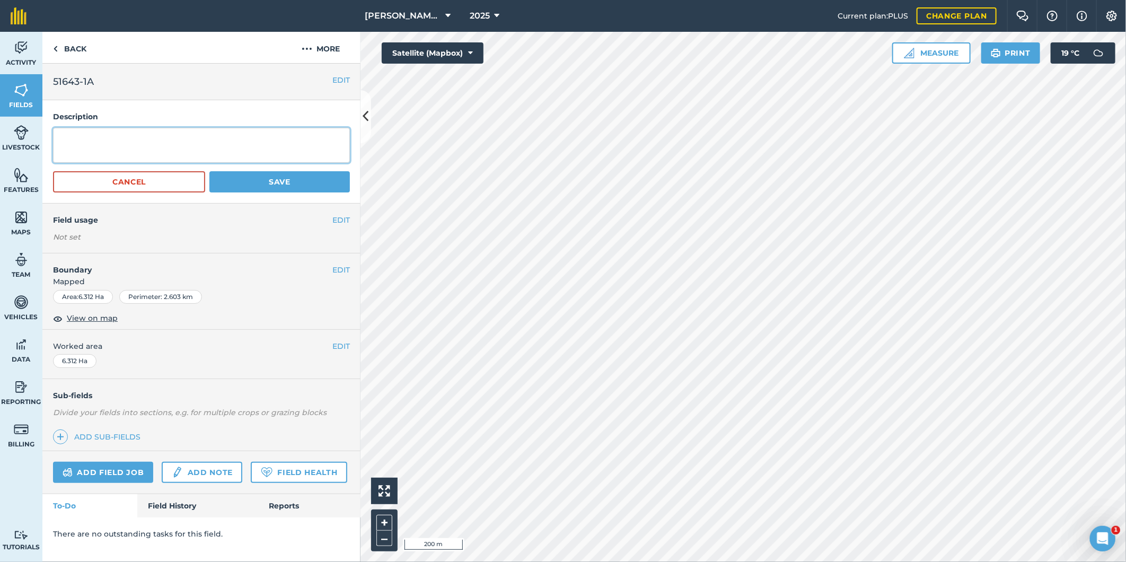
click at [102, 136] on textarea at bounding box center [201, 145] width 297 height 35
drag, startPoint x: 65, startPoint y: 139, endPoint x: 56, endPoint y: 144, distance: 9.7
click at [56, 144] on textarea "q240" at bounding box center [201, 145] width 297 height 35
type textarea "Q240"
click at [239, 183] on button "Save" at bounding box center [279, 181] width 140 height 21
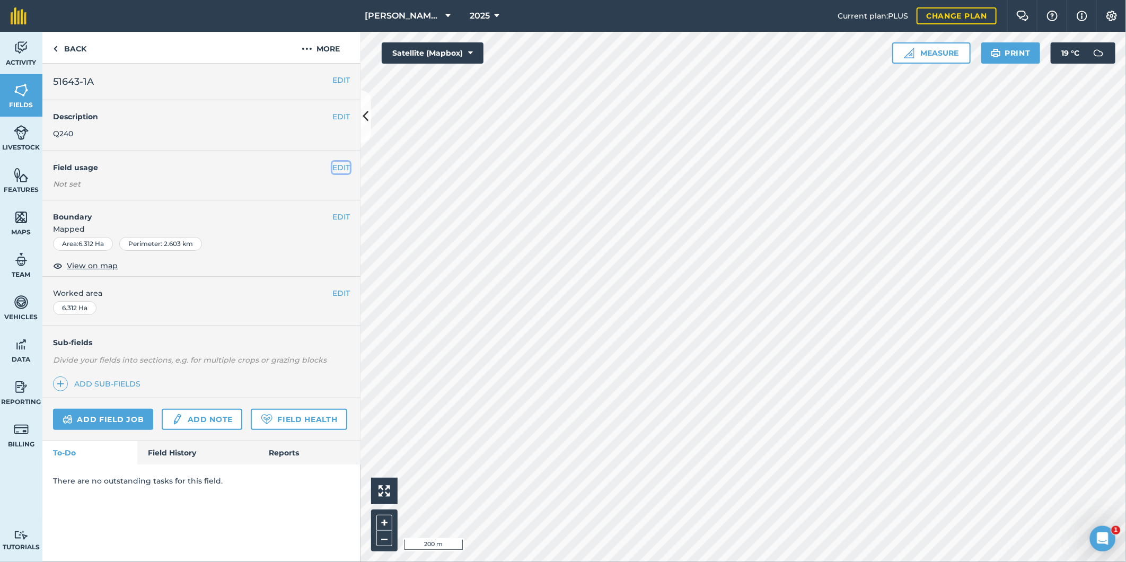
click at [342, 163] on button "EDIT" at bounding box center [340, 168] width 17 height 12
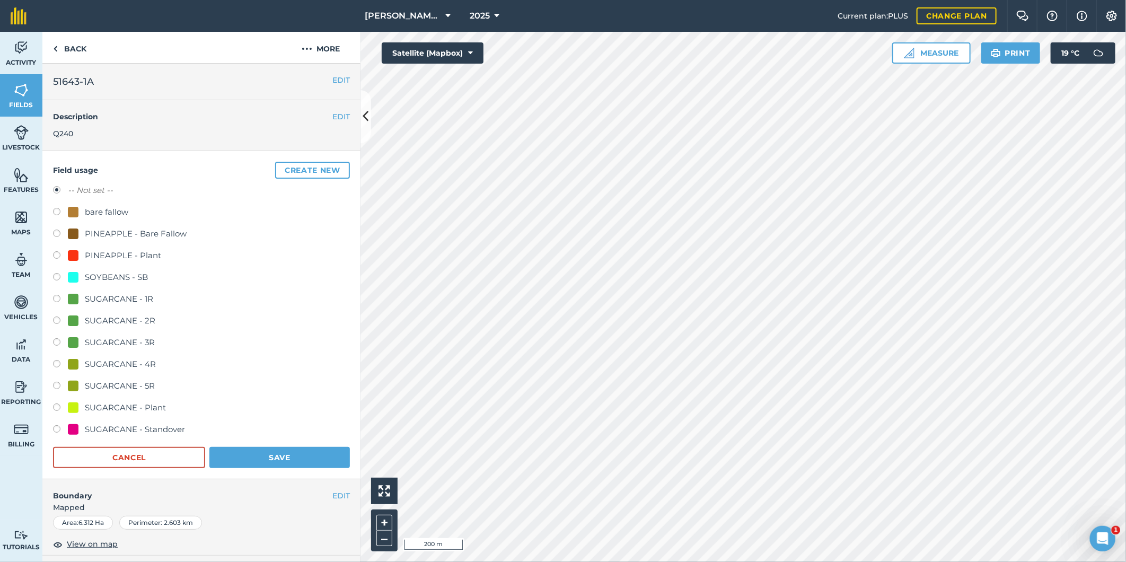
click at [54, 385] on label at bounding box center [60, 387] width 15 height 11
radio input "true"
radio input "false"
click at [244, 458] on button "Save" at bounding box center [279, 457] width 140 height 21
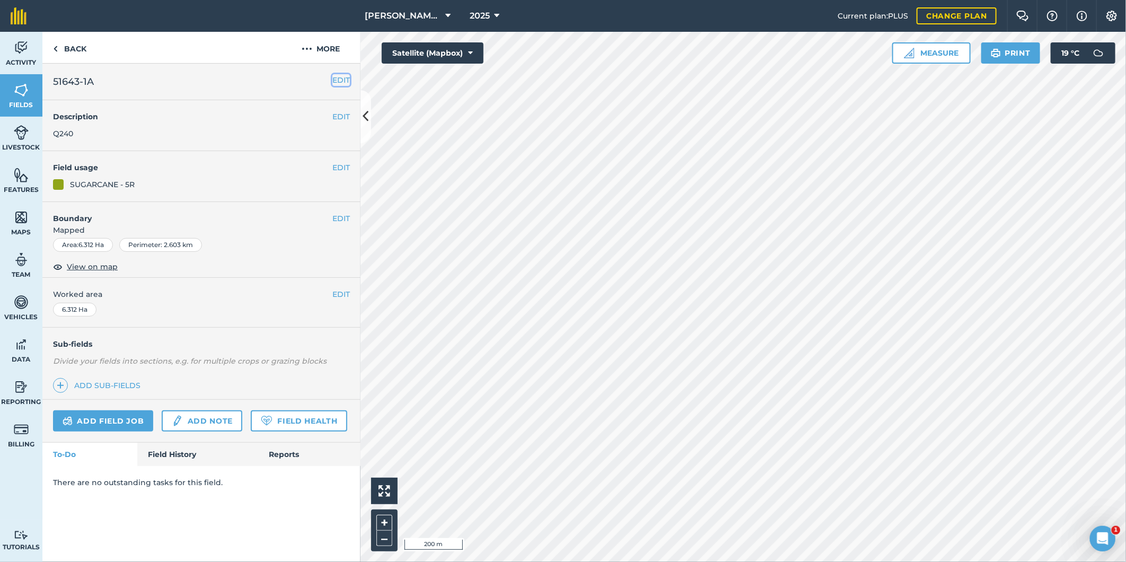
click at [345, 78] on button "EDIT" at bounding box center [340, 80] width 17 height 12
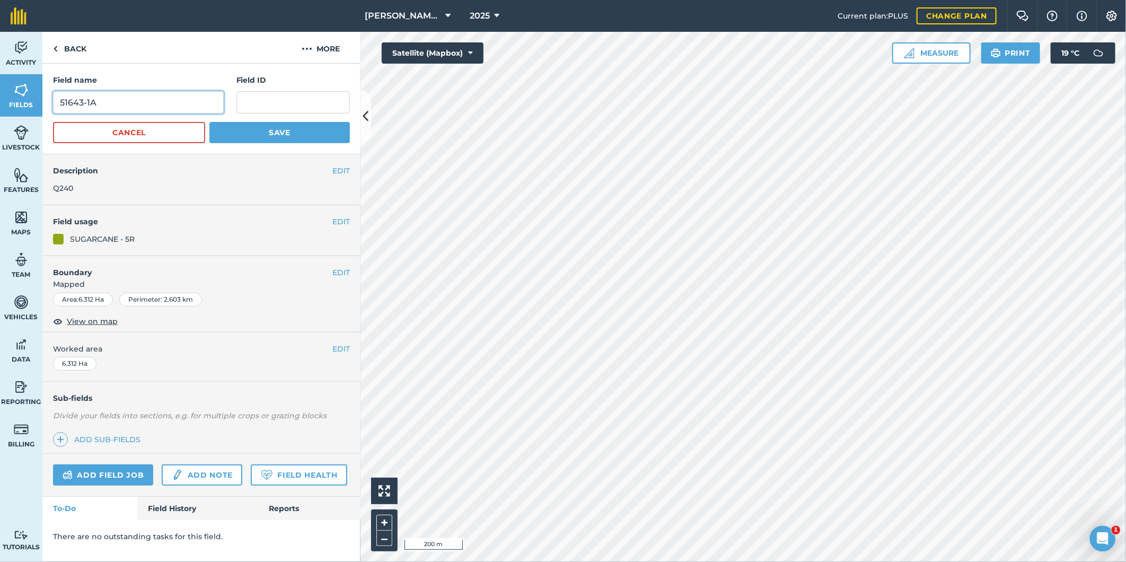
drag, startPoint x: 101, startPoint y: 99, endPoint x: 54, endPoint y: 98, distance: 47.7
click at [54, 98] on input "51643-1A" at bounding box center [138, 102] width 171 height 22
click at [260, 98] on input "text" at bounding box center [292, 102] width 113 height 22
paste input "51643-1A"
type input "51643-1A"
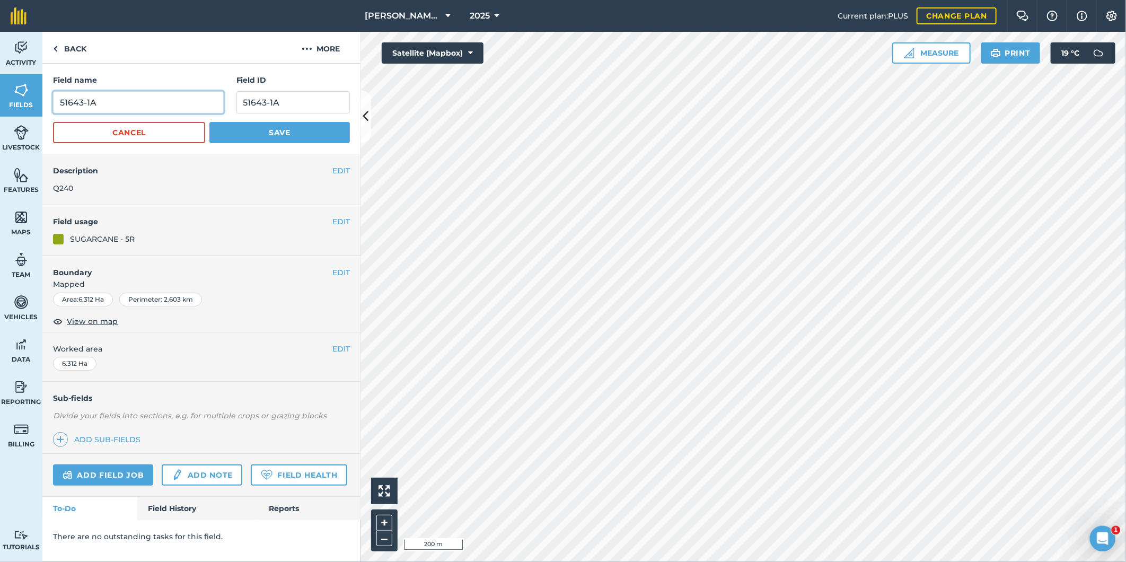
drag, startPoint x: 82, startPoint y: 100, endPoint x: 32, endPoint y: 99, distance: 49.8
click at [38, 93] on div "Activity Fields Livestock Features Maps Team Vehicles Data Reporting Billing Tu…" at bounding box center [563, 297] width 1126 height 530
type input "G-1A"
click at [17, 88] on img at bounding box center [21, 90] width 15 height 16
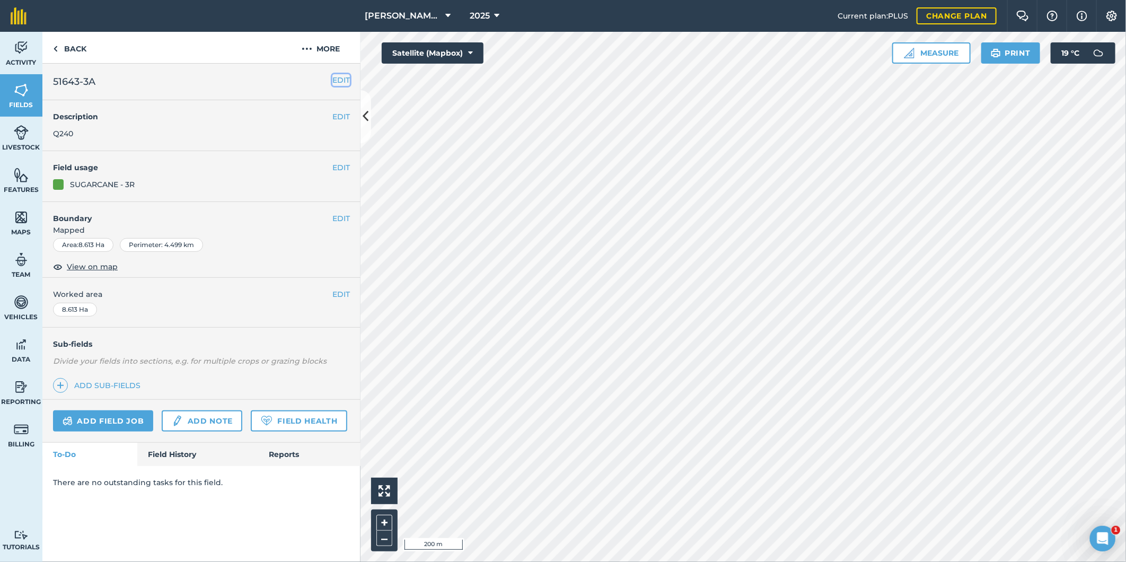
click at [337, 81] on button "EDIT" at bounding box center [340, 80] width 17 height 12
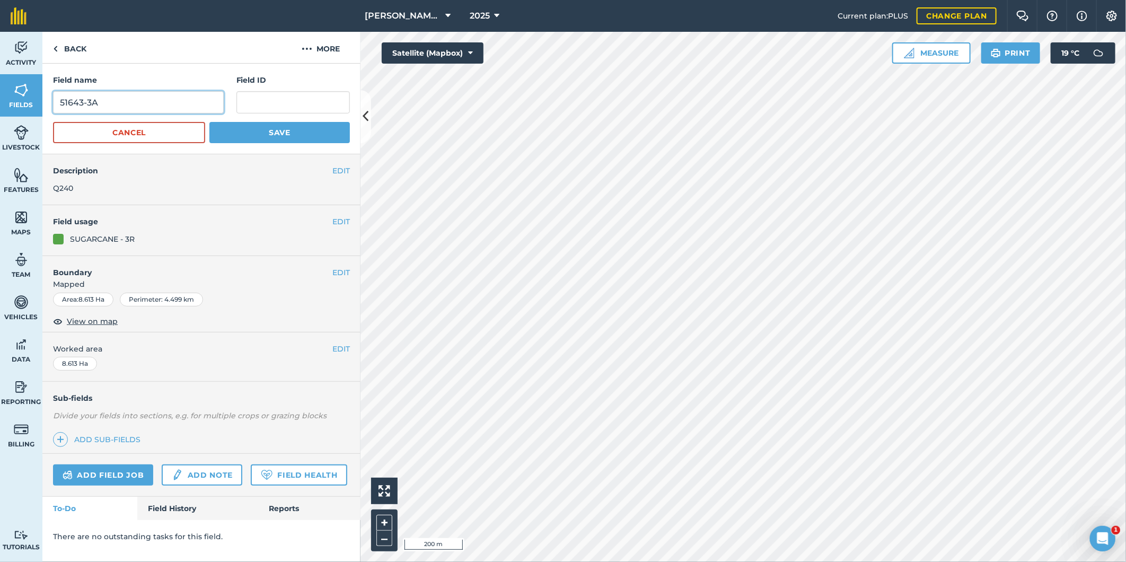
drag, startPoint x: 115, startPoint y: 101, endPoint x: 54, endPoint y: 96, distance: 61.2
click at [54, 95] on input "51643-3A" at bounding box center [138, 102] width 171 height 22
click at [253, 105] on input "text" at bounding box center [292, 102] width 113 height 22
paste input "51643-3A"
type input "51643-3A"
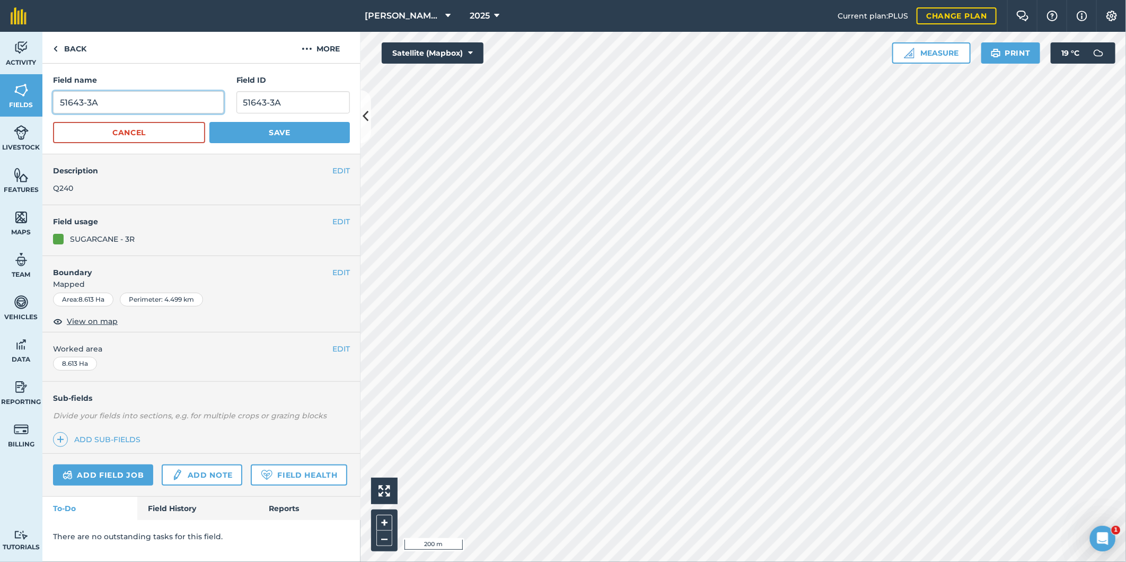
drag, startPoint x: 82, startPoint y: 101, endPoint x: 48, endPoint y: 99, distance: 34.5
click at [48, 100] on div "Field name 51643-3A Field ID 51643-3A Cancel Save" at bounding box center [201, 109] width 318 height 91
type input "G-3A"
click at [266, 133] on button "Save" at bounding box center [279, 132] width 140 height 21
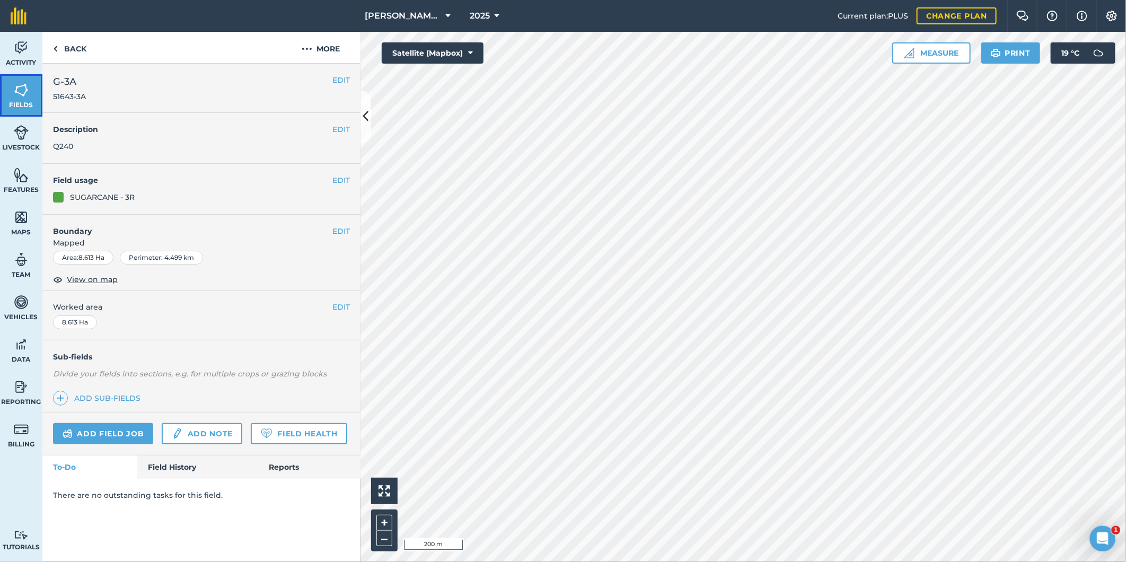
click at [19, 82] on img at bounding box center [21, 90] width 15 height 16
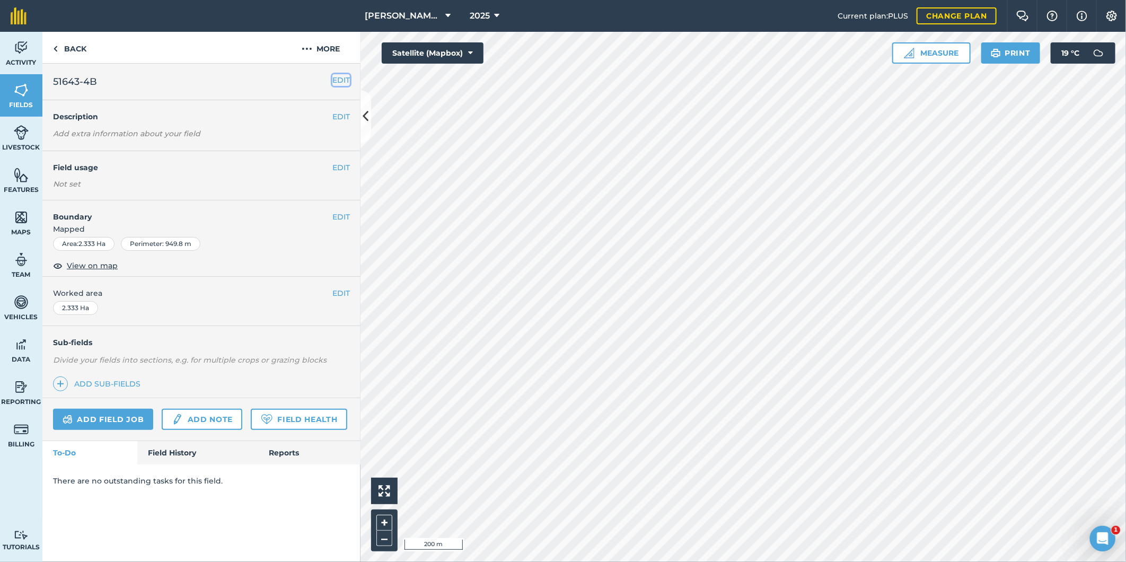
click at [348, 78] on button "EDIT" at bounding box center [340, 80] width 17 height 12
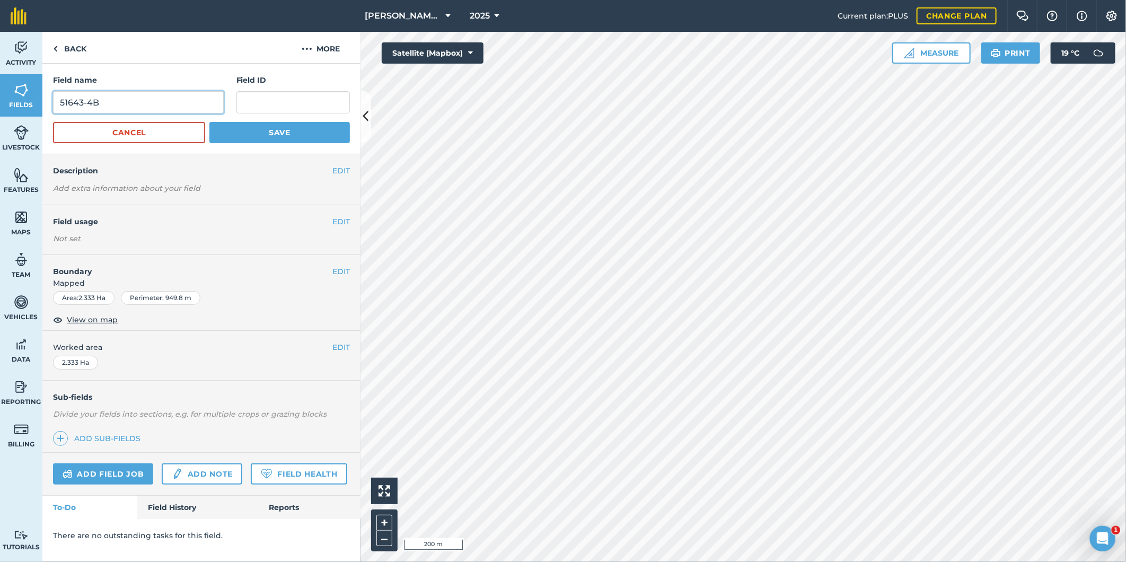
drag, startPoint x: 115, startPoint y: 96, endPoint x: 53, endPoint y: 96, distance: 61.5
click at [53, 96] on input "51643-4B" at bounding box center [138, 102] width 171 height 22
click at [272, 100] on input "text" at bounding box center [292, 102] width 113 height 22
paste input "51643-4B"
type input "51643-4B"
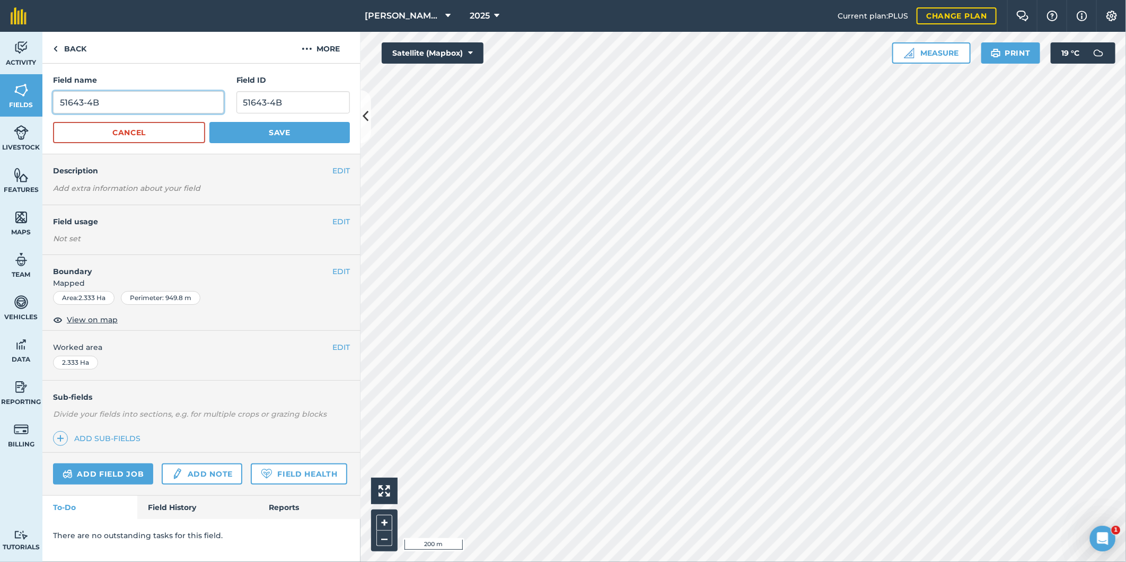
drag, startPoint x: 83, startPoint y: 99, endPoint x: 57, endPoint y: 100, distance: 26.0
click at [57, 100] on input "51643-4B" at bounding box center [138, 102] width 171 height 22
type input "G-4B"
click at [217, 133] on button "Save" at bounding box center [279, 132] width 140 height 21
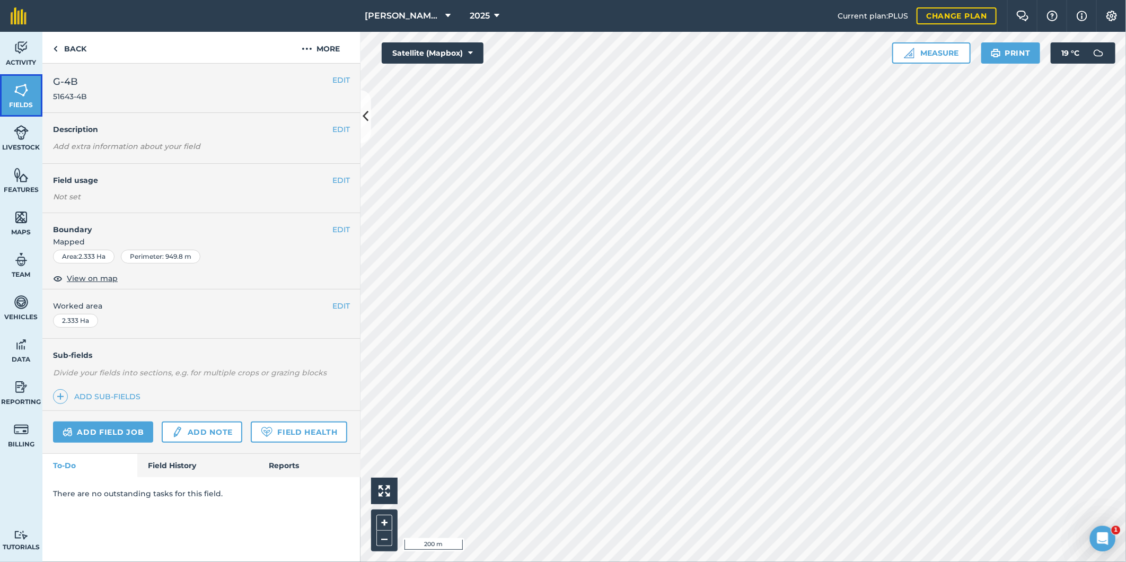
click at [18, 91] on img at bounding box center [21, 90] width 15 height 16
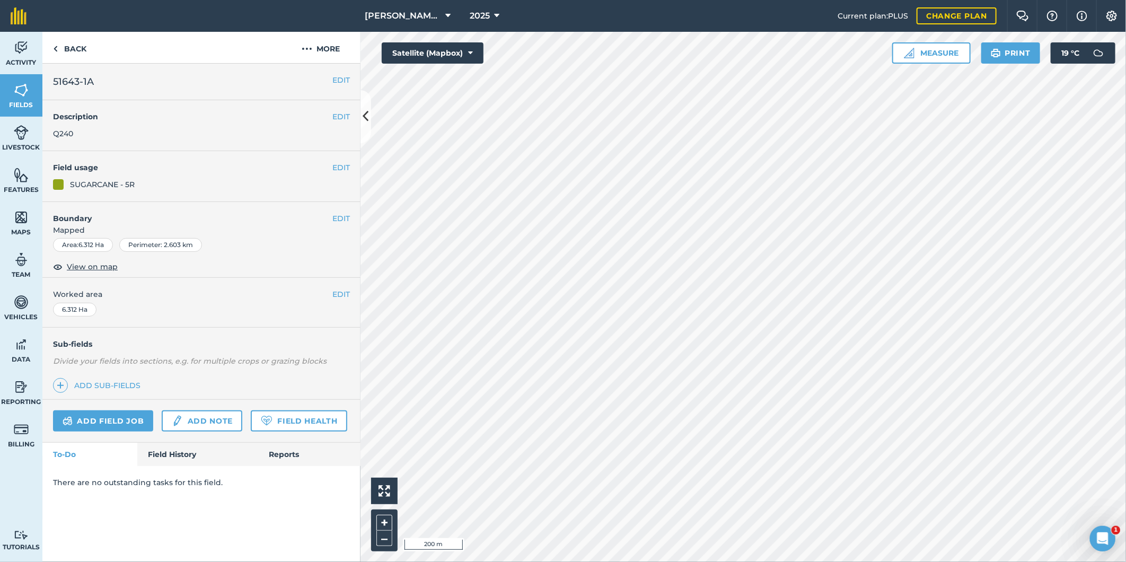
click at [96, 77] on h2 "51643-1A" at bounding box center [192, 81] width 279 height 15
drag, startPoint x: 91, startPoint y: 81, endPoint x: 48, endPoint y: 72, distance: 43.5
click at [49, 72] on div "EDIT 51643-1A" at bounding box center [201, 82] width 318 height 37
copy span "51643-1A"
click at [338, 77] on button "EDIT" at bounding box center [340, 80] width 17 height 12
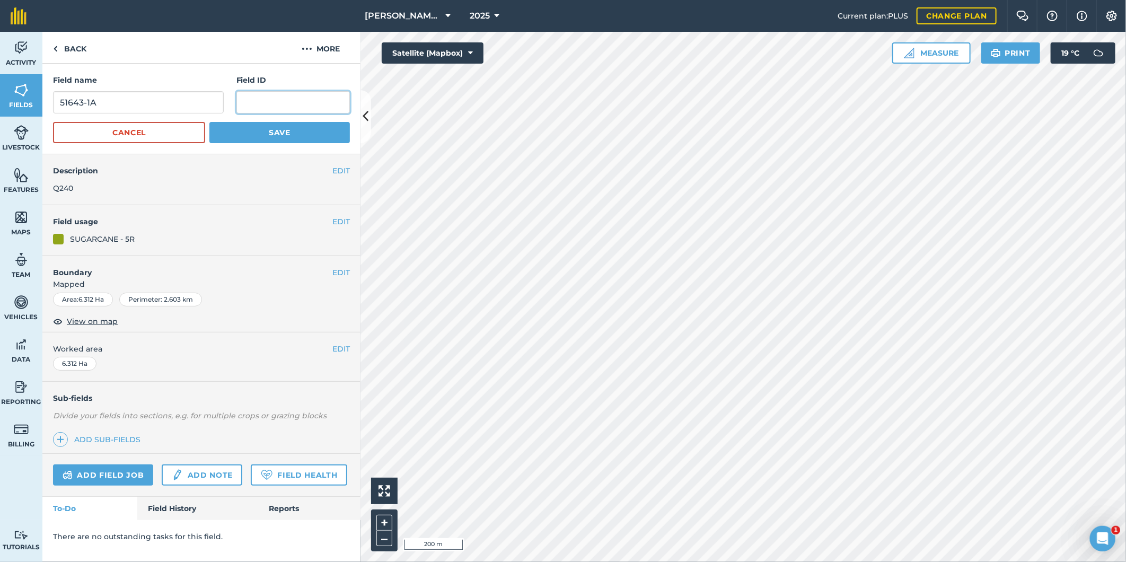
click at [281, 99] on input "text" at bounding box center [292, 102] width 113 height 22
paste input "51643-1A"
type input "51643-1A"
drag, startPoint x: 81, startPoint y: 100, endPoint x: 40, endPoint y: 100, distance: 41.3
click at [40, 100] on div "Activity Fields Livestock Features Maps Team Vehicles Data Reporting Billing Tu…" at bounding box center [563, 297] width 1126 height 530
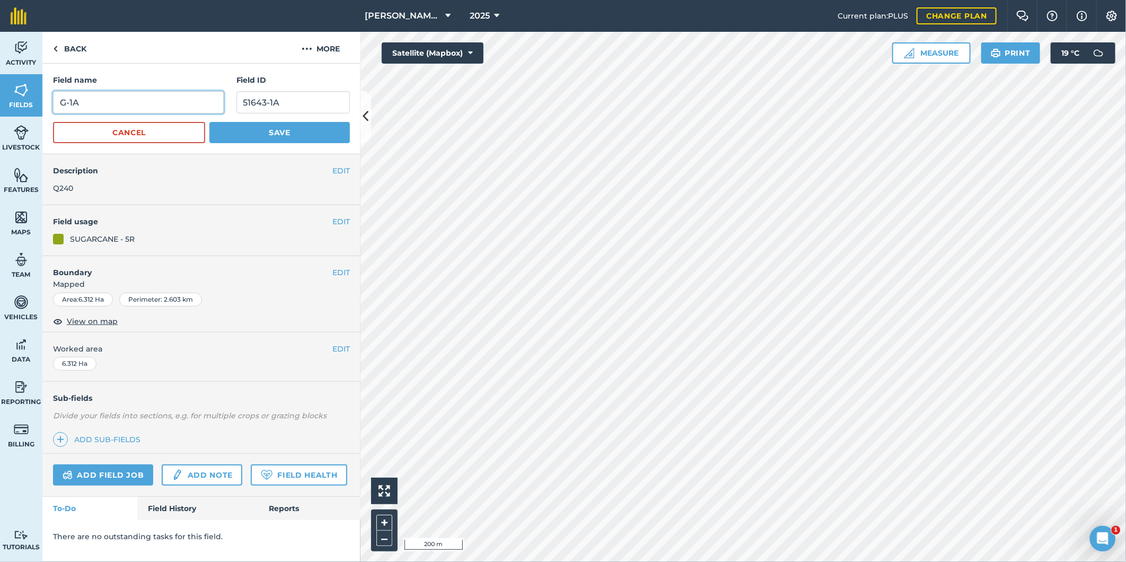
type input "G-1A"
click at [319, 128] on button "Save" at bounding box center [279, 132] width 140 height 21
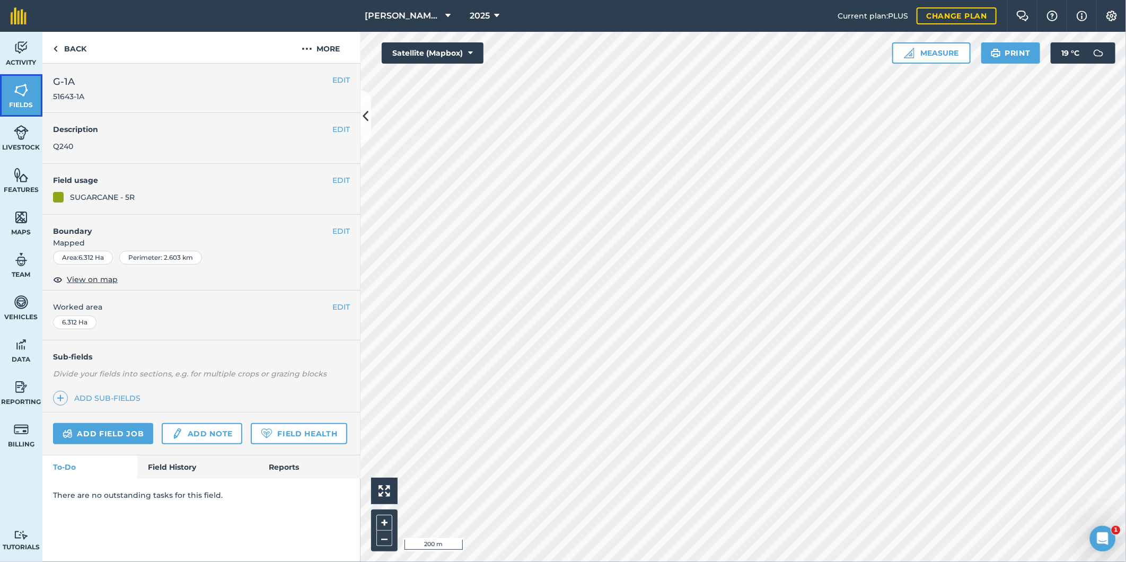
click at [18, 99] on link "Fields" at bounding box center [21, 95] width 42 height 42
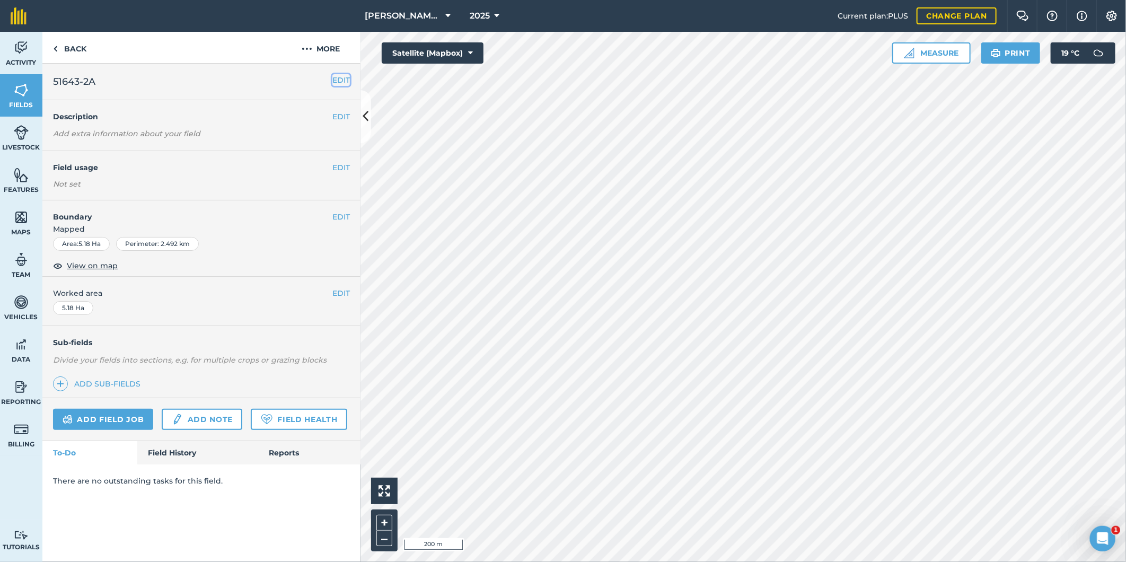
click at [341, 80] on button "EDIT" at bounding box center [340, 80] width 17 height 12
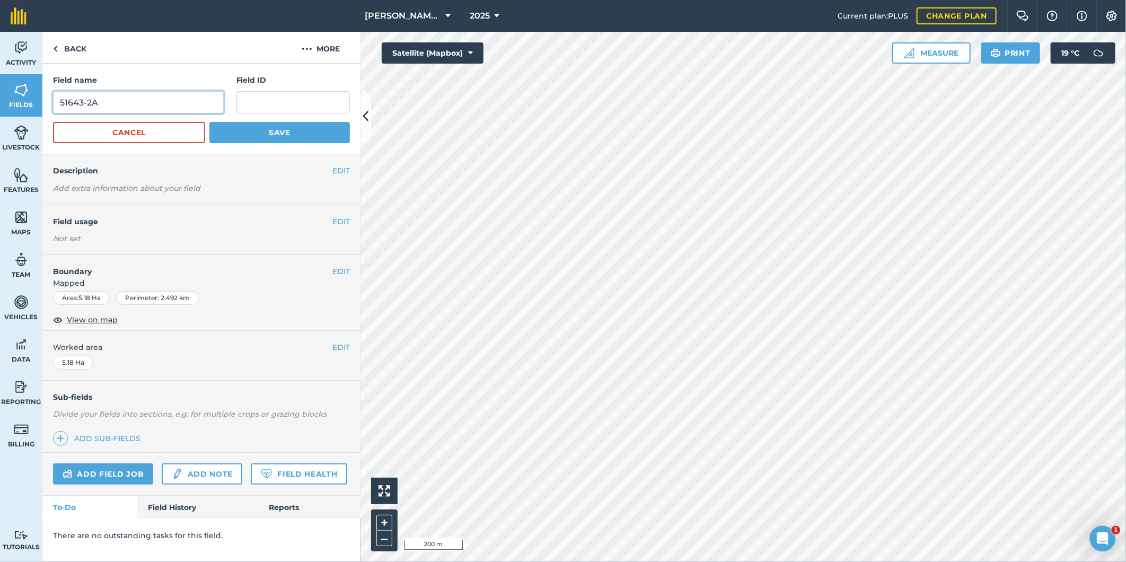
drag, startPoint x: 101, startPoint y: 99, endPoint x: 48, endPoint y: 87, distance: 53.8
click at [48, 87] on div "Field name 51643-2A Field ID Cancel Save" at bounding box center [201, 109] width 318 height 91
click at [263, 107] on input "text" at bounding box center [292, 102] width 113 height 22
paste input "51643-2A"
type input "51643-2A"
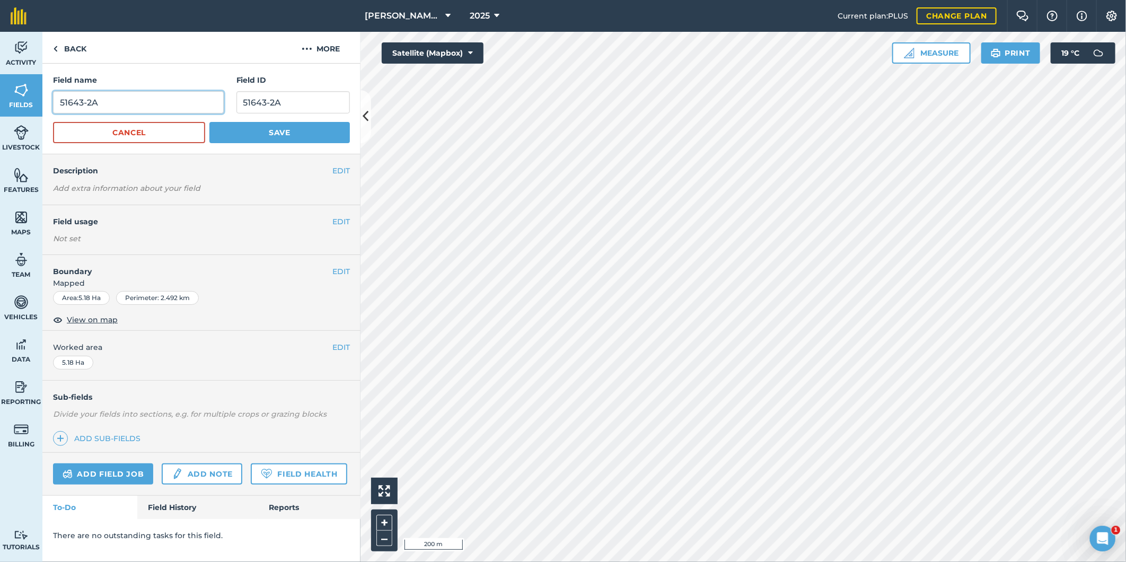
drag, startPoint x: 83, startPoint y: 99, endPoint x: 41, endPoint y: 110, distance: 43.0
click at [44, 97] on div "Field name 51643-2A Field ID 51643-2A Cancel Save" at bounding box center [201, 109] width 318 height 91
type input "G-2A"
click at [312, 138] on button "Save" at bounding box center [279, 132] width 140 height 21
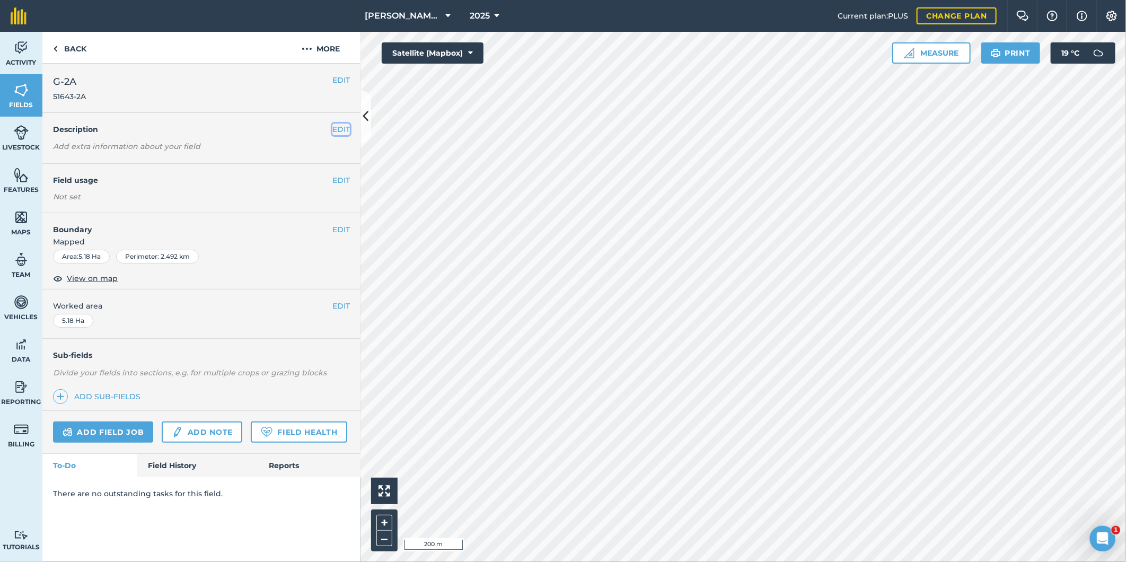
click at [345, 128] on button "EDIT" at bounding box center [340, 130] width 17 height 12
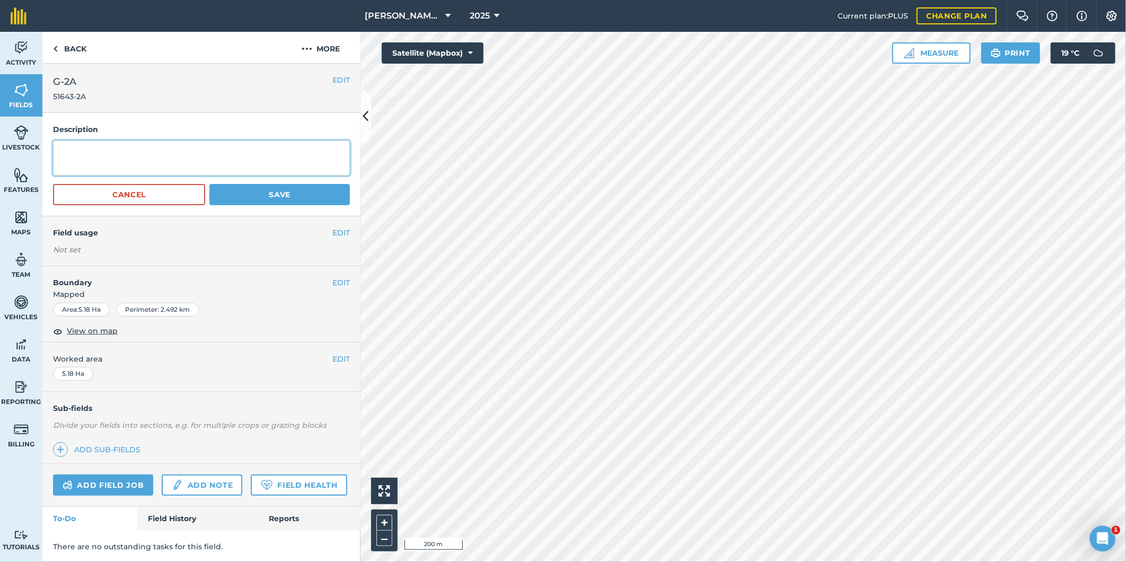
click at [147, 171] on textarea at bounding box center [201, 157] width 297 height 35
drag, startPoint x: 73, startPoint y: 151, endPoint x: 49, endPoint y: 154, distance: 24.1
click at [49, 154] on div "Description sra29 Cancel Save" at bounding box center [201, 164] width 318 height 103
type textarea "SRA29"
click at [258, 191] on button "Save" at bounding box center [279, 194] width 140 height 21
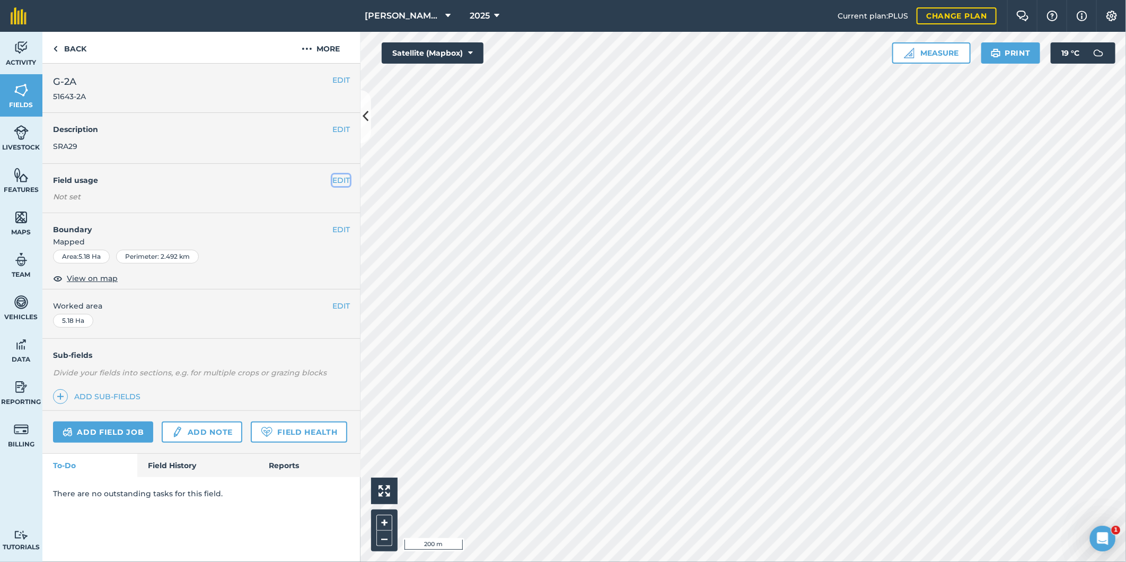
click at [336, 179] on button "EDIT" at bounding box center [340, 180] width 17 height 12
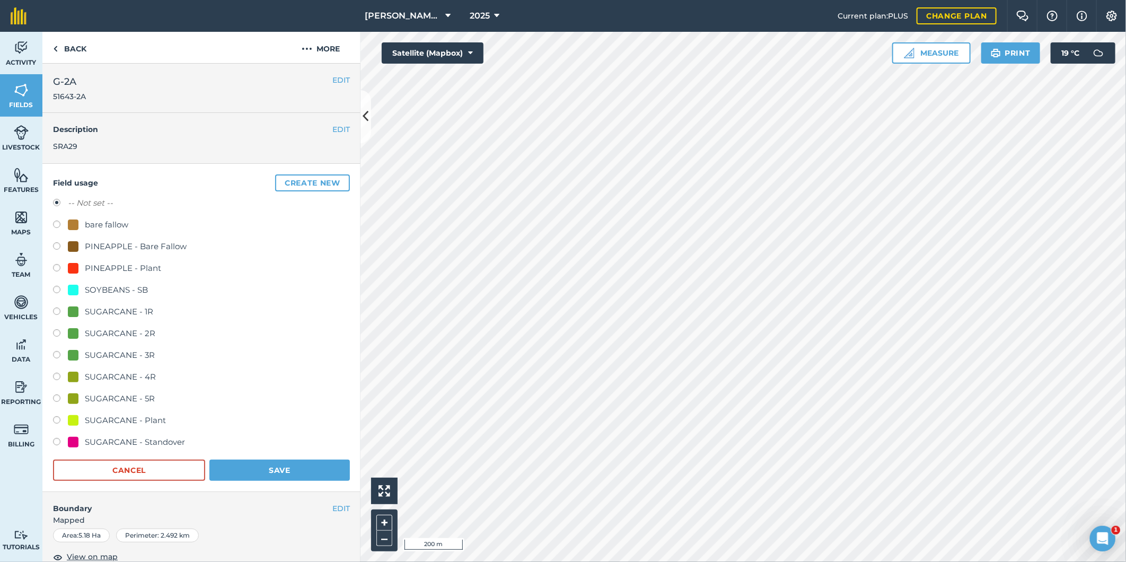
click at [57, 422] on label at bounding box center [60, 421] width 15 height 11
radio input "true"
radio input "false"
click at [243, 470] on button "Save" at bounding box center [279, 470] width 140 height 21
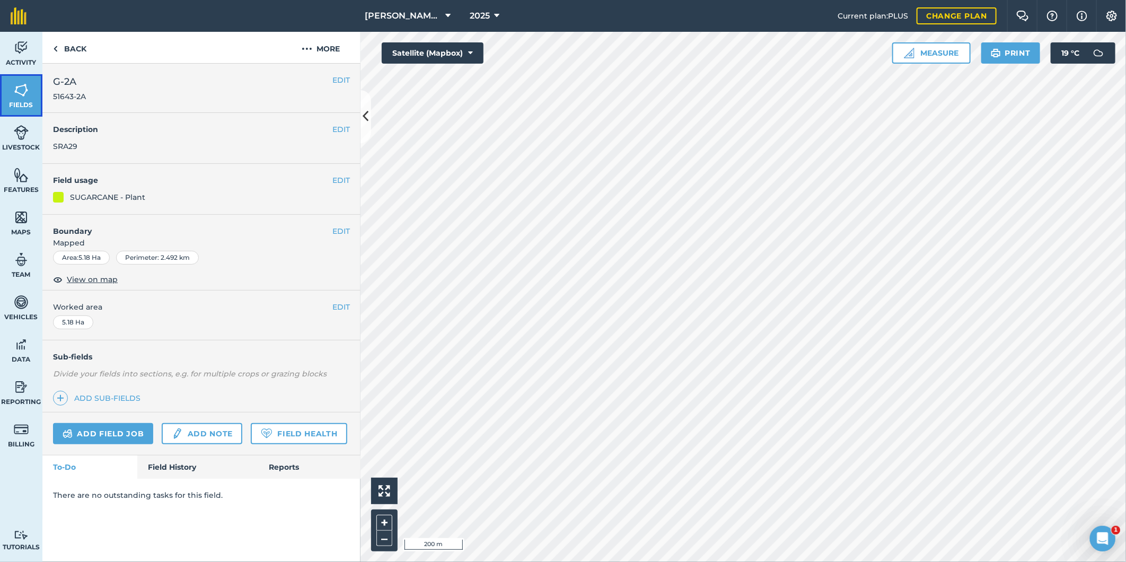
click at [24, 89] on img at bounding box center [21, 90] width 15 height 16
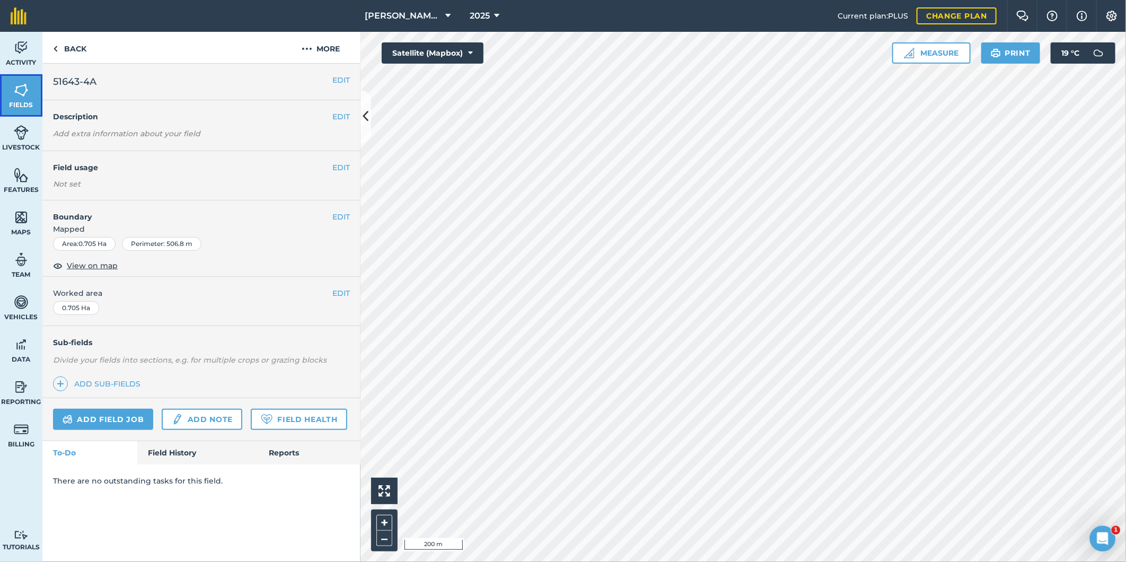
click at [25, 89] on img at bounding box center [21, 90] width 15 height 16
click at [340, 77] on button "EDIT" at bounding box center [340, 80] width 17 height 12
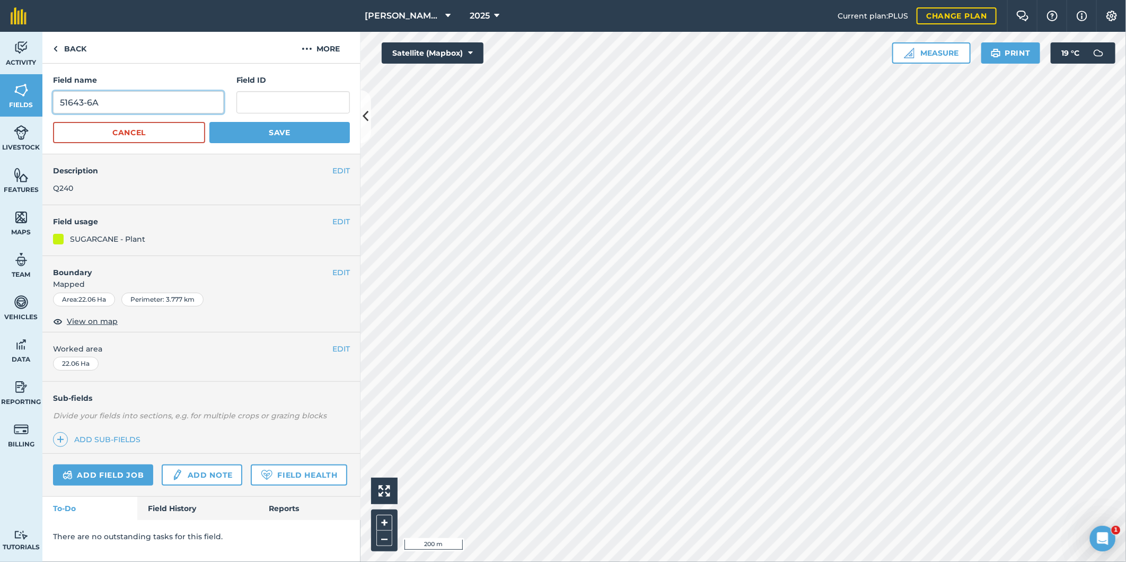
drag, startPoint x: 112, startPoint y: 104, endPoint x: 41, endPoint y: 89, distance: 73.3
click at [41, 89] on div "Activity Fields Livestock Features Maps Team Vehicles Data Reporting Billing Tu…" at bounding box center [563, 297] width 1126 height 530
click at [245, 101] on input "text" at bounding box center [292, 102] width 113 height 22
paste input "51643-6A"
type input "51643-6A"
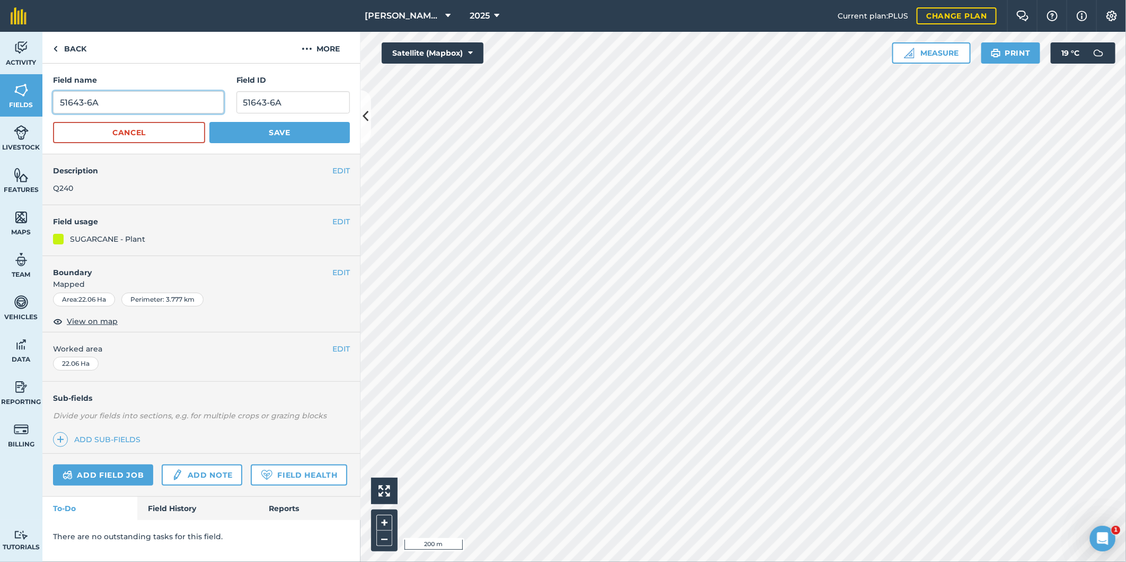
drag, startPoint x: 83, startPoint y: 102, endPoint x: 32, endPoint y: 112, distance: 51.5
click at [32, 112] on div "Activity Fields Livestock Features Maps Team Vehicles Data Reporting Billing Tu…" at bounding box center [563, 297] width 1126 height 530
type input "G-6A"
click at [157, 125] on button "Cancel" at bounding box center [129, 132] width 152 height 21
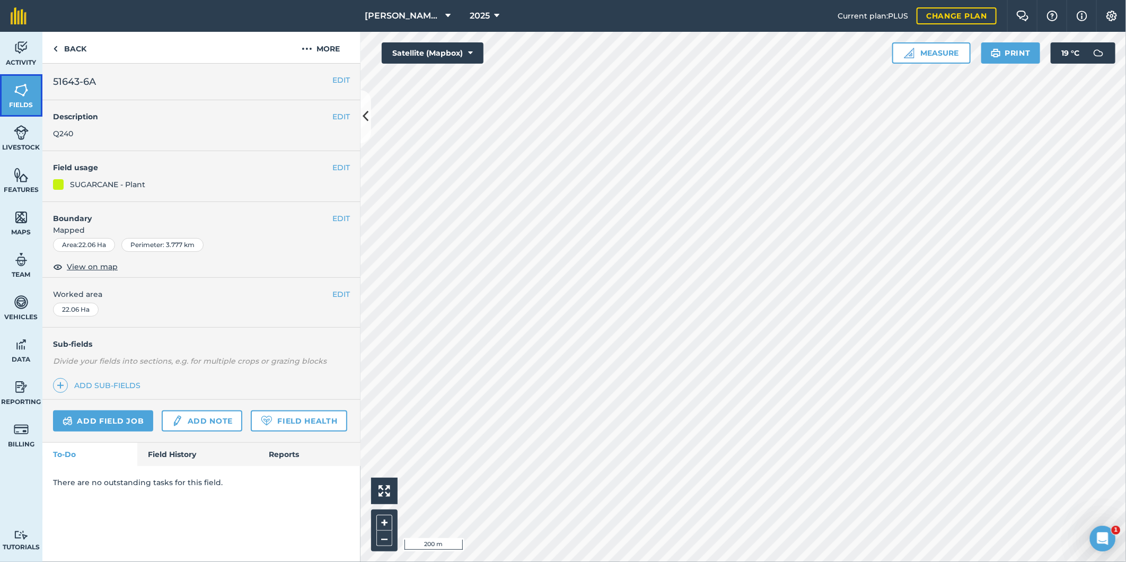
click at [20, 89] on img at bounding box center [21, 90] width 15 height 16
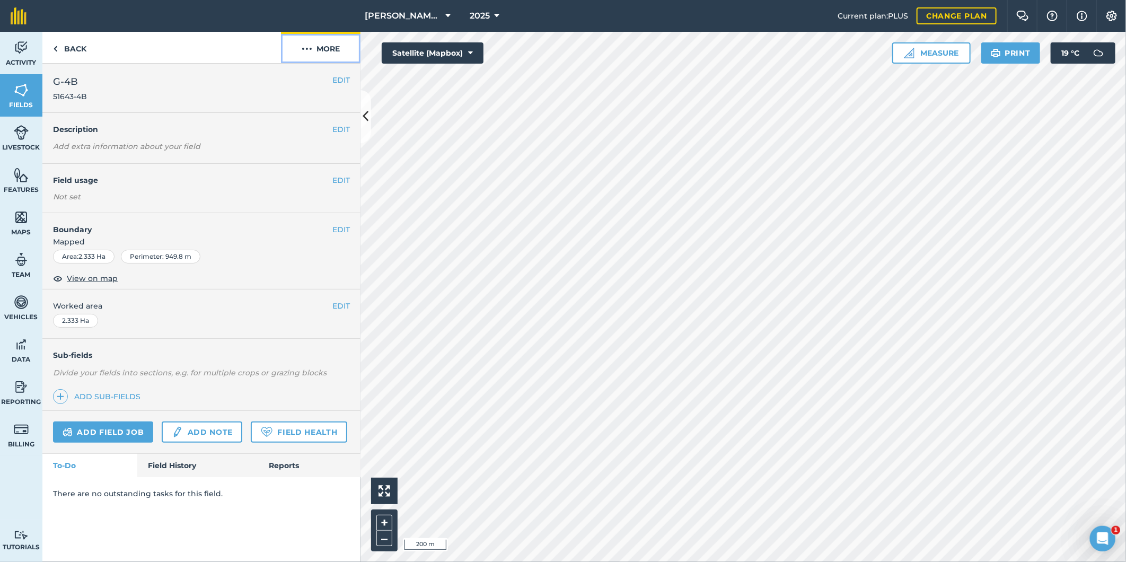
click at [308, 48] on img at bounding box center [307, 48] width 11 height 13
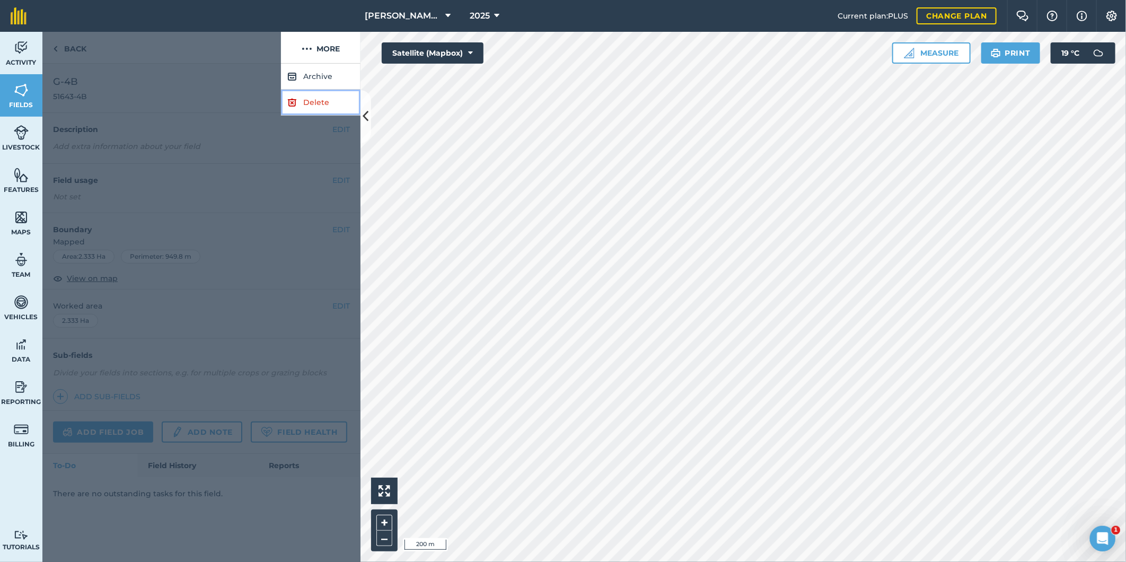
click at [322, 101] on link "Delete" at bounding box center [321, 103] width 80 height 26
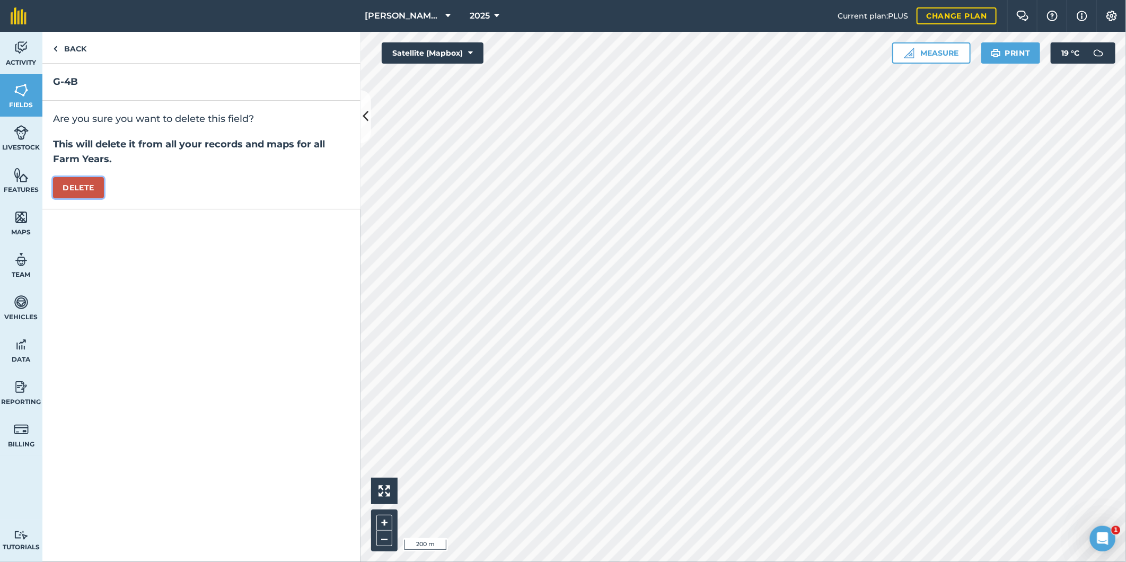
click at [77, 184] on button "Delete" at bounding box center [78, 187] width 51 height 21
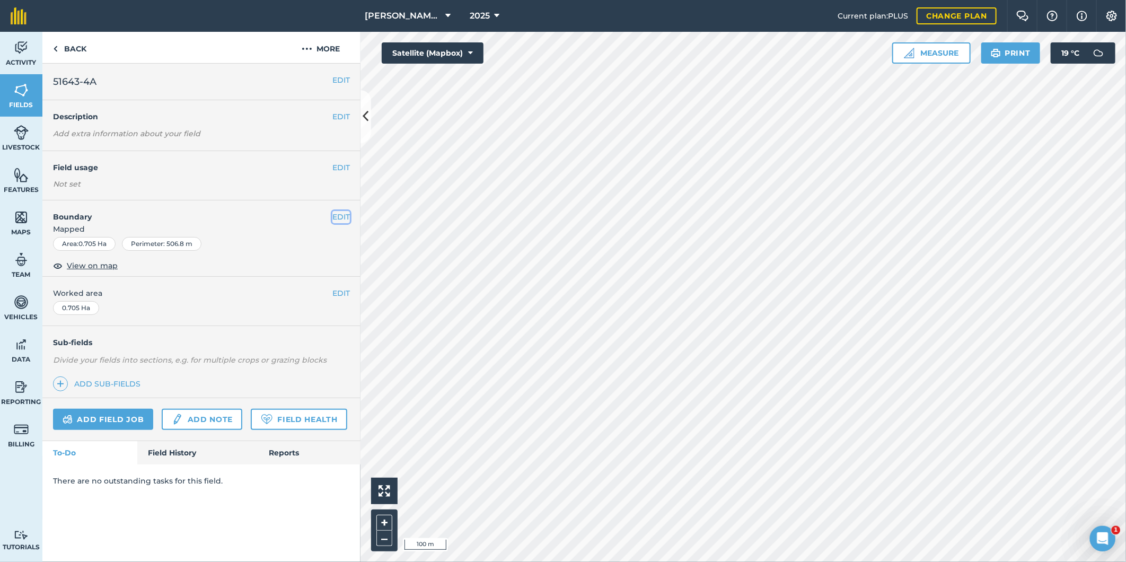
click at [333, 216] on button "EDIT" at bounding box center [340, 217] width 17 height 12
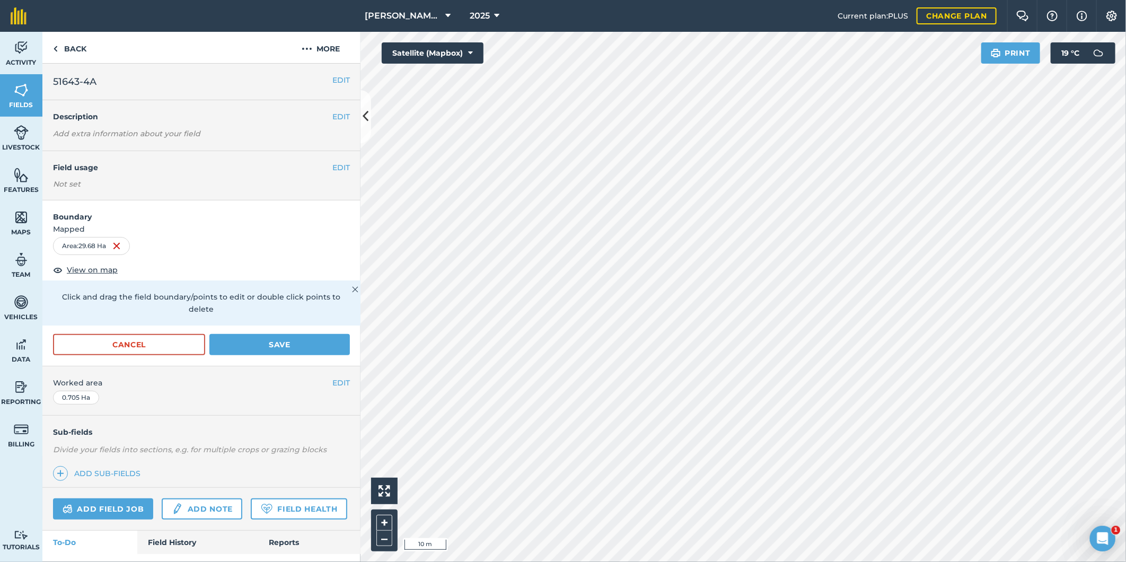
click at [491, 0] on html "Petersen Farms Pty Ltd 2025 Current plan : PLUS Change plan Farm Chat Help Info…" at bounding box center [563, 281] width 1126 height 562
click at [1089, 561] on html "Petersen Farms Pty Ltd 2025 Current plan : PLUS Change plan Farm Chat Help Info…" at bounding box center [563, 281] width 1126 height 562
click at [332, 74] on button "EDIT" at bounding box center [340, 80] width 17 height 12
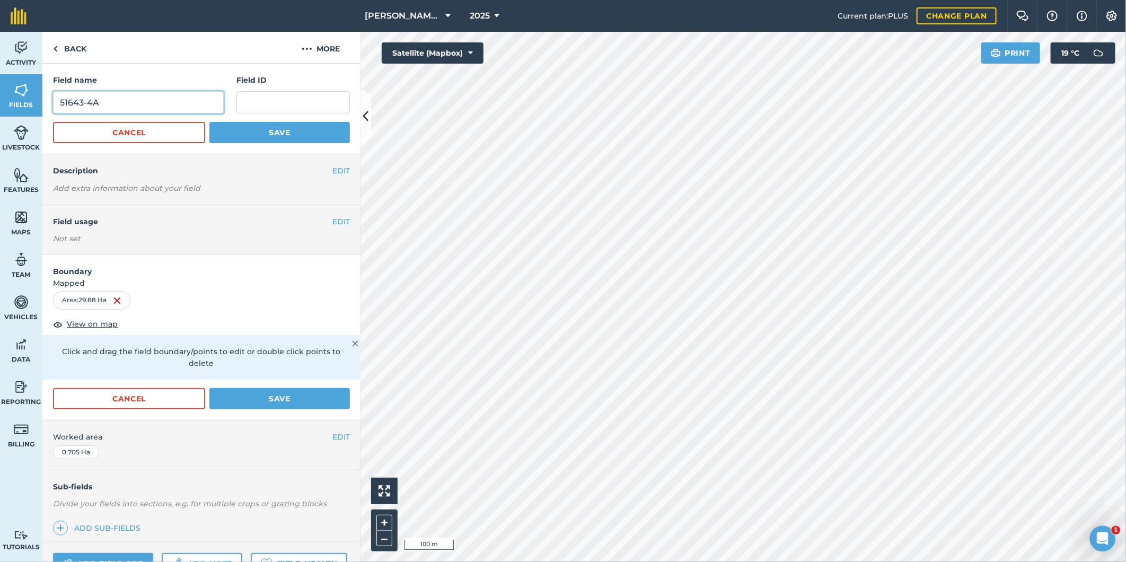
drag, startPoint x: 113, startPoint y: 105, endPoint x: 89, endPoint y: 114, distance: 25.5
click at [89, 113] on form "Field name 51643-4A Field ID Cancel Save" at bounding box center [201, 108] width 297 height 69
drag, startPoint x: 112, startPoint y: 104, endPoint x: 99, endPoint y: 103, distance: 13.3
click at [99, 103] on input "4A51643-" at bounding box center [138, 102] width 171 height 22
drag, startPoint x: 103, startPoint y: 102, endPoint x: 58, endPoint y: 99, distance: 44.6
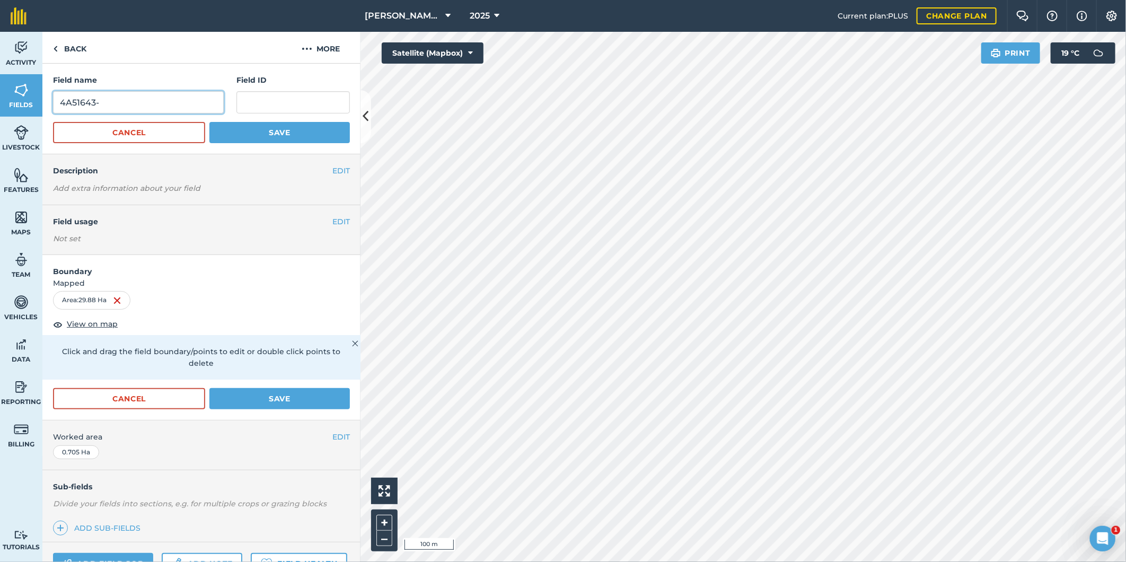
click at [58, 99] on input "4A51643-" at bounding box center [138, 102] width 171 height 22
type input "4A51643-"
click at [236, 104] on input "text" at bounding box center [292, 102] width 113 height 22
paste input "4A51643-"
click at [251, 101] on input "4A51643-" at bounding box center [292, 102] width 113 height 22
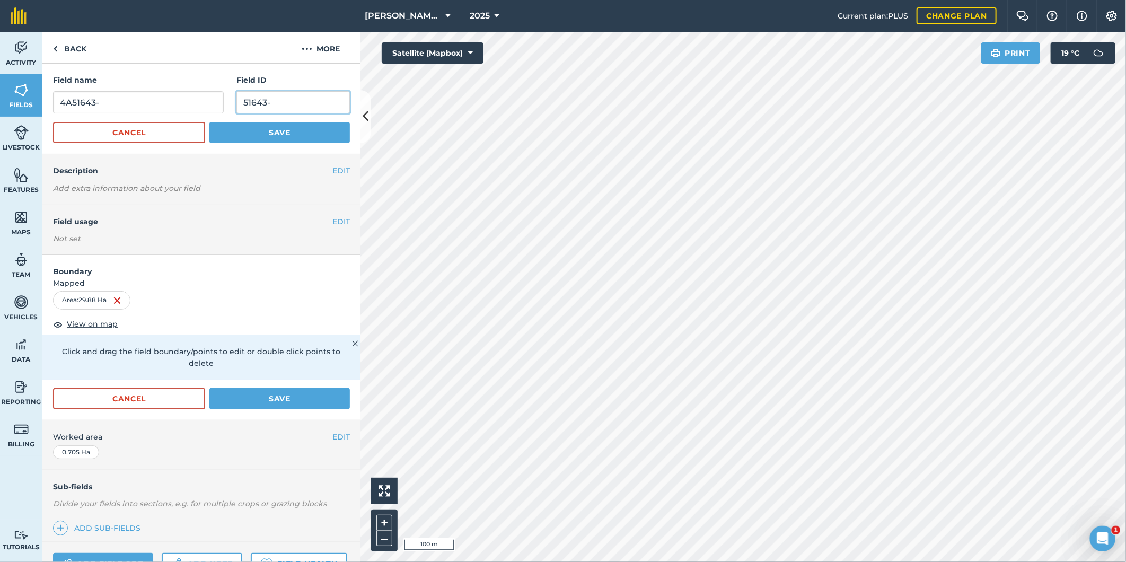
click at [266, 101] on input "51643-" at bounding box center [292, 102] width 113 height 22
type input "51643-4A"
drag, startPoint x: 103, startPoint y: 99, endPoint x: 76, endPoint y: 98, distance: 26.5
click at [76, 98] on input "4A51643-" at bounding box center [138, 102] width 171 height 22
click at [60, 101] on input "4A" at bounding box center [138, 102] width 171 height 22
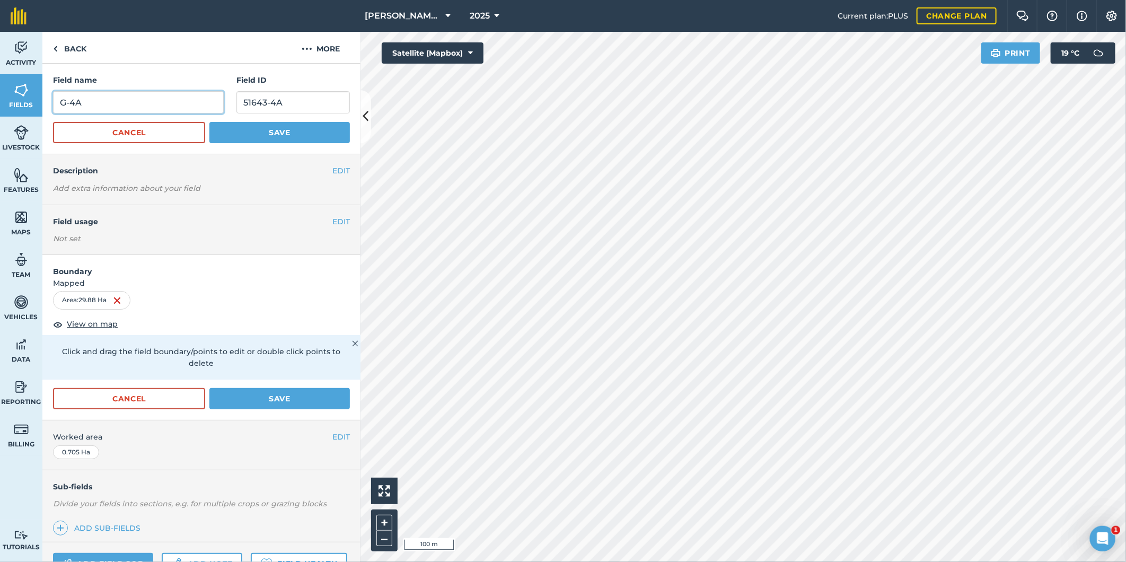
type input "G-4A"
click at [240, 128] on button "Save" at bounding box center [279, 132] width 140 height 21
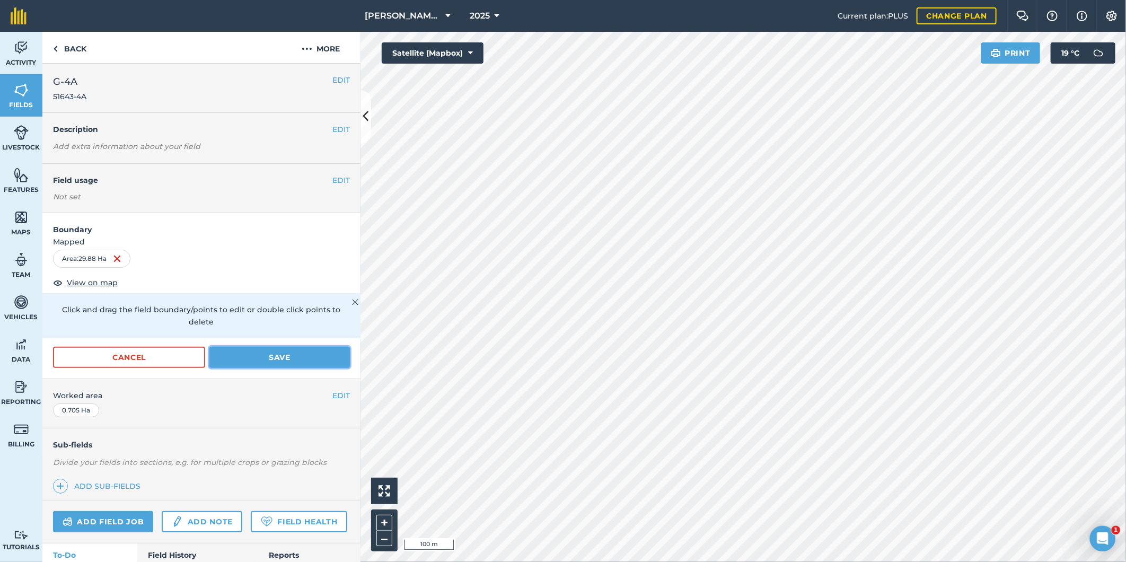
click at [294, 350] on button "Save" at bounding box center [279, 357] width 140 height 21
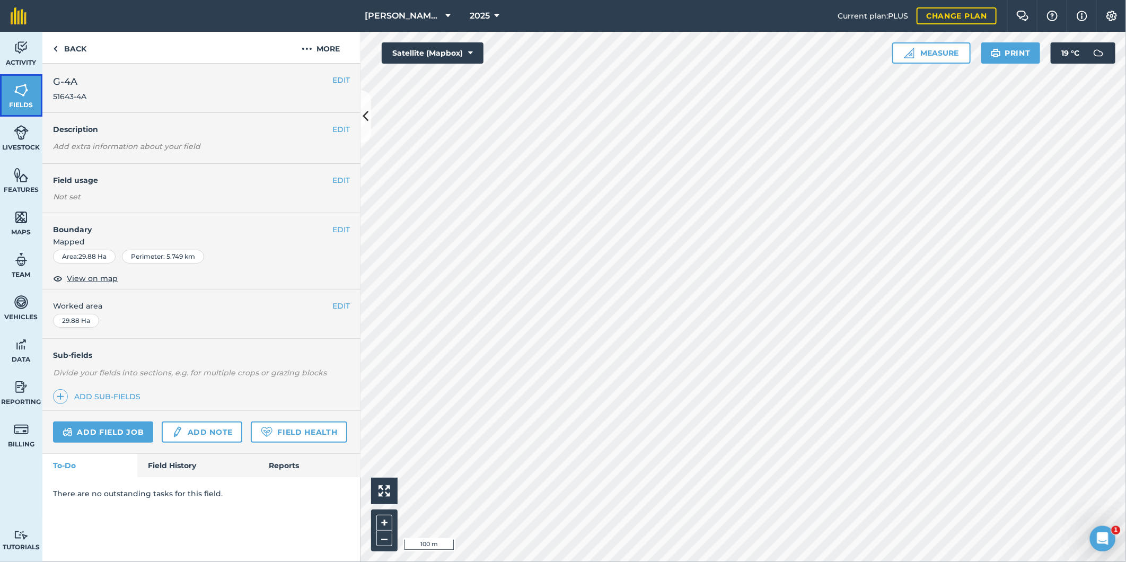
click at [20, 85] on img at bounding box center [21, 90] width 15 height 16
click at [340, 125] on button "EDIT" at bounding box center [340, 130] width 17 height 12
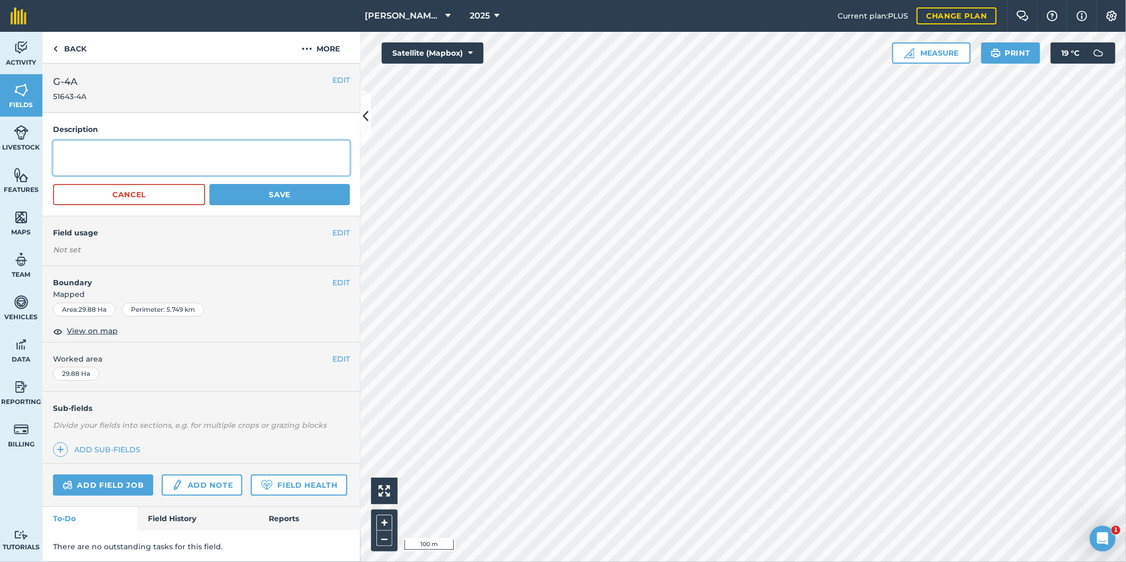
click at [138, 144] on textarea at bounding box center [201, 157] width 297 height 35
type textarea "Q240"
click at [239, 195] on button "Save" at bounding box center [279, 194] width 140 height 21
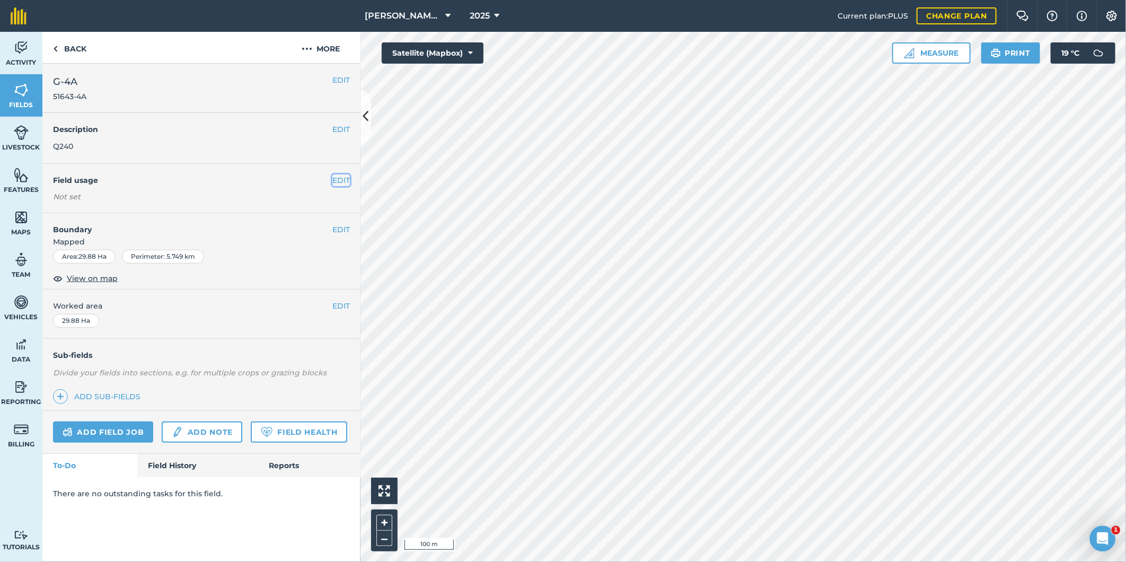
click at [341, 181] on button "EDIT" at bounding box center [340, 180] width 17 height 12
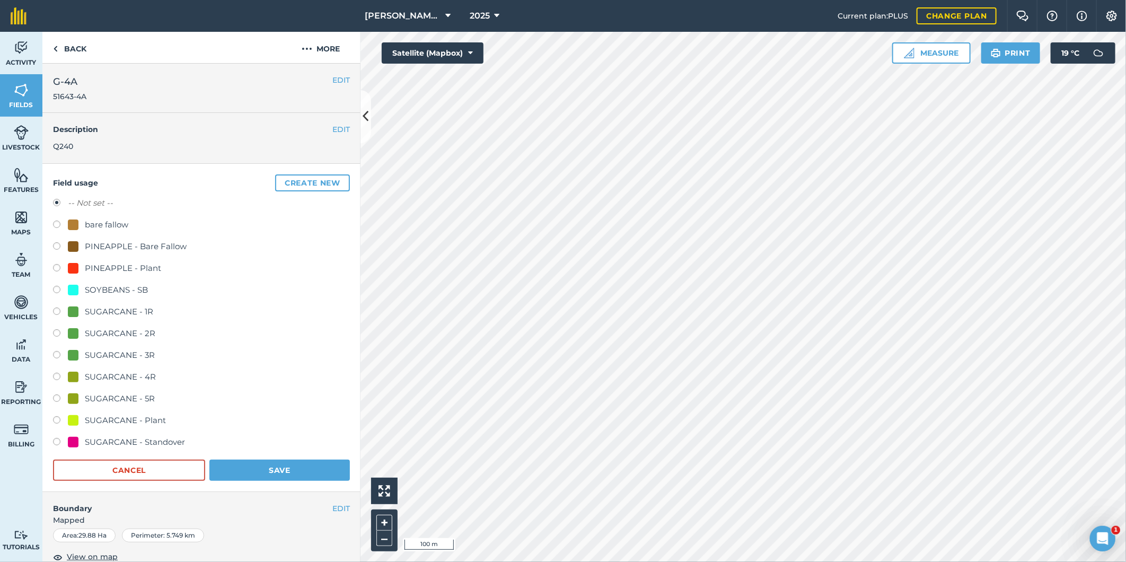
click at [59, 395] on label at bounding box center [60, 399] width 15 height 11
radio input "true"
radio input "false"
click at [236, 473] on button "Save" at bounding box center [279, 470] width 140 height 21
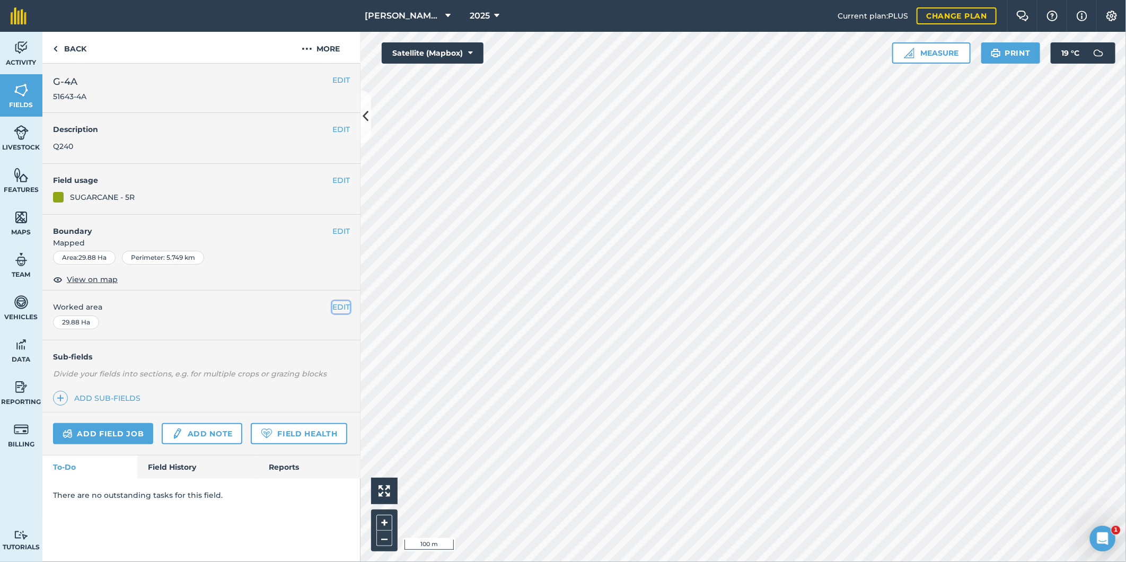
drag, startPoint x: 336, startPoint y: 308, endPoint x: 325, endPoint y: 305, distance: 10.4
click at [332, 305] on button "EDIT" at bounding box center [340, 307] width 17 height 12
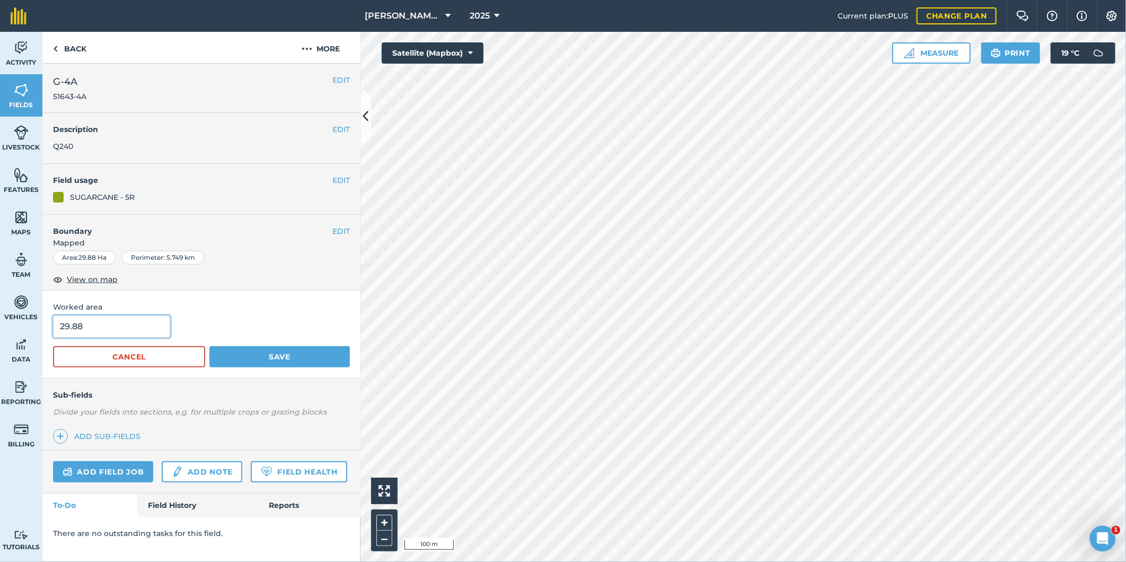
drag, startPoint x: 94, startPoint y: 325, endPoint x: 50, endPoint y: 316, distance: 44.9
click at [50, 316] on div "Worked area 29.88 Cancel Save" at bounding box center [201, 333] width 318 height 87
type input "32.67"
click at [232, 354] on button "Save" at bounding box center [279, 356] width 140 height 21
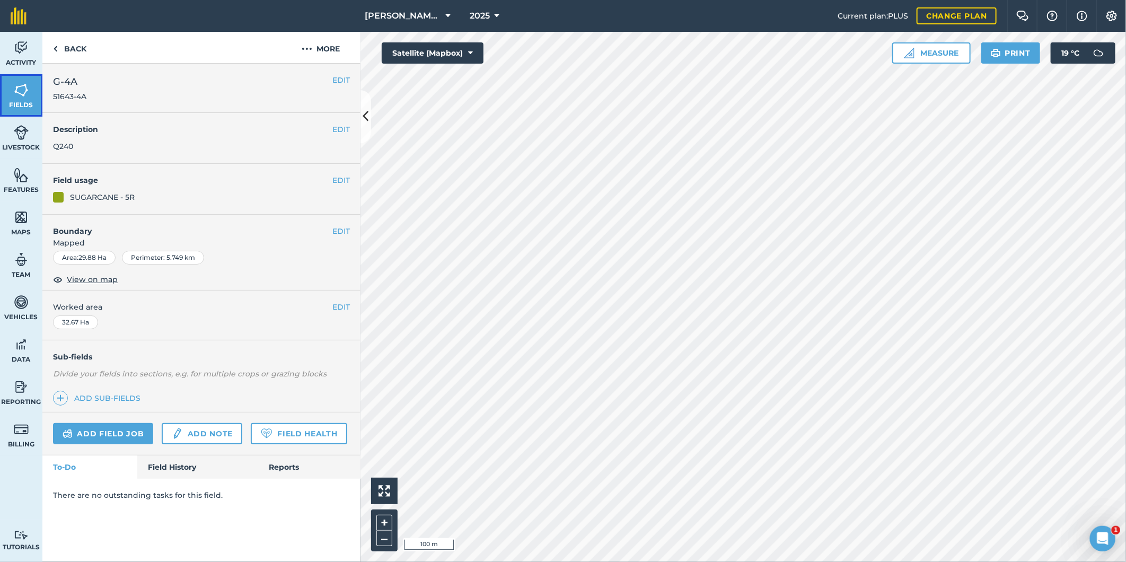
click at [18, 87] on img at bounding box center [21, 90] width 15 height 16
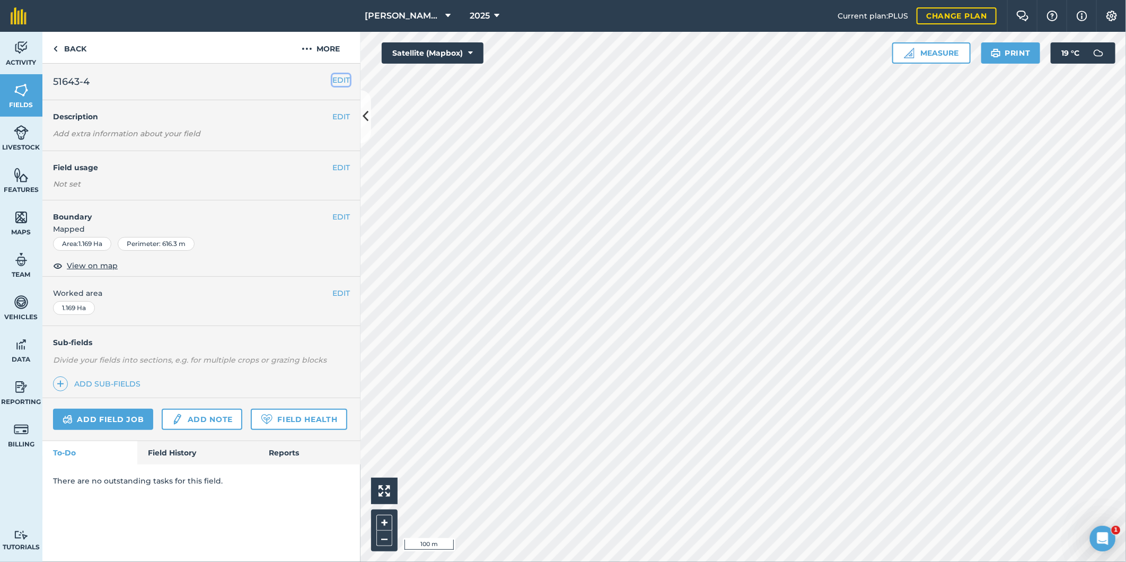
click at [336, 78] on button "EDIT" at bounding box center [340, 80] width 17 height 12
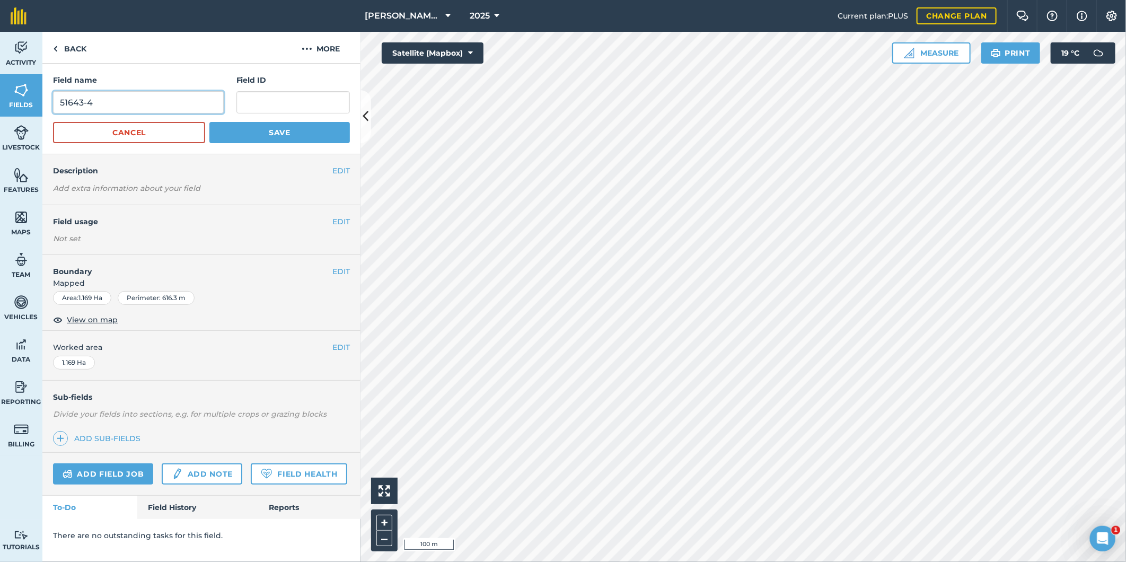
drag, startPoint x: 107, startPoint y: 107, endPoint x: 46, endPoint y: 108, distance: 61.0
click at [48, 108] on div "Field name 51643-4 Field ID Cancel Save" at bounding box center [201, 109] width 318 height 91
click at [279, 101] on input "text" at bounding box center [292, 102] width 113 height 22
paste input "51643-4"
type input "51643-4"
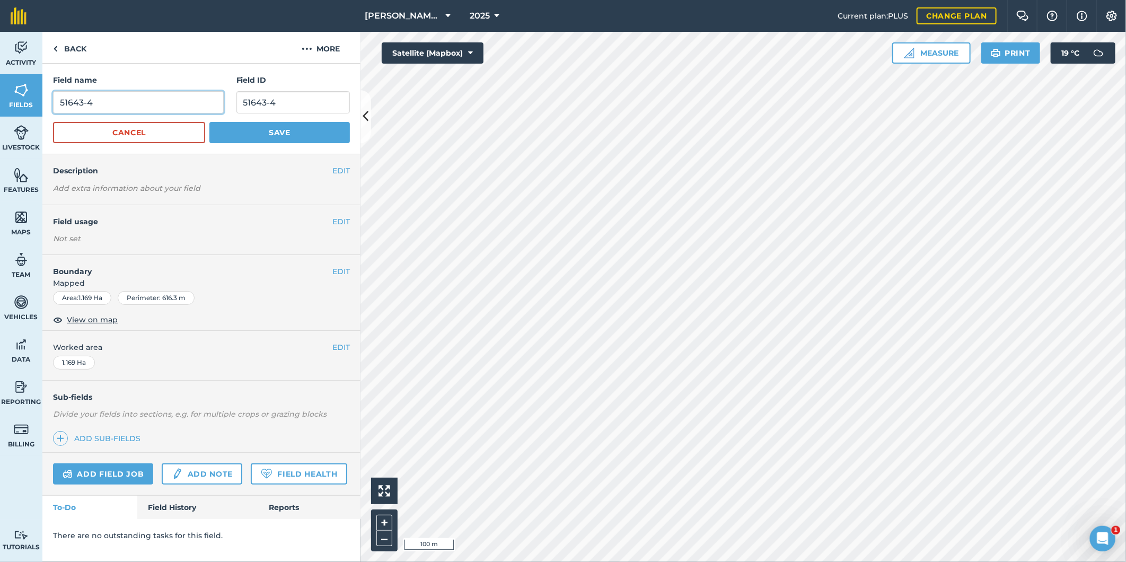
drag, startPoint x: 82, startPoint y: 99, endPoint x: 48, endPoint y: 107, distance: 34.3
click at [54, 104] on input "51643-4" at bounding box center [138, 102] width 171 height 22
type input "G-4"
click at [339, 171] on button "EDIT" at bounding box center [340, 171] width 17 height 12
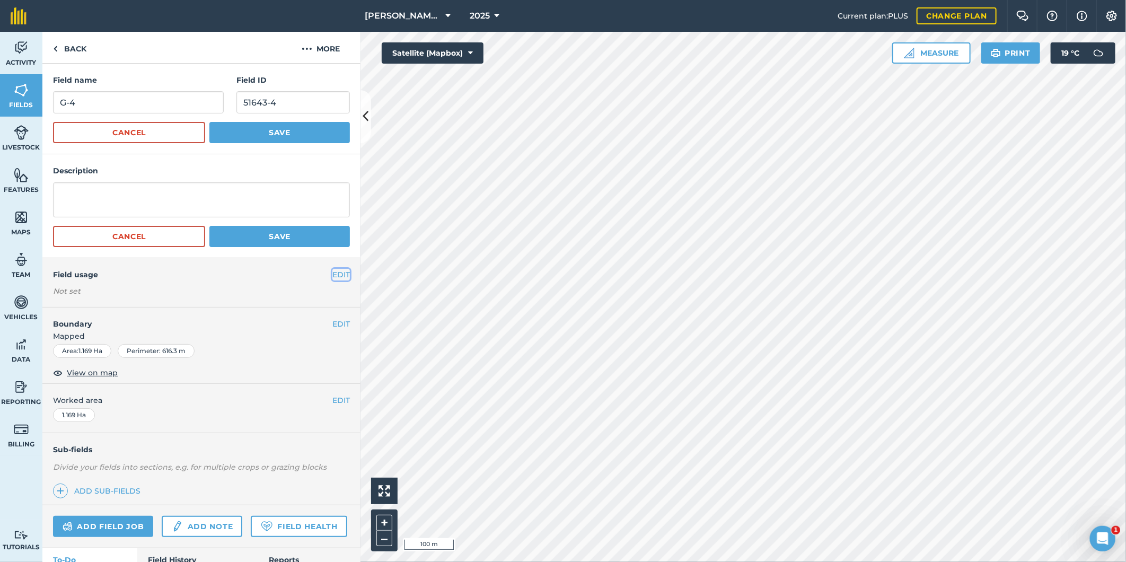
click at [332, 271] on button "EDIT" at bounding box center [340, 275] width 17 height 12
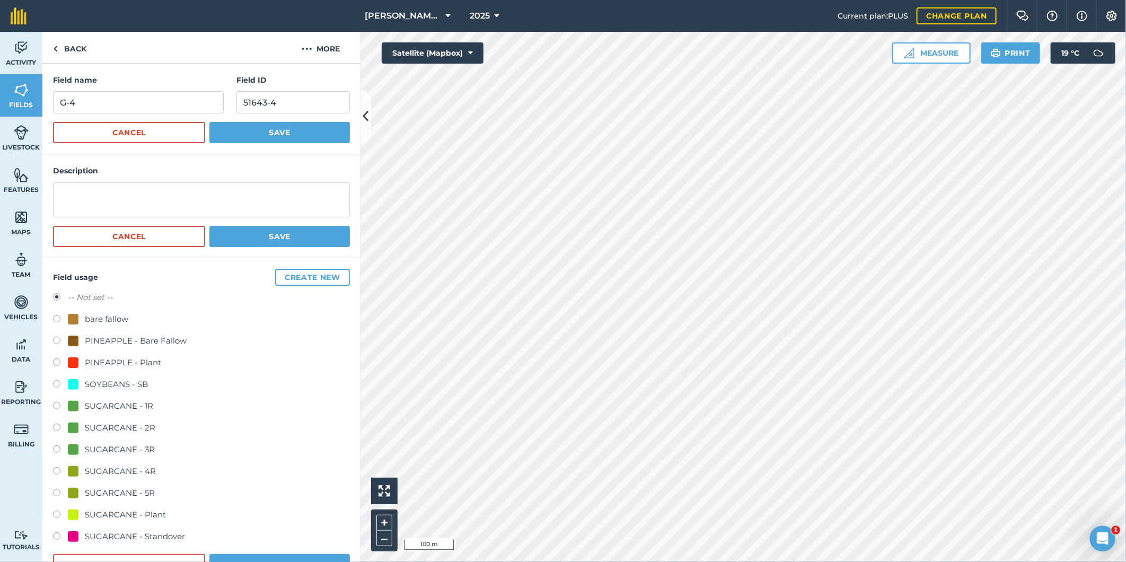
click at [57, 316] on label at bounding box center [60, 320] width 15 height 11
radio input "true"
radio input "false"
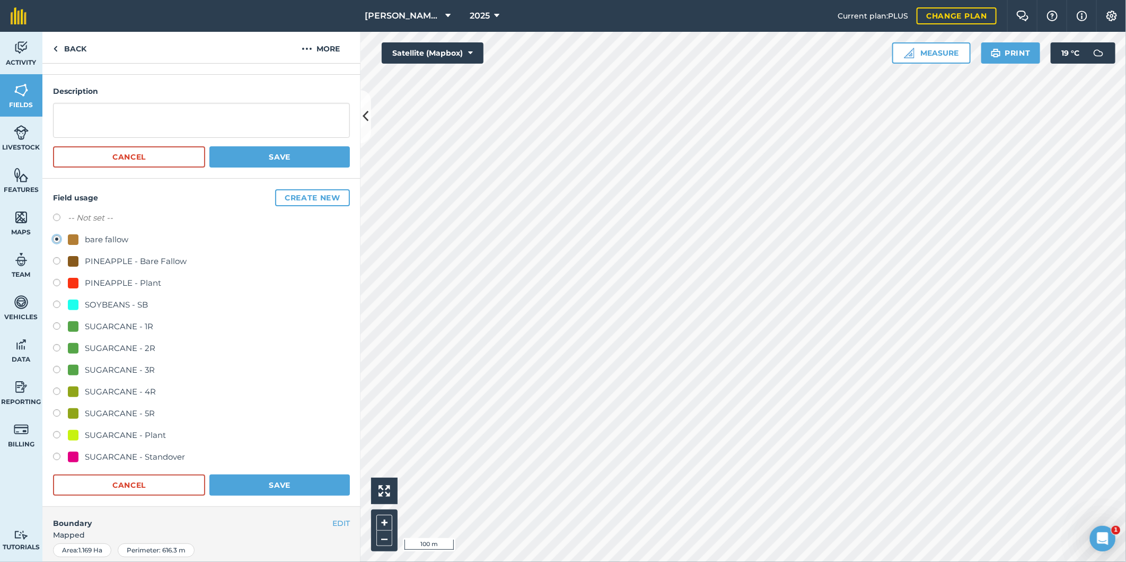
scroll to position [177, 0]
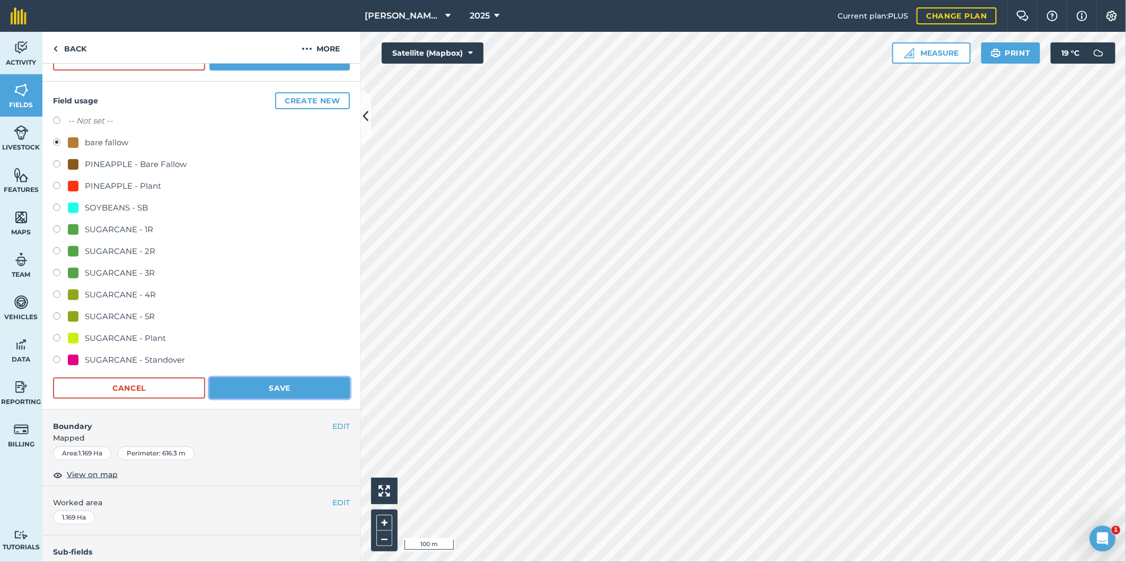
click at [260, 388] on button "Save" at bounding box center [279, 387] width 140 height 21
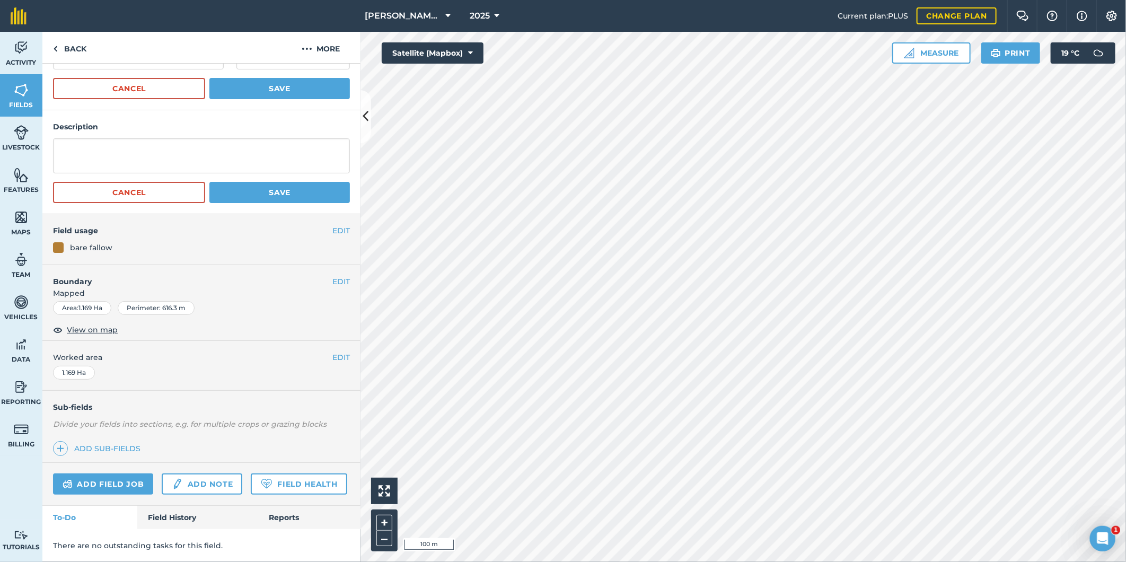
scroll to position [72, 0]
click at [21, 87] on img at bounding box center [21, 90] width 15 height 16
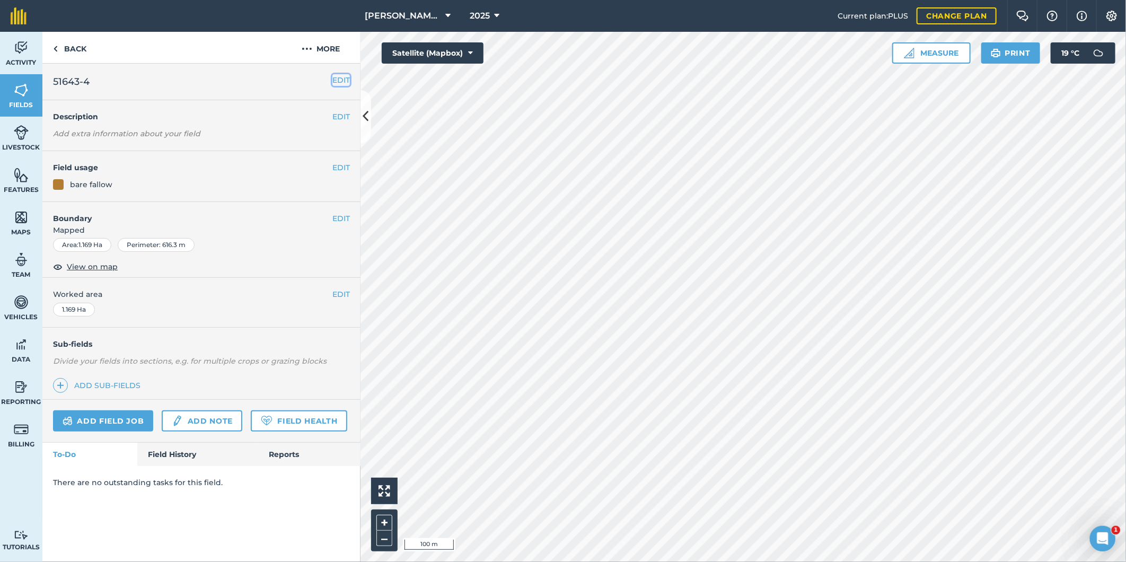
click at [337, 78] on button "EDIT" at bounding box center [340, 80] width 17 height 12
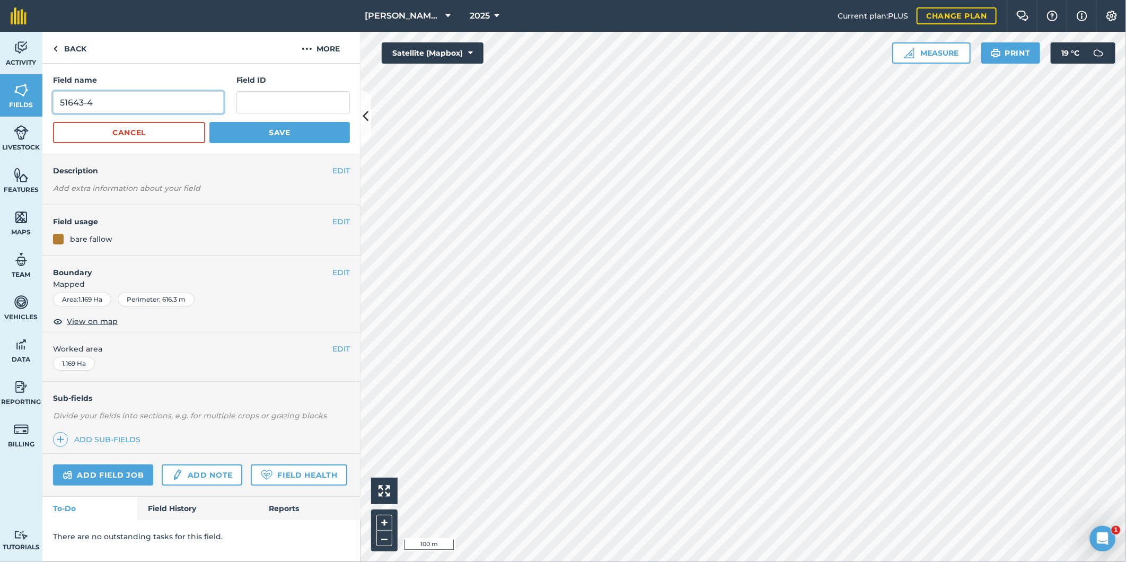
drag, startPoint x: 105, startPoint y: 96, endPoint x: 48, endPoint y: 105, distance: 57.4
click at [51, 105] on div "Field name 51643-4 Field ID Cancel Save" at bounding box center [201, 109] width 318 height 91
click at [266, 97] on input "text" at bounding box center [292, 102] width 113 height 22
paste input "51643-4"
type input "51643-4"
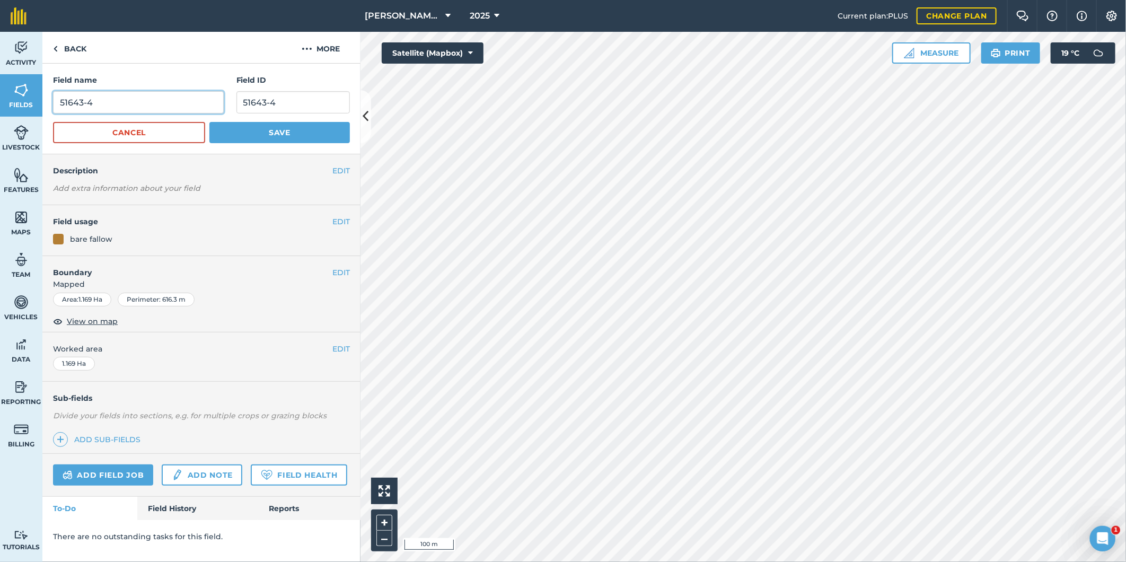
drag, startPoint x: 81, startPoint y: 100, endPoint x: 47, endPoint y: 149, distance: 60.6
click at [57, 106] on input "51643-4" at bounding box center [138, 102] width 171 height 22
type input "G-4"
click at [253, 135] on button "Save" at bounding box center [279, 132] width 140 height 21
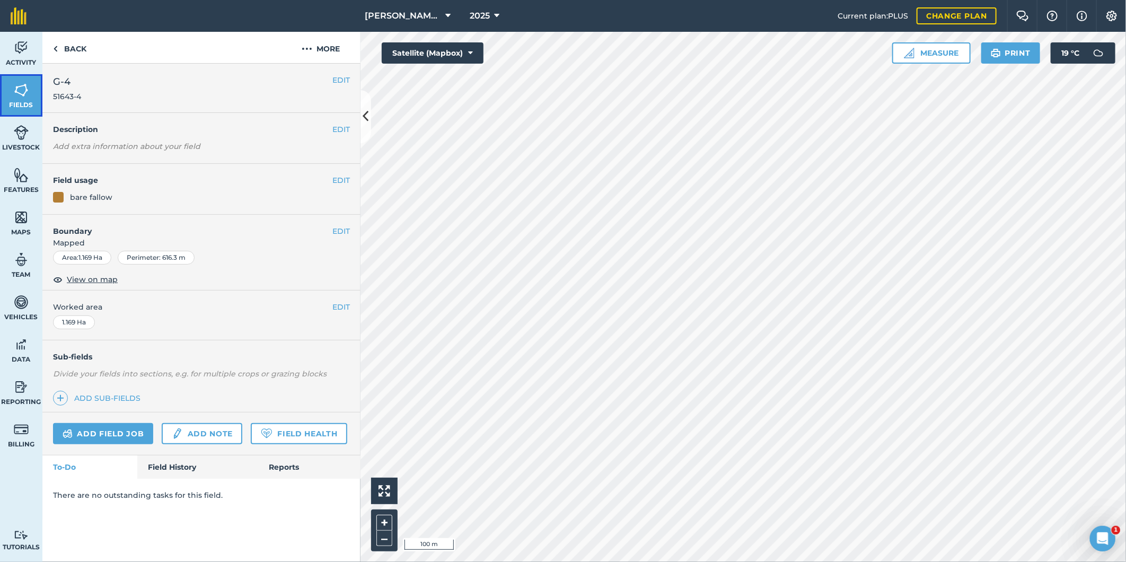
click at [24, 85] on img at bounding box center [21, 90] width 15 height 16
click at [20, 94] on img at bounding box center [21, 90] width 15 height 16
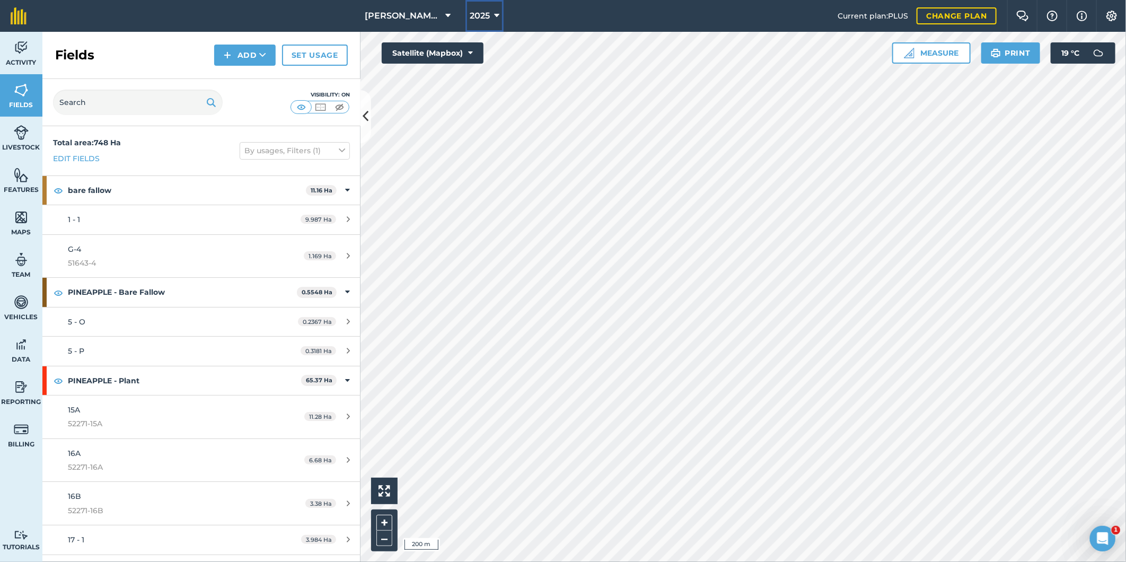
click at [496, 13] on icon at bounding box center [496, 16] width 5 height 13
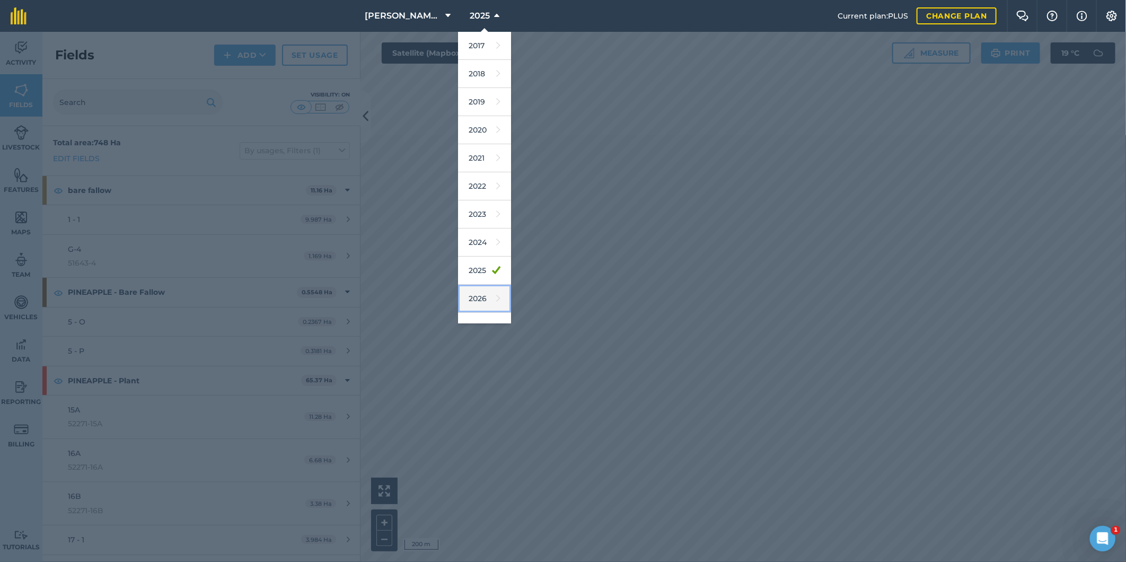
click at [473, 295] on link "2026" at bounding box center [484, 299] width 53 height 28
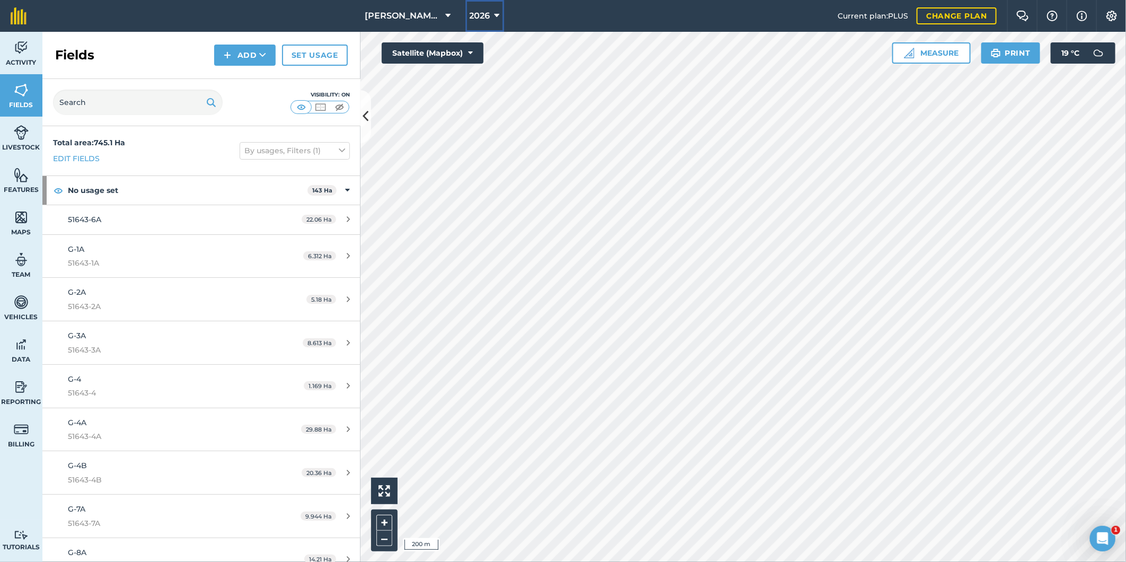
click at [495, 11] on icon at bounding box center [497, 16] width 5 height 13
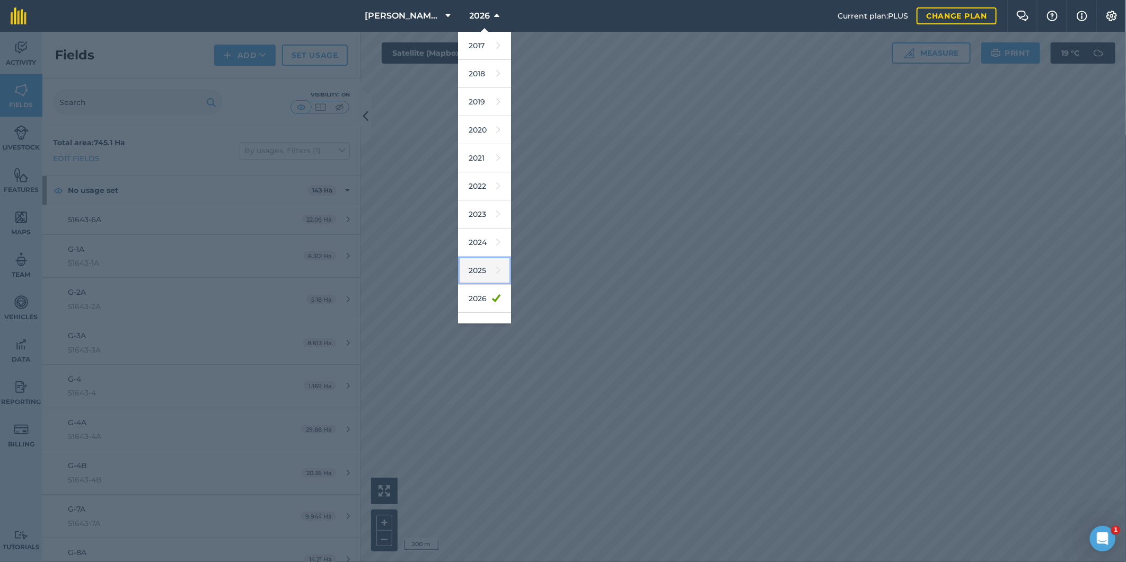
click at [486, 268] on link "2025" at bounding box center [484, 271] width 53 height 28
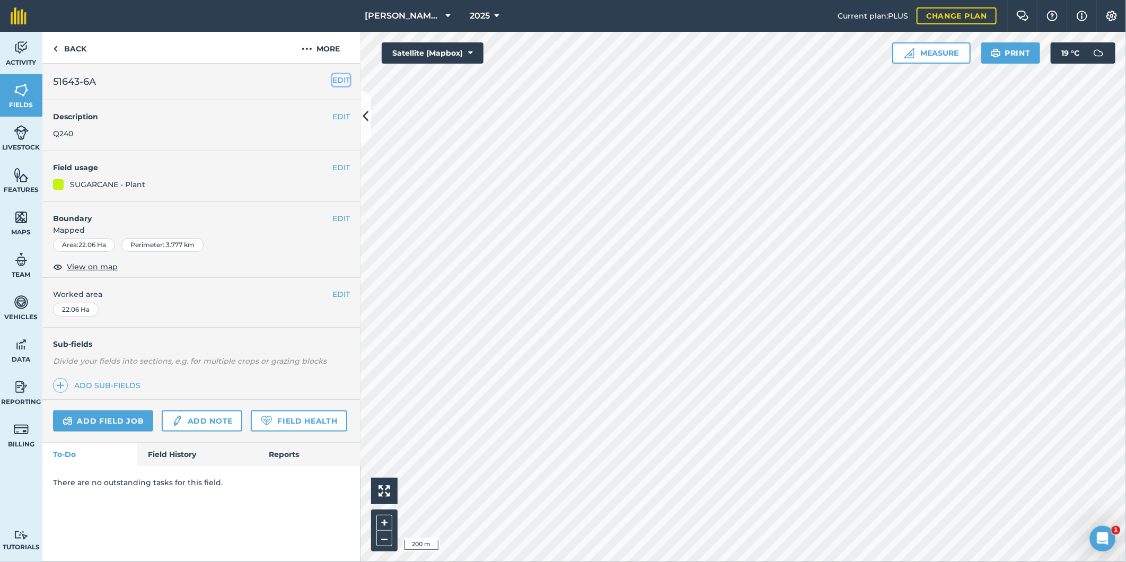
click at [338, 83] on button "EDIT" at bounding box center [340, 80] width 17 height 12
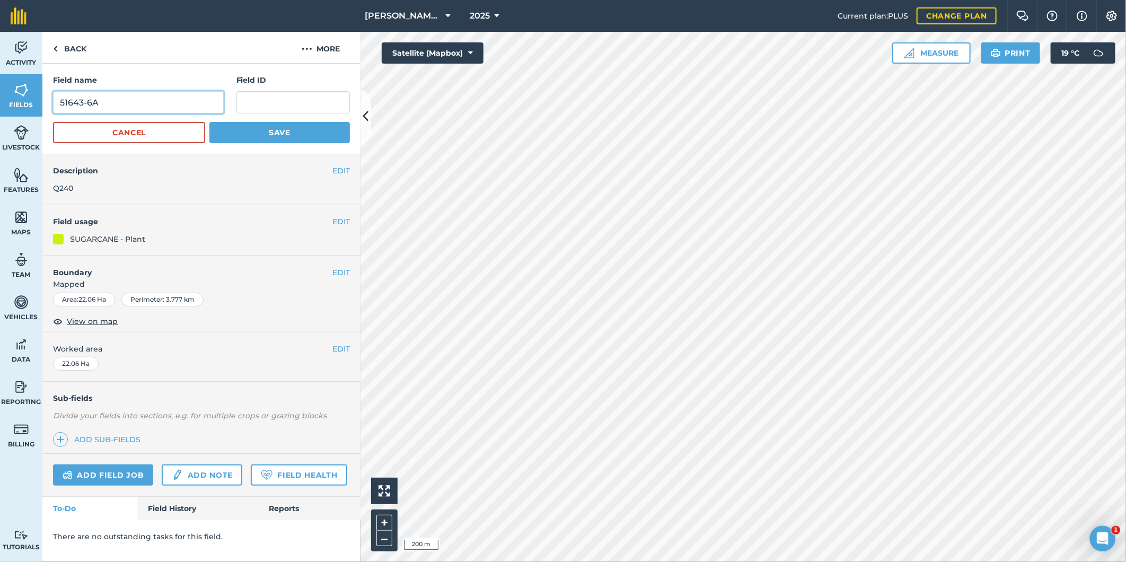
drag, startPoint x: 137, startPoint y: 101, endPoint x: 51, endPoint y: 99, distance: 85.9
click at [51, 99] on div "Field name 51643-6A Field ID Cancel Save" at bounding box center [201, 109] width 318 height 91
click at [288, 99] on input "text" at bounding box center [292, 102] width 113 height 22
paste input "51643-6A"
type input "51643-6A"
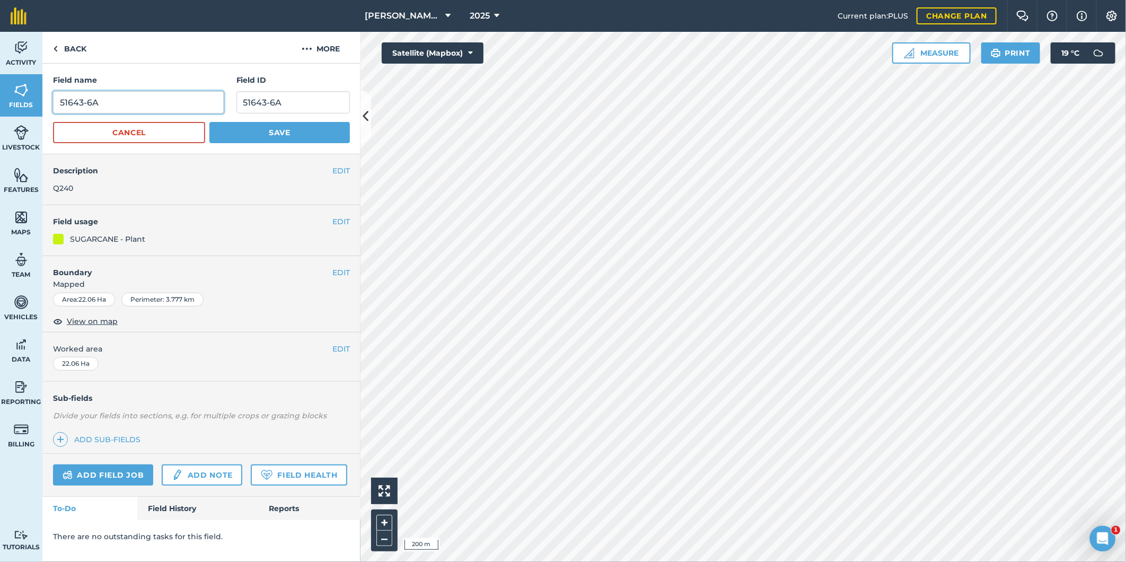
drag, startPoint x: 83, startPoint y: 102, endPoint x: 45, endPoint y: 103, distance: 38.7
click at [48, 99] on div "Field name 51643-6A Field ID 51643-6A Cancel Save" at bounding box center [201, 109] width 318 height 91
type input "G-6A"
click at [263, 129] on button "Save" at bounding box center [279, 132] width 140 height 21
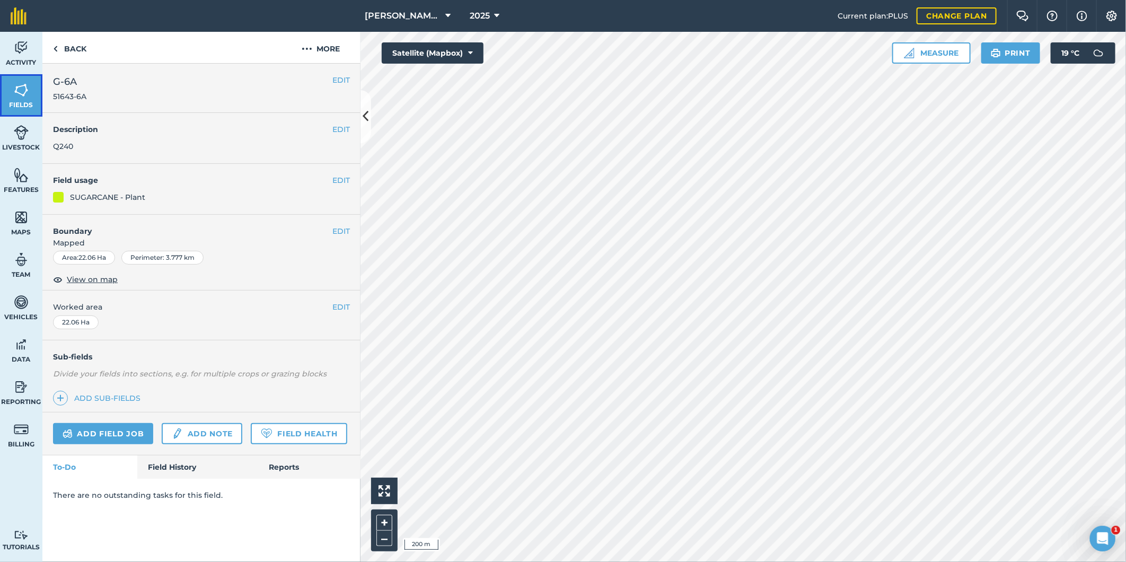
click at [24, 92] on img at bounding box center [21, 90] width 15 height 16
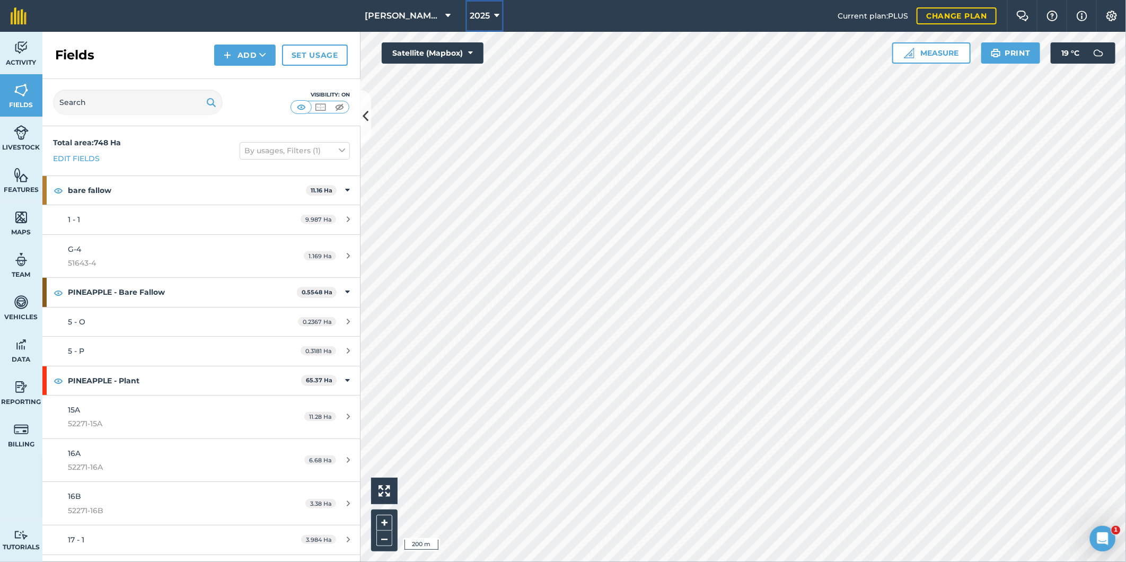
click at [497, 12] on icon at bounding box center [496, 16] width 5 height 13
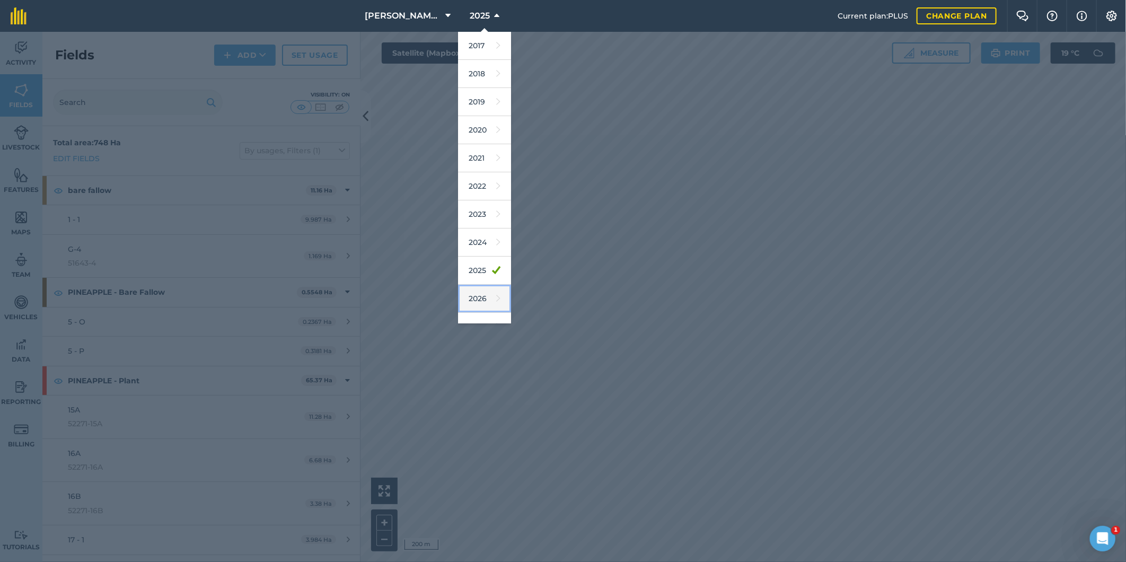
click at [474, 295] on link "2026" at bounding box center [484, 299] width 53 height 28
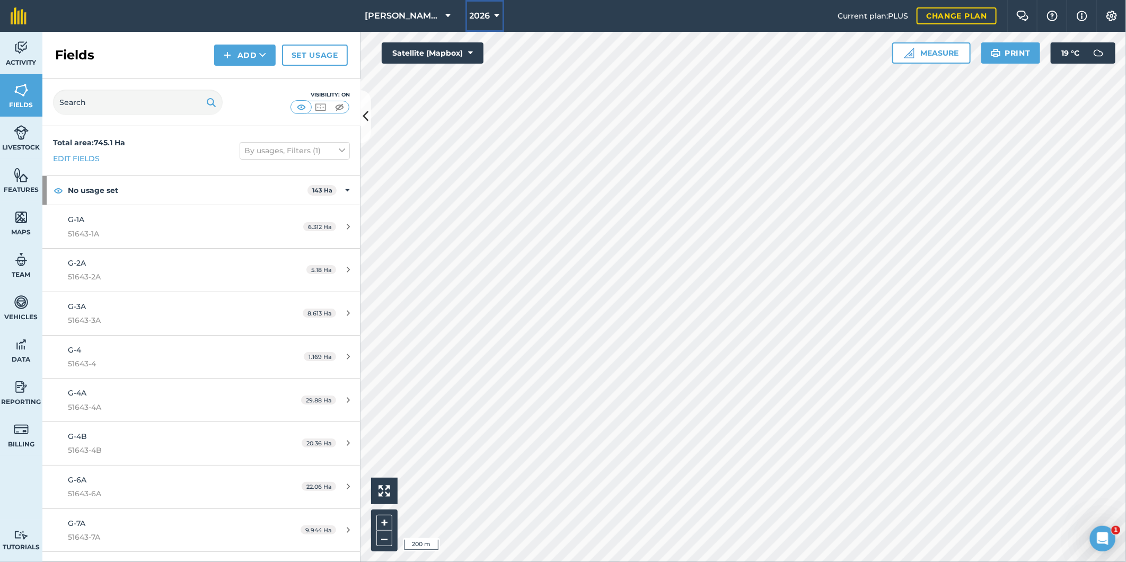
click at [496, 12] on icon at bounding box center [497, 16] width 5 height 13
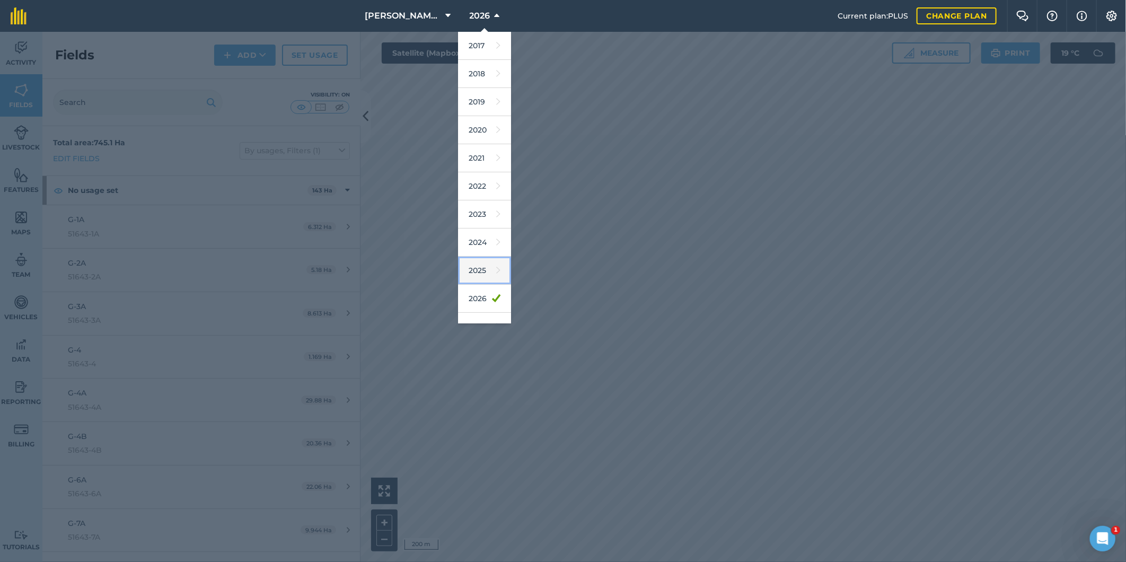
click at [478, 267] on link "2025" at bounding box center [484, 271] width 53 height 28
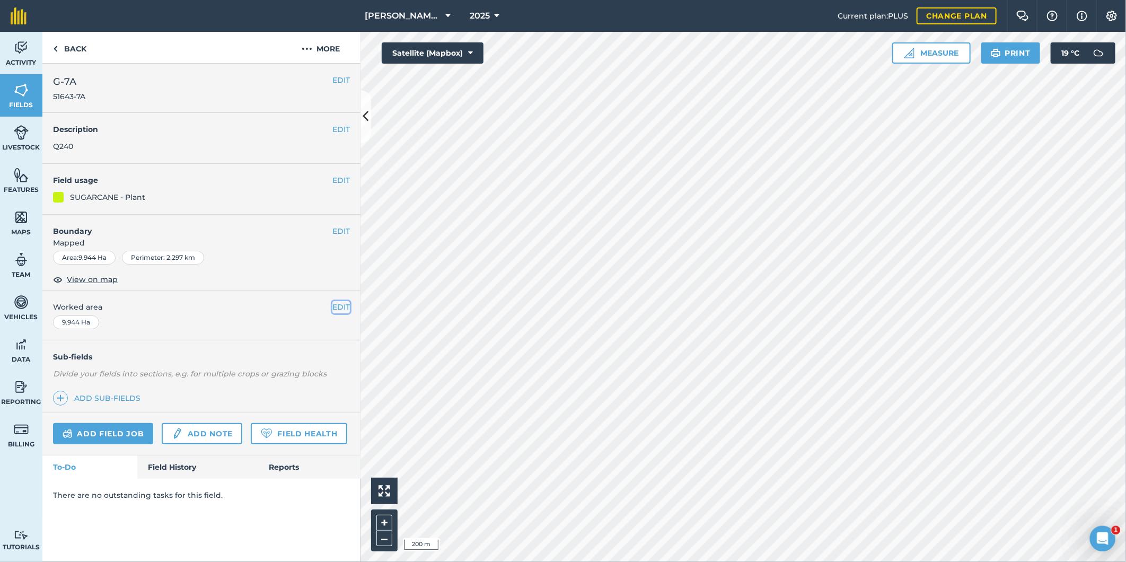
click at [336, 309] on button "EDIT" at bounding box center [340, 307] width 17 height 12
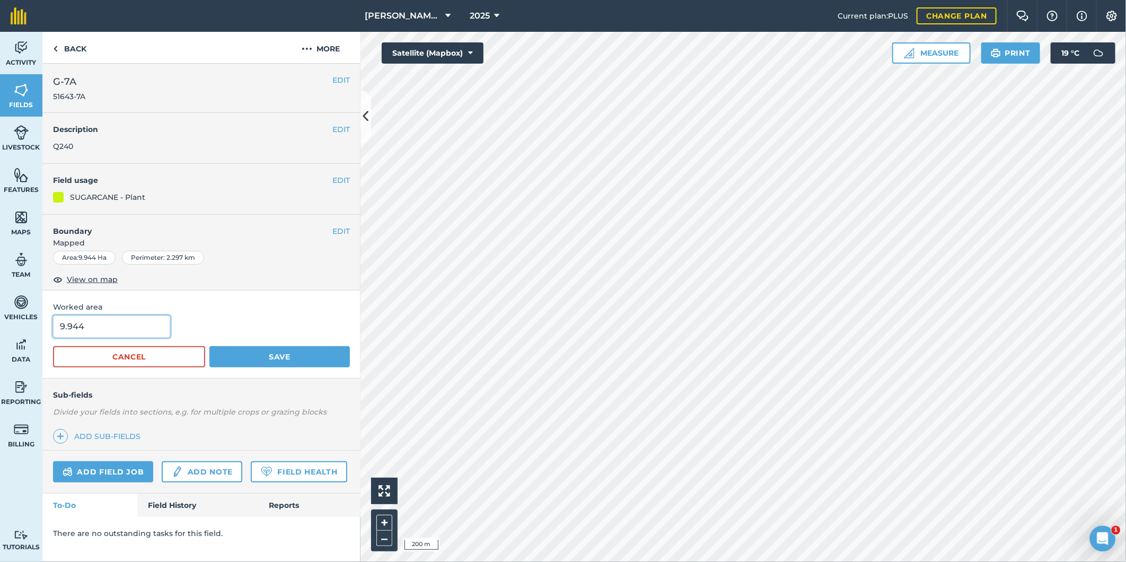
click at [80, 326] on input "9.944" at bounding box center [111, 326] width 117 height 22
type input "9.94"
click at [235, 360] on button "Save" at bounding box center [279, 356] width 140 height 21
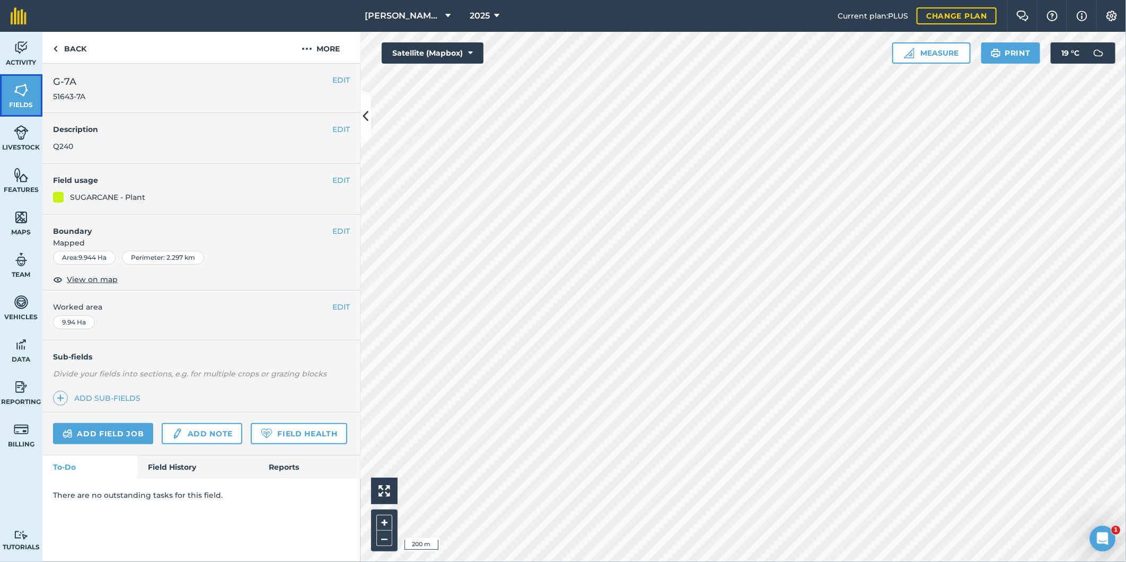
click at [24, 92] on img at bounding box center [21, 90] width 15 height 16
click at [341, 309] on button "EDIT" at bounding box center [340, 307] width 17 height 12
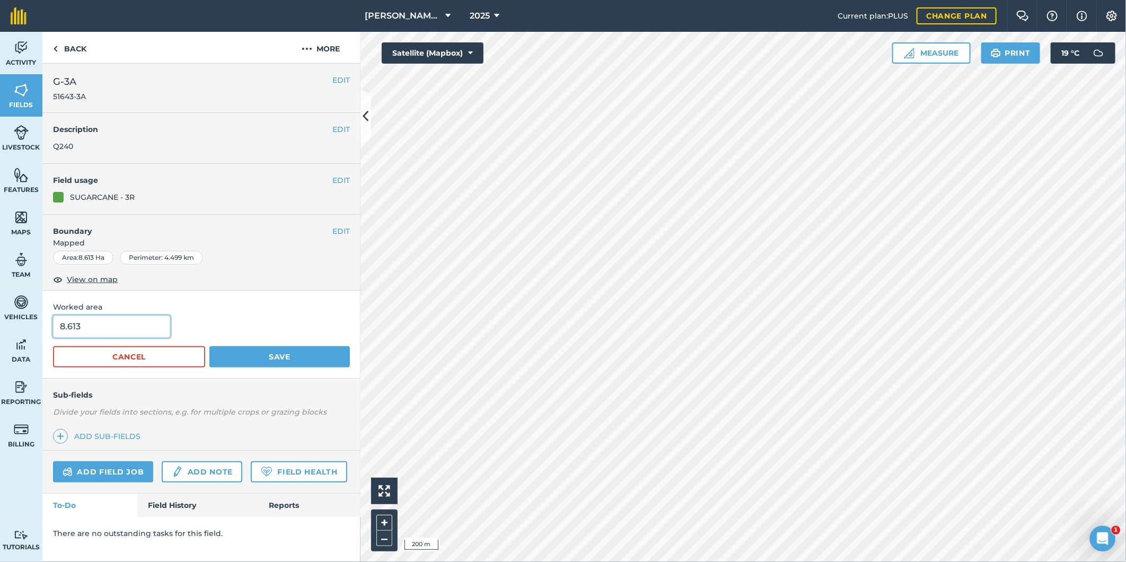
drag, startPoint x: 84, startPoint y: 322, endPoint x: 76, endPoint y: 325, distance: 8.8
click at [76, 325] on input "8.613" at bounding box center [111, 326] width 117 height 22
type input "8.61"
click at [258, 354] on button "Save" at bounding box center [279, 356] width 140 height 21
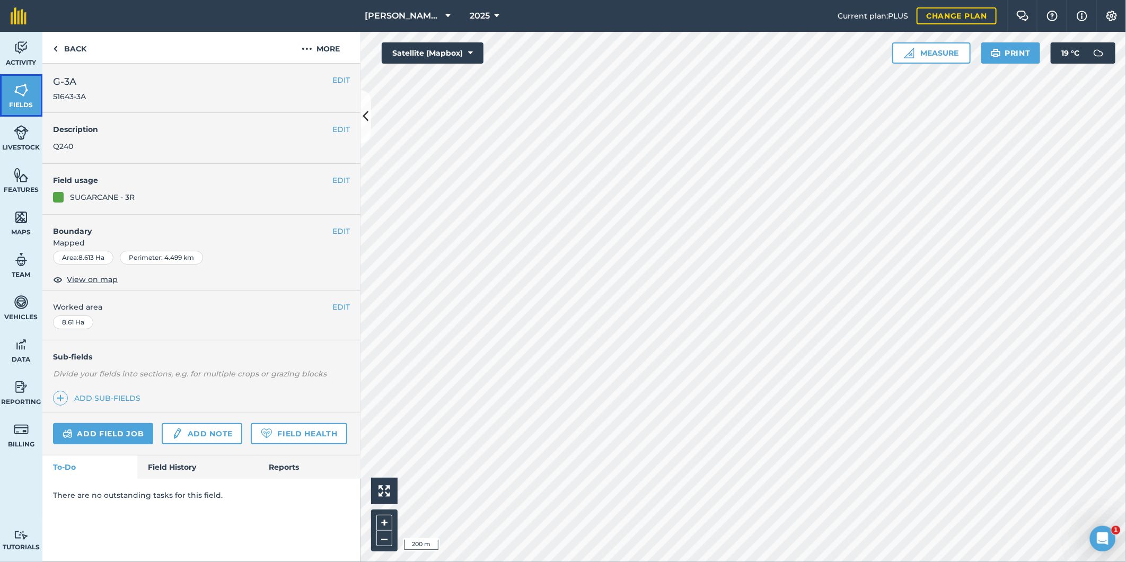
click at [16, 87] on img at bounding box center [21, 90] width 15 height 16
click at [341, 304] on button "EDIT" at bounding box center [340, 307] width 17 height 12
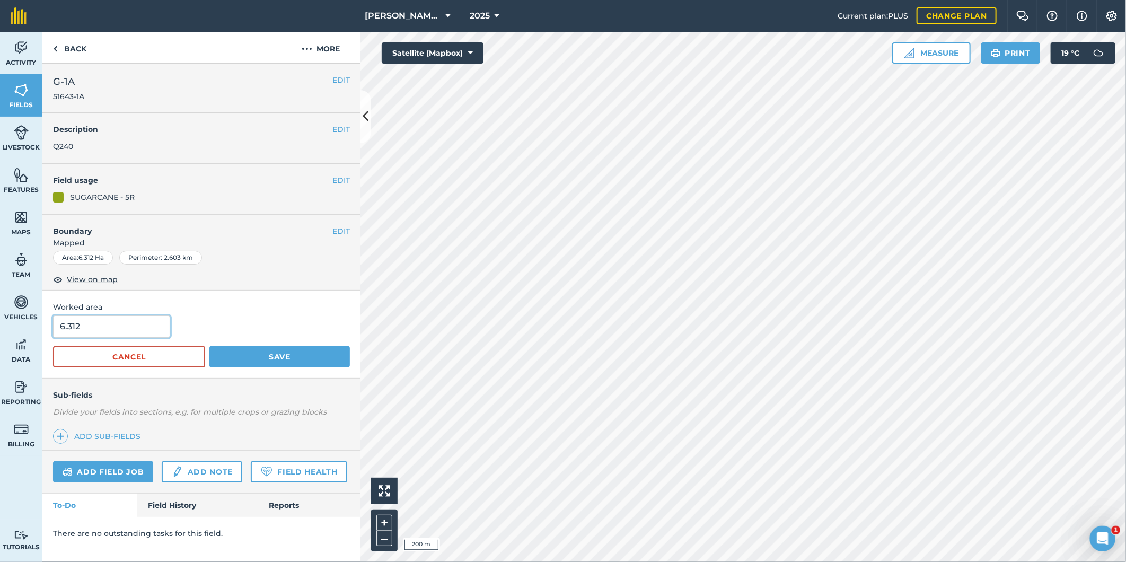
drag, startPoint x: 89, startPoint y: 324, endPoint x: 75, endPoint y: 325, distance: 13.8
click at [74, 326] on input "6.312" at bounding box center [111, 326] width 117 height 22
type input "6.31"
click at [244, 357] on button "Save" at bounding box center [279, 356] width 140 height 21
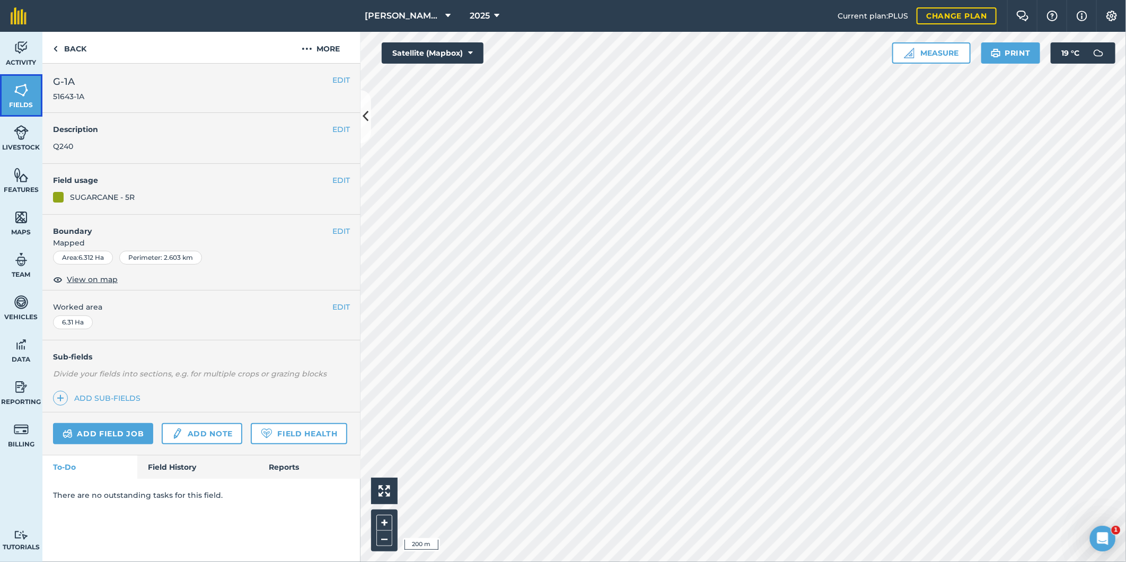
click at [21, 88] on img at bounding box center [21, 90] width 15 height 16
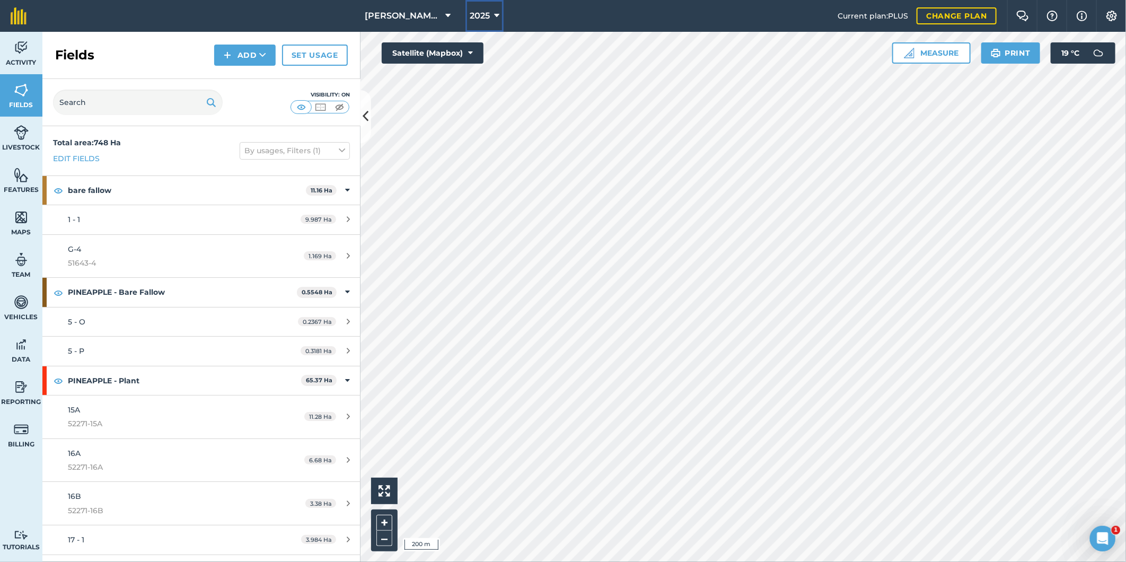
click at [495, 17] on icon at bounding box center [496, 16] width 5 height 13
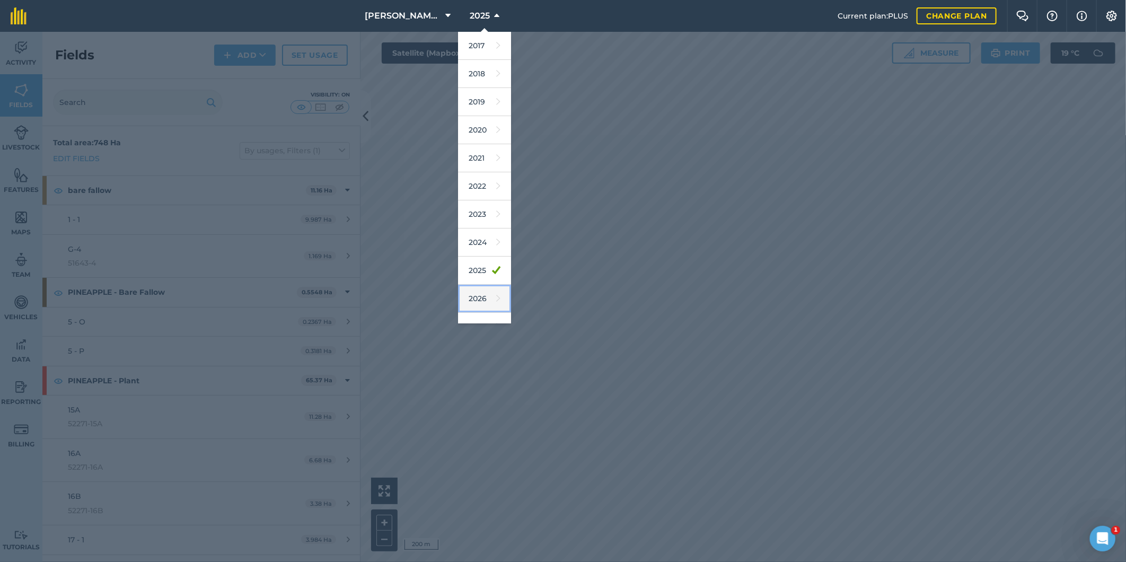
click at [485, 295] on link "2026" at bounding box center [484, 299] width 53 height 28
